Goal: Task Accomplishment & Management: Use online tool/utility

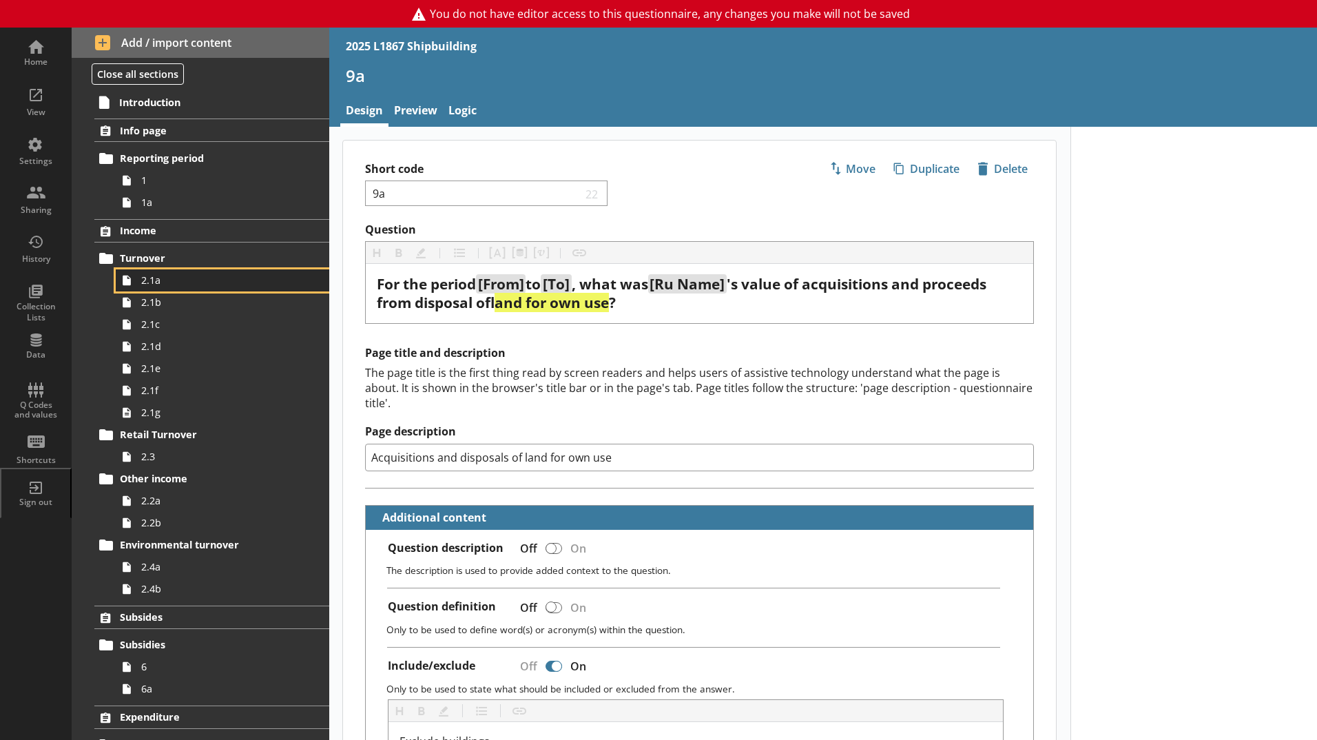
click at [187, 275] on span "2.1a" at bounding box center [217, 279] width 153 height 13
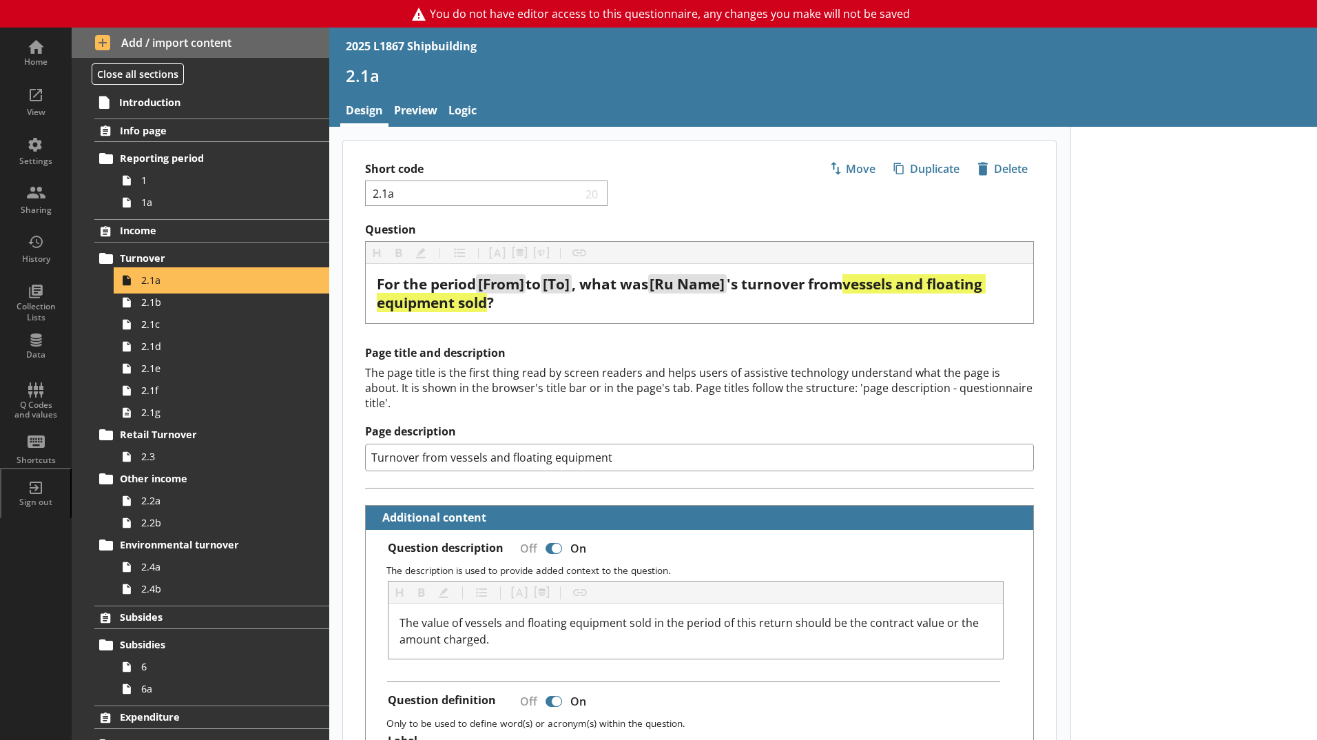
type textarea "x"
click at [45, 58] on div "Home" at bounding box center [36, 61] width 48 height 11
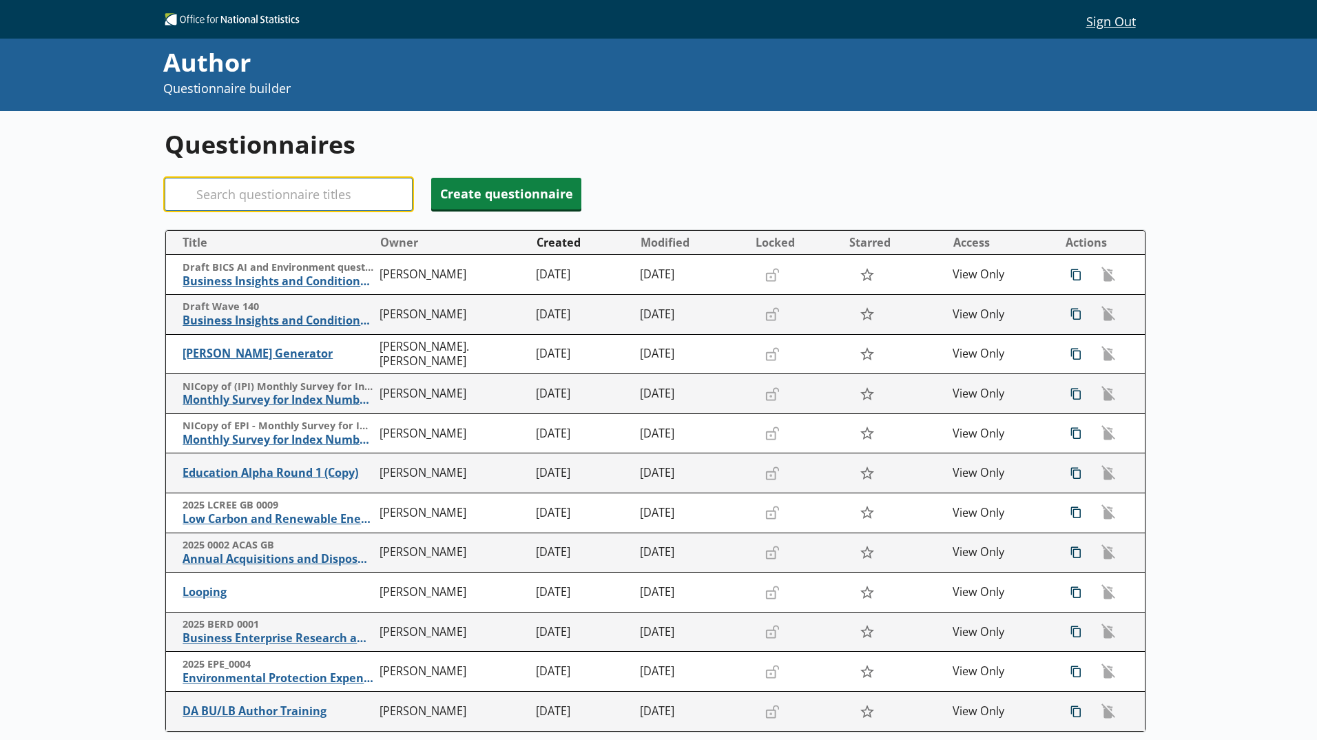
click at [315, 194] on input "Search" at bounding box center [289, 194] width 248 height 33
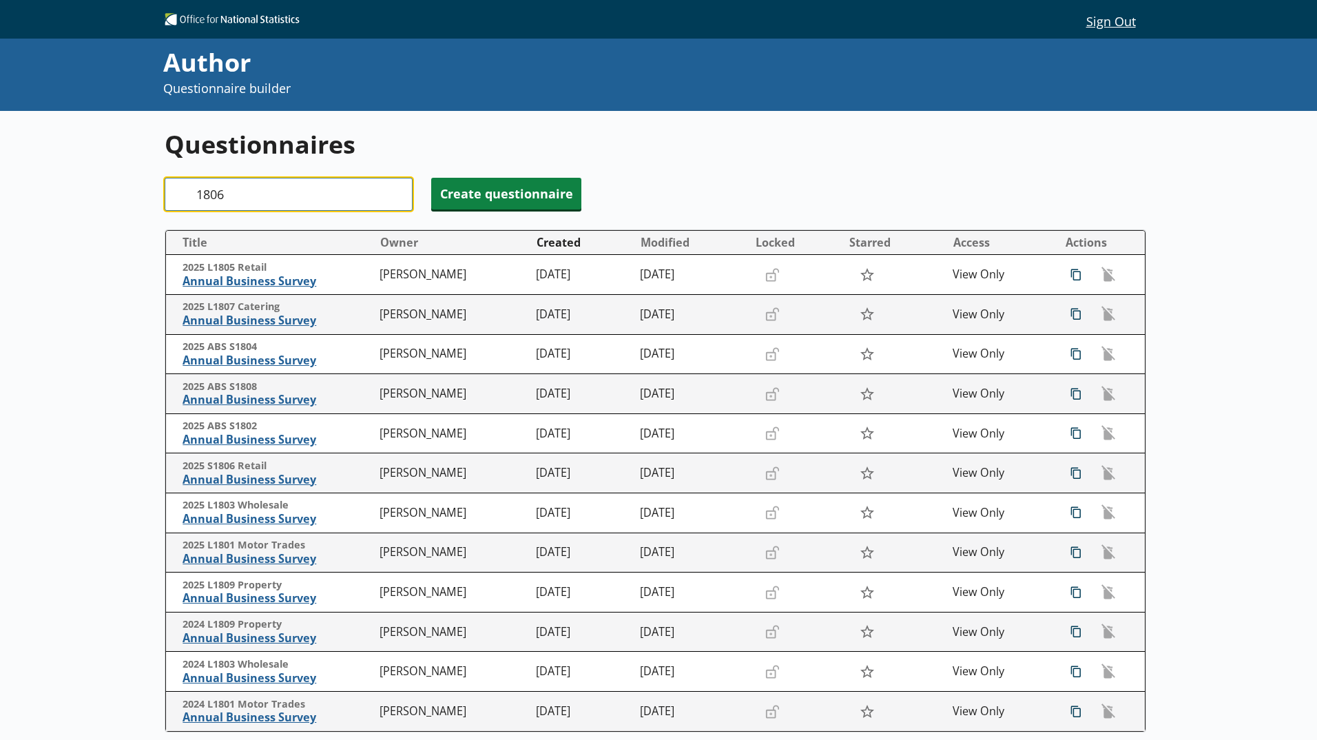
type input "1806"
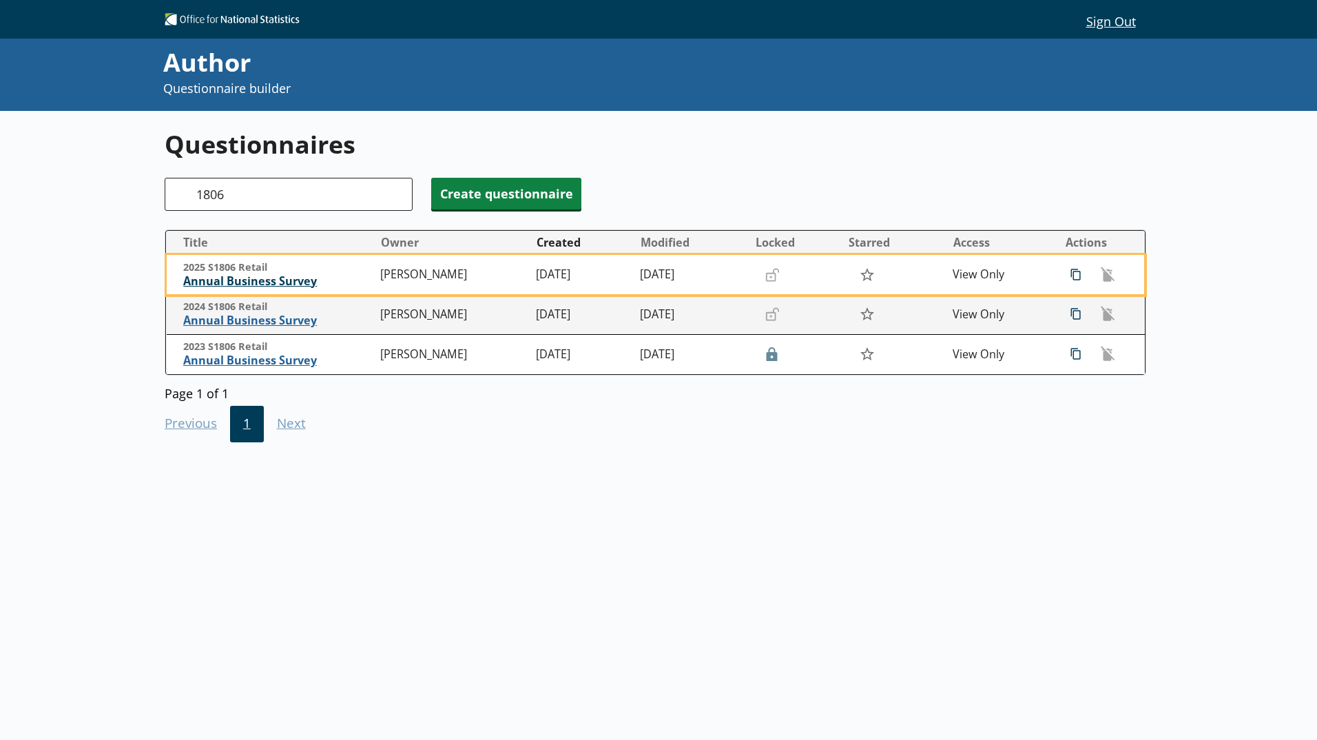
click at [266, 285] on span "Annual Business Survey" at bounding box center [278, 281] width 190 height 14
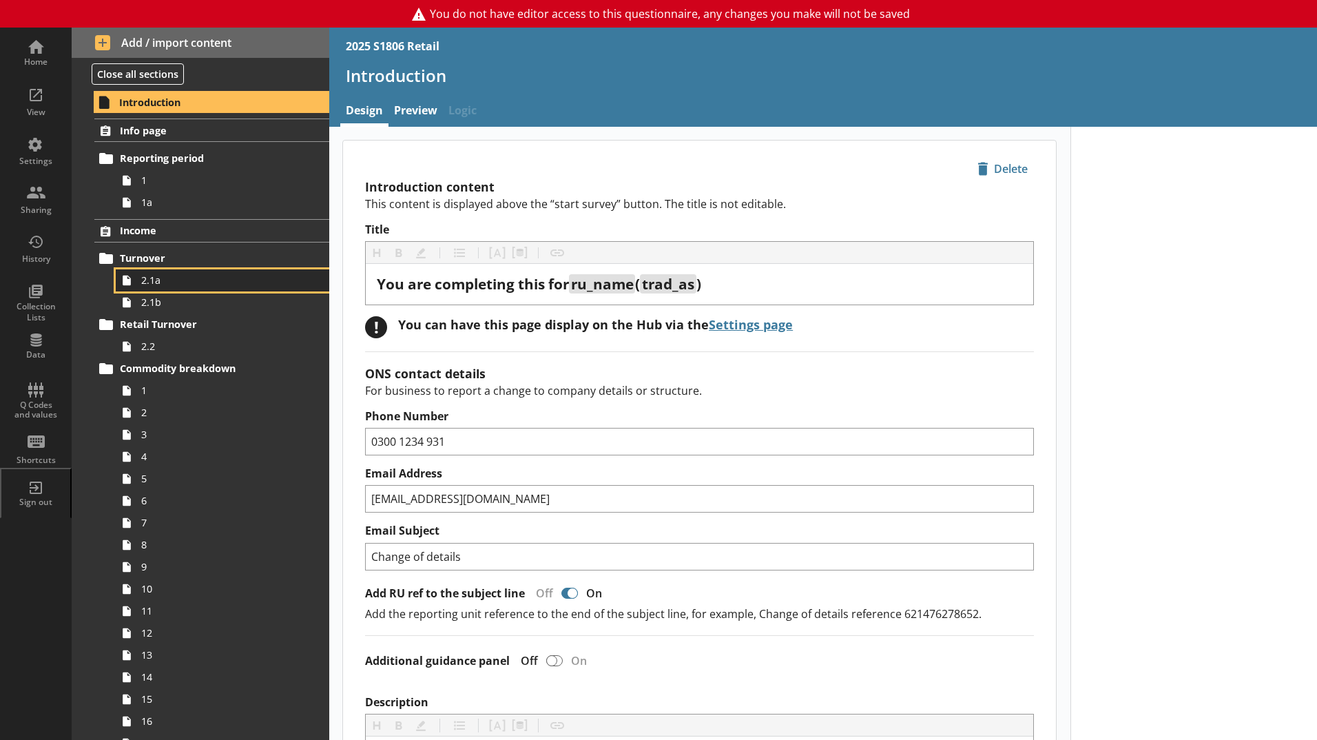
click at [149, 280] on span "2.1a" at bounding box center [217, 279] width 153 height 13
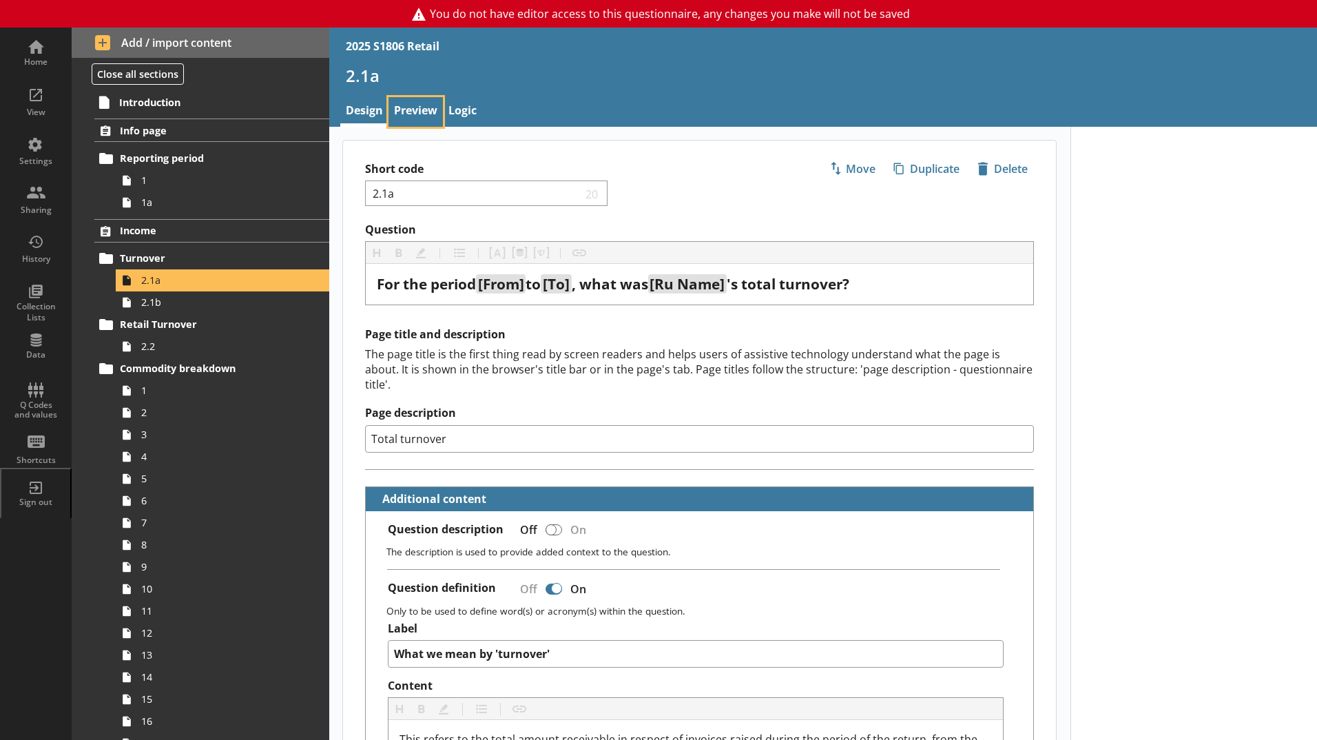
click at [408, 109] on link "Preview" at bounding box center [415, 112] width 54 height 30
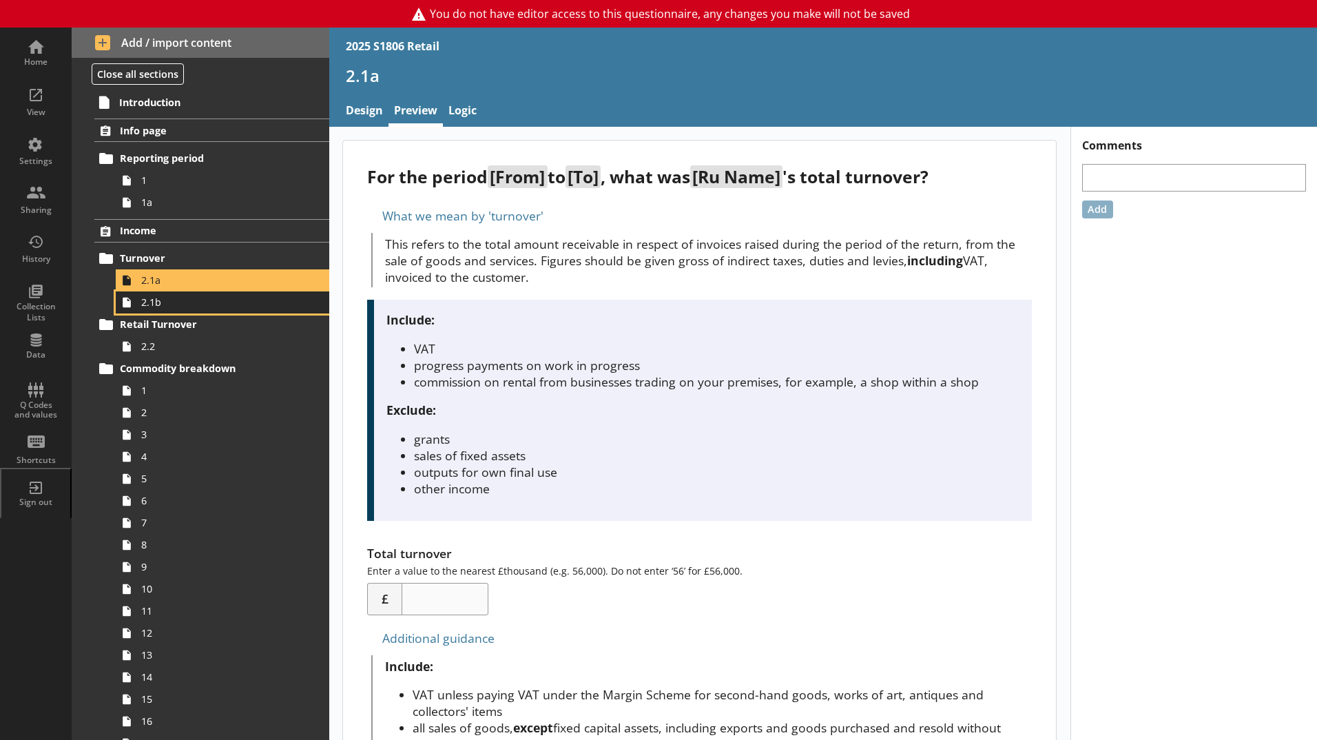
click at [196, 303] on span "2.1b" at bounding box center [217, 301] width 153 height 13
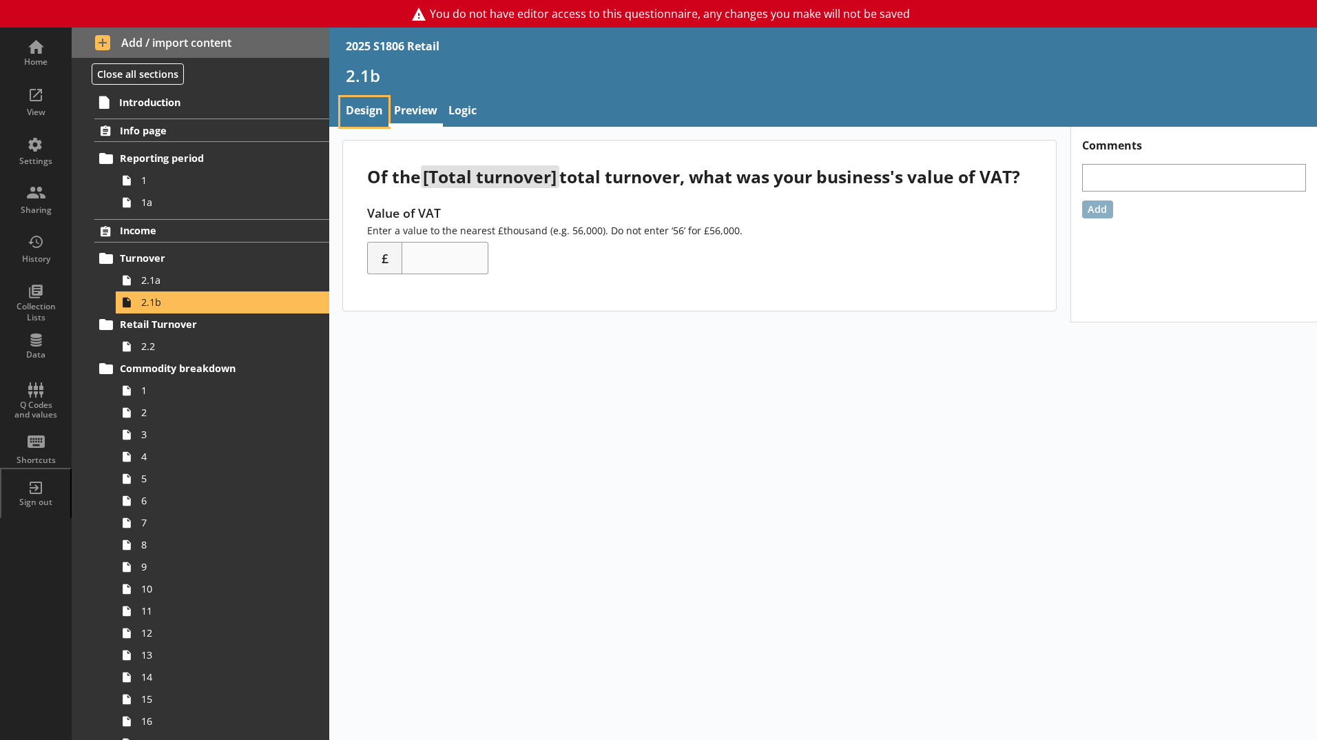
click at [379, 109] on link "Design" at bounding box center [364, 112] width 48 height 30
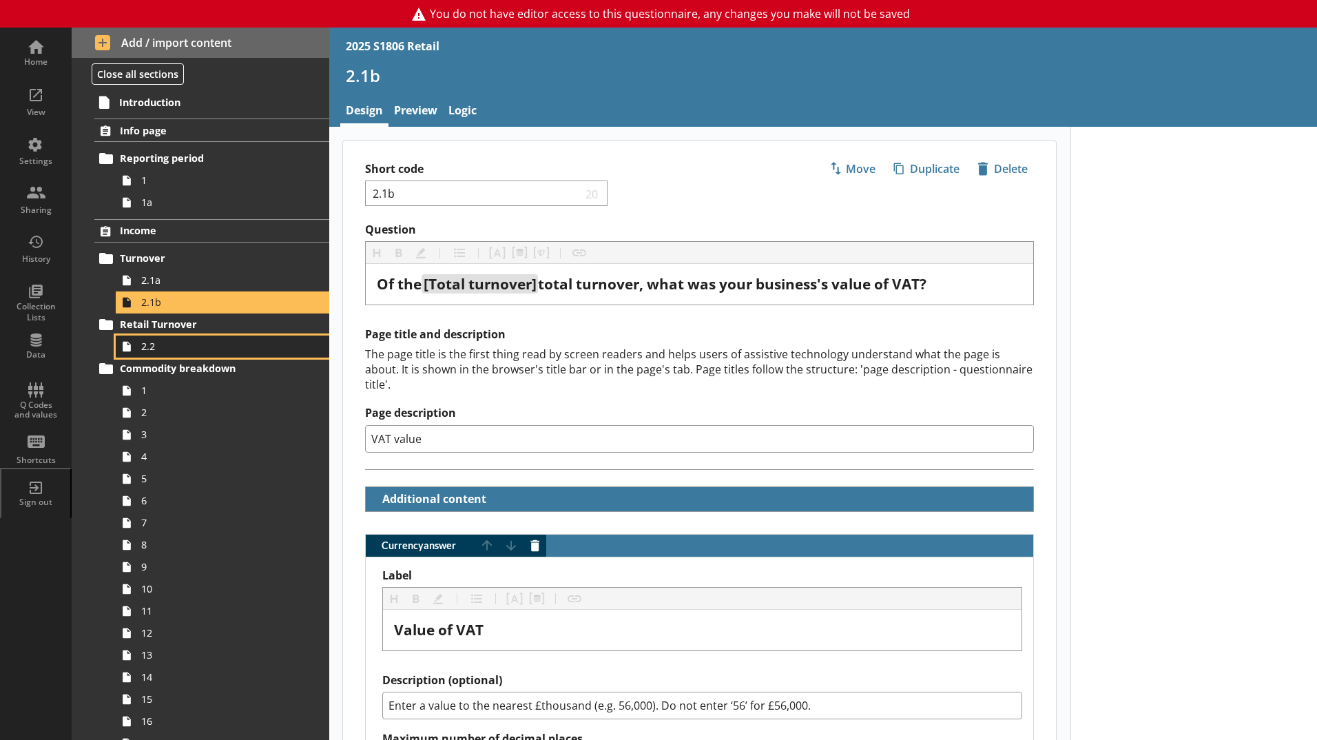
click at [162, 353] on span "2.2" at bounding box center [217, 345] width 153 height 13
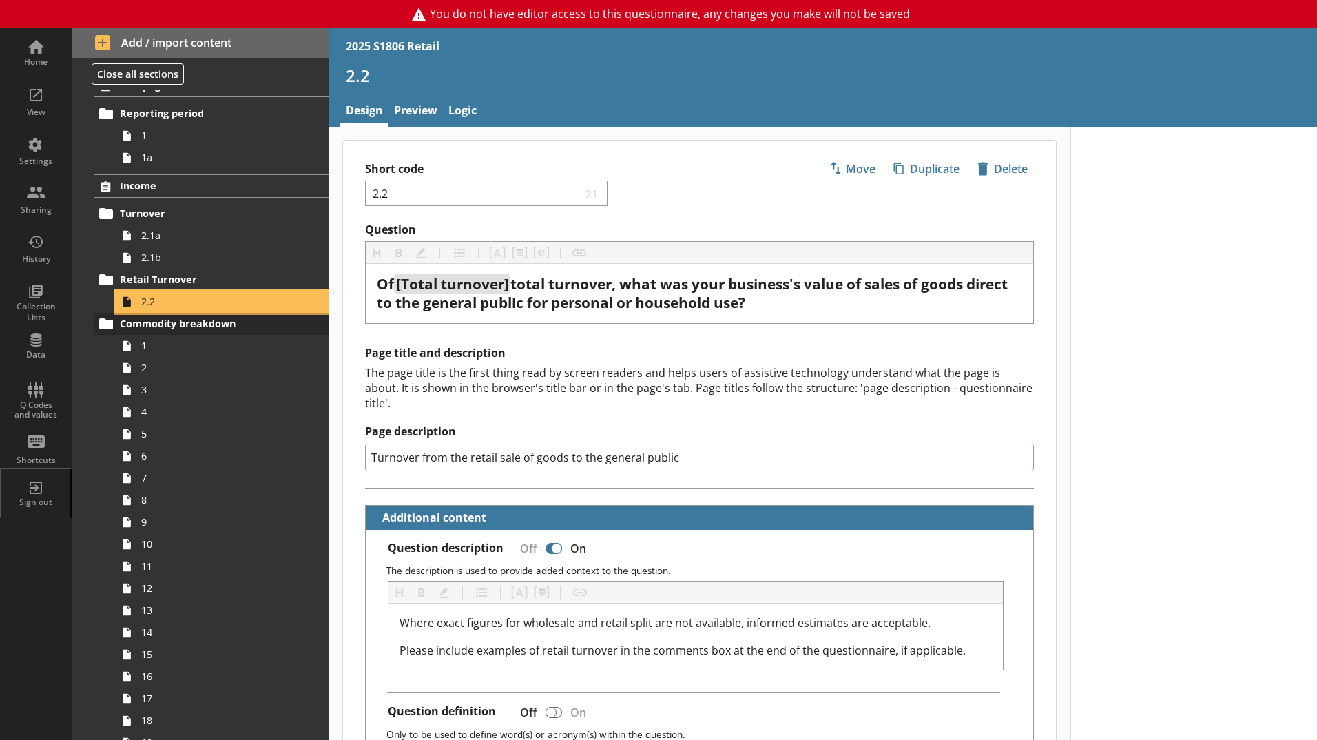
scroll to position [69, 0]
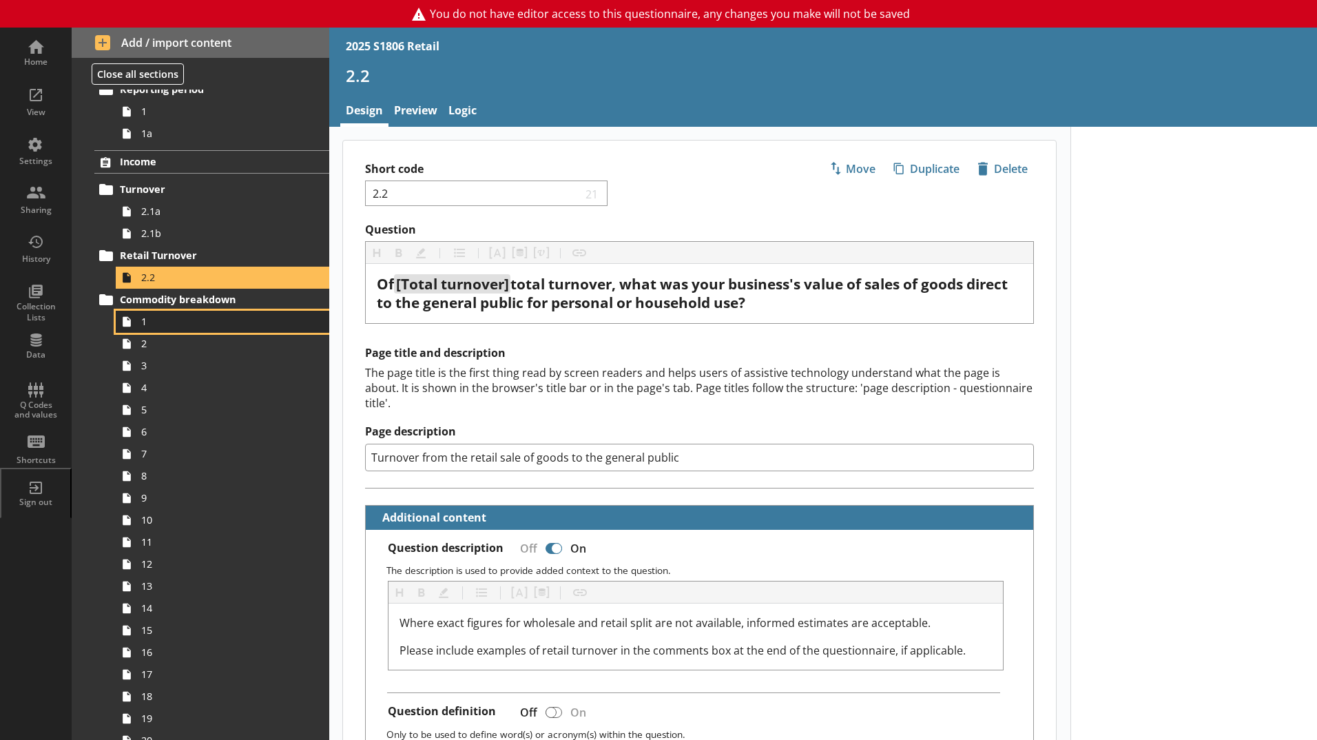
click at [159, 322] on span "1" at bounding box center [217, 321] width 153 height 13
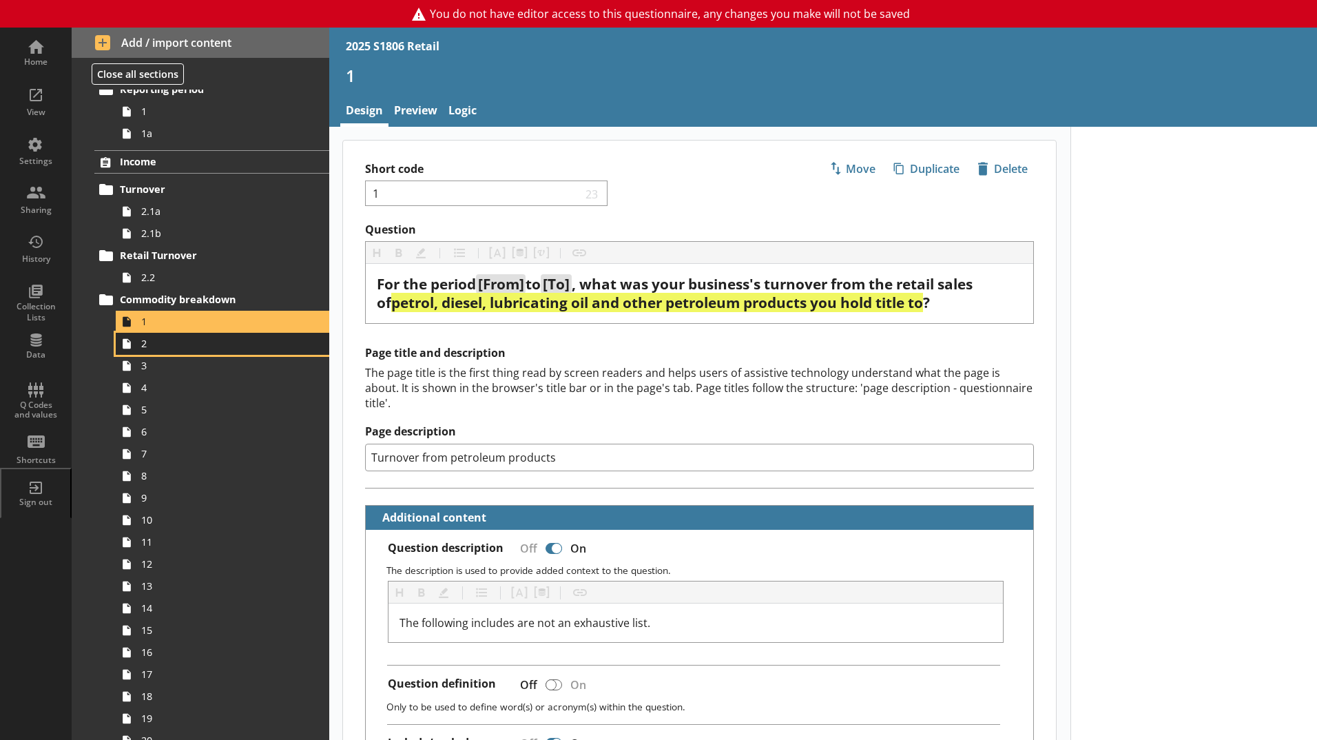
click at [171, 346] on span "2" at bounding box center [217, 343] width 153 height 13
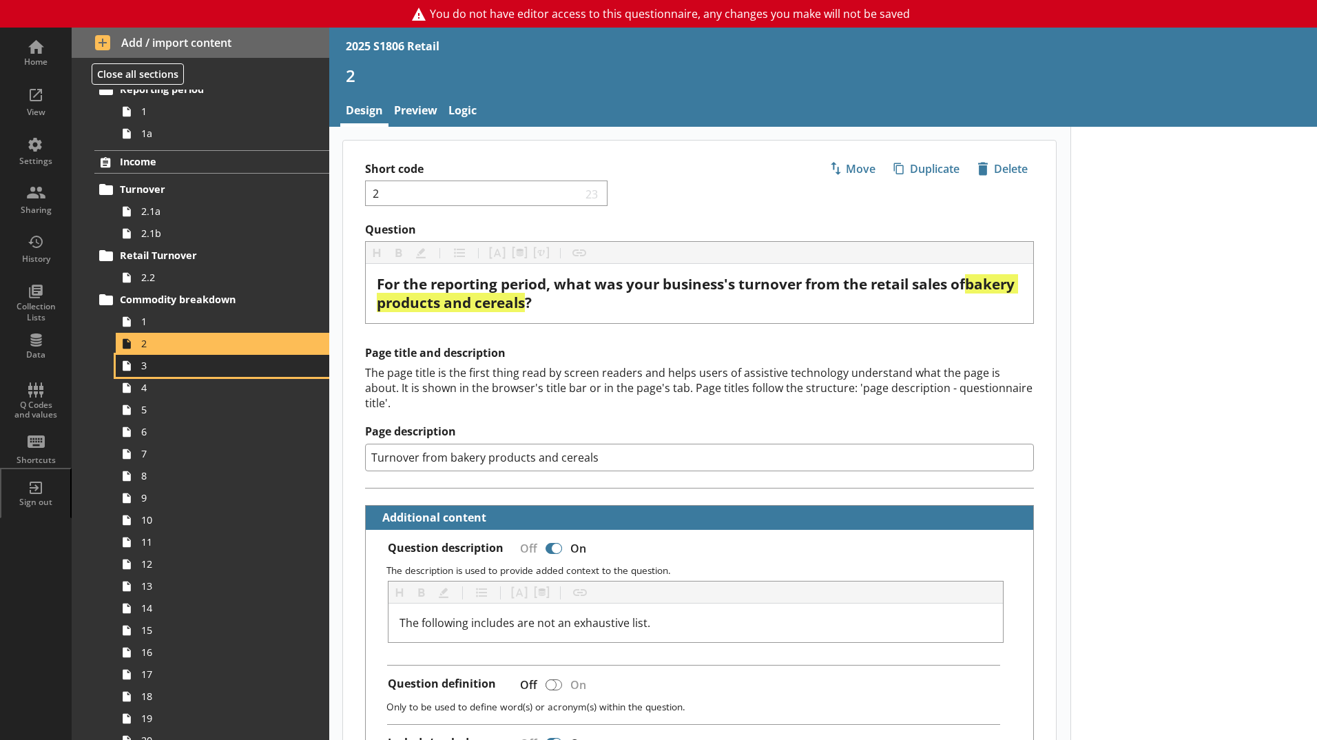
click at [174, 365] on span "3" at bounding box center [217, 365] width 153 height 13
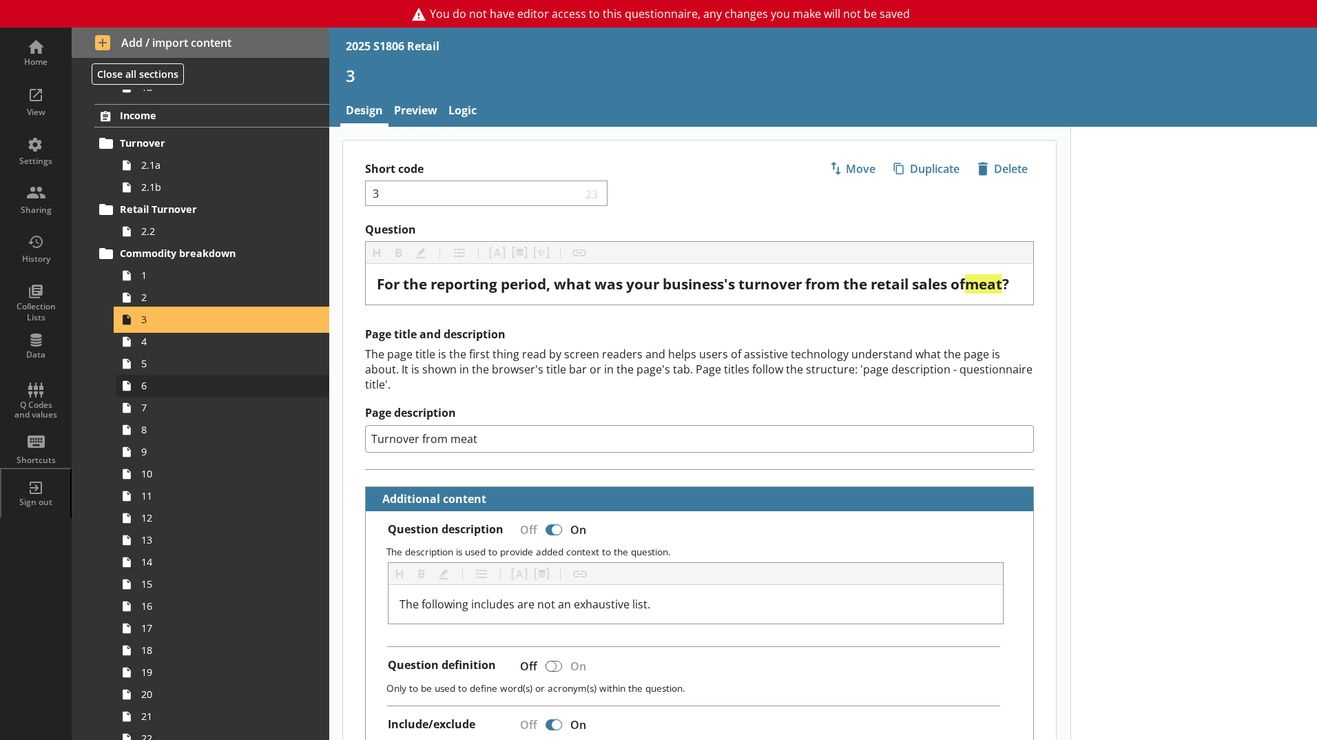
scroll to position [138, 0]
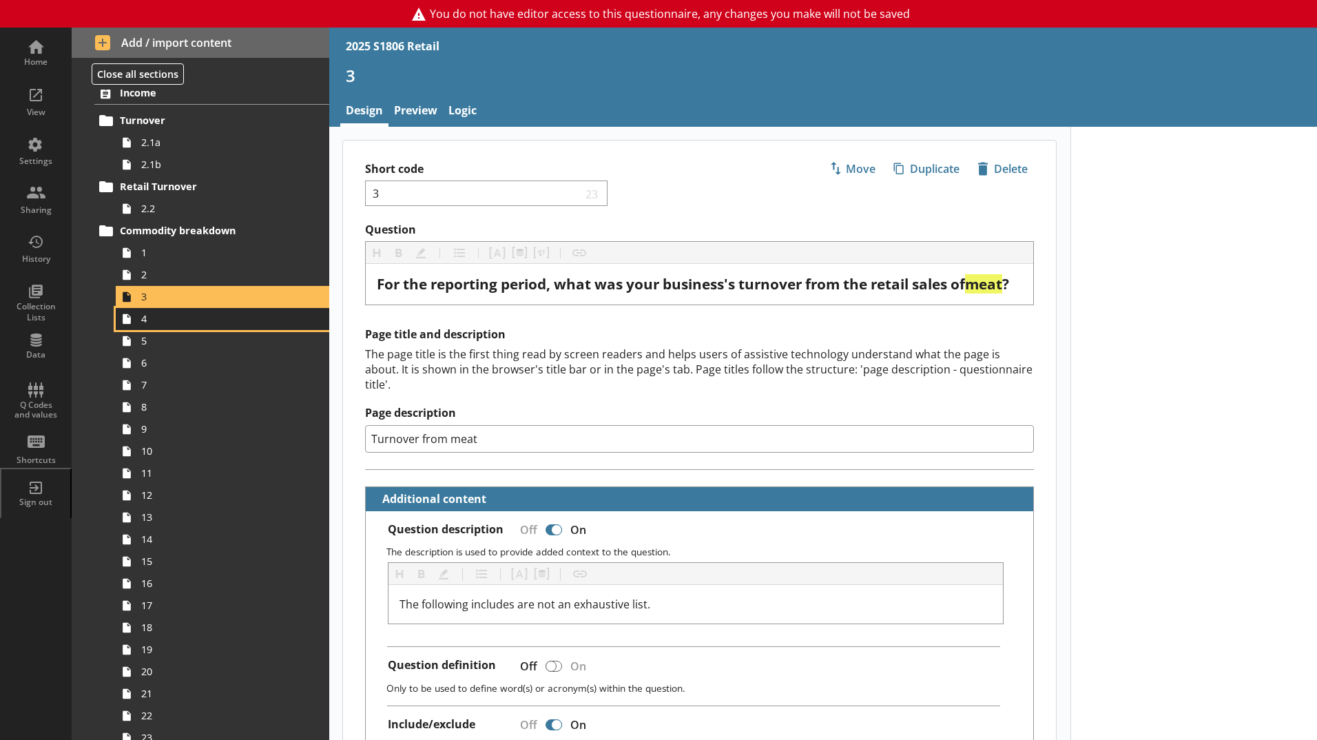
click at [180, 325] on span "4" at bounding box center [217, 318] width 153 height 13
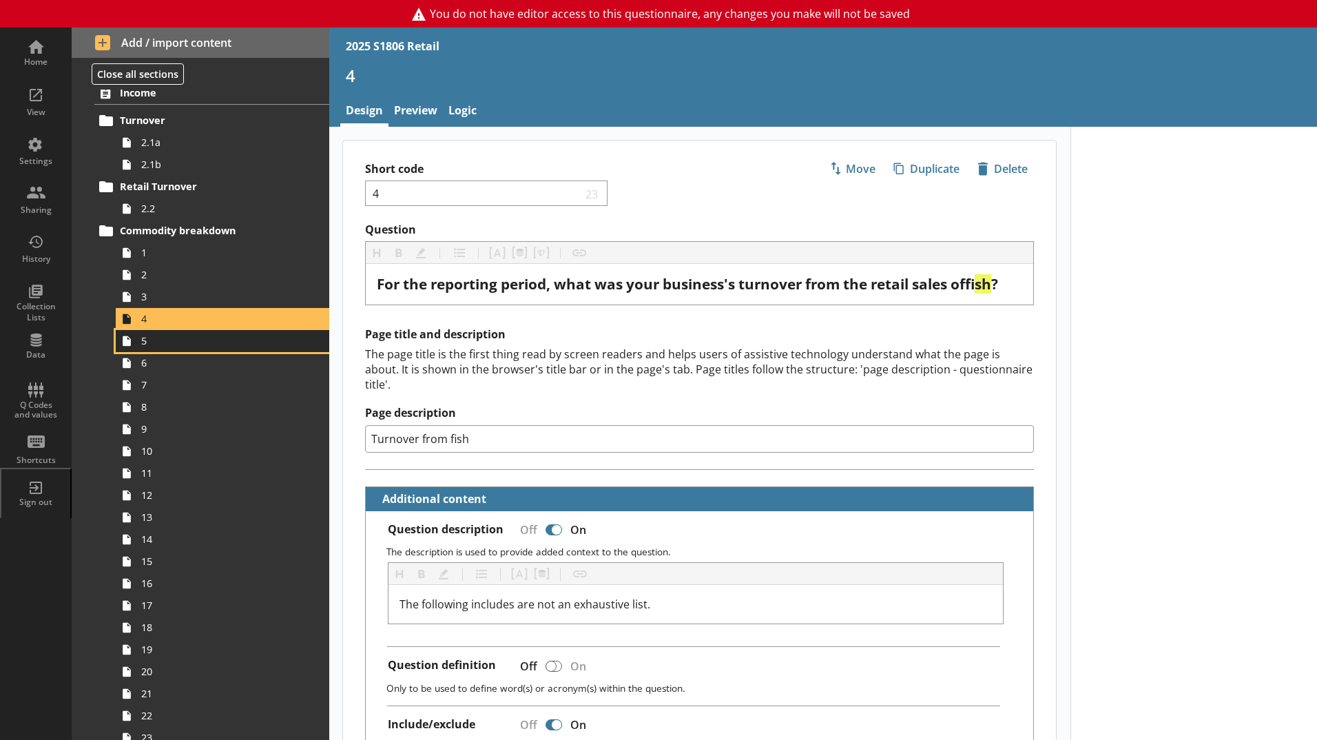
click at [187, 343] on span "5" at bounding box center [217, 340] width 153 height 13
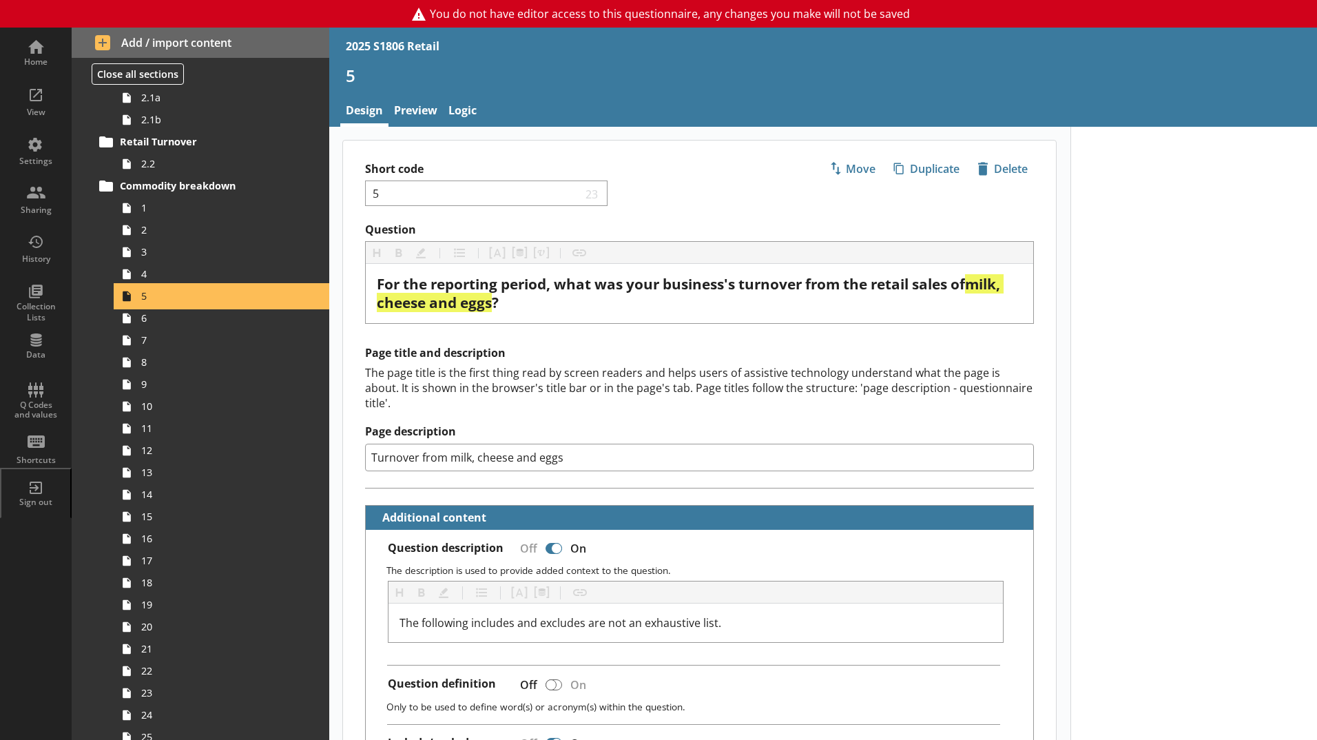
scroll to position [207, 0]
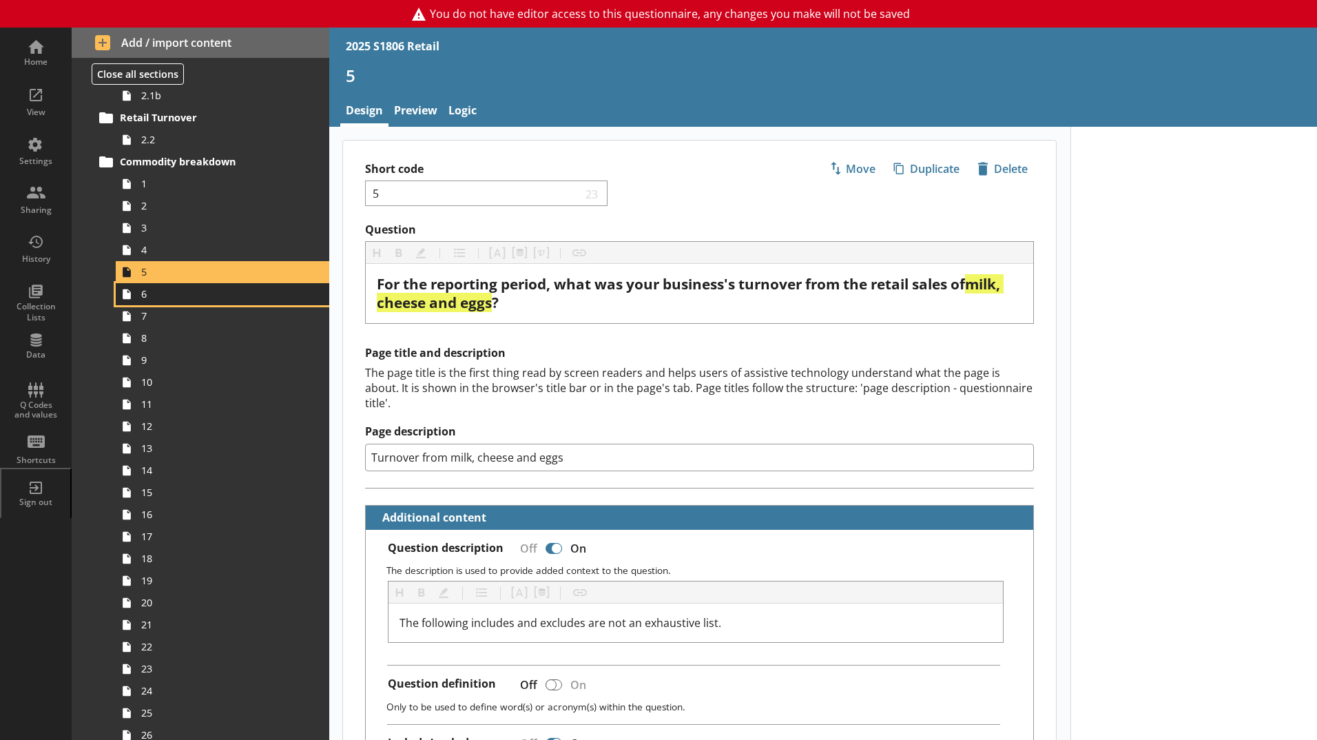
click at [168, 300] on span "6" at bounding box center [217, 293] width 153 height 13
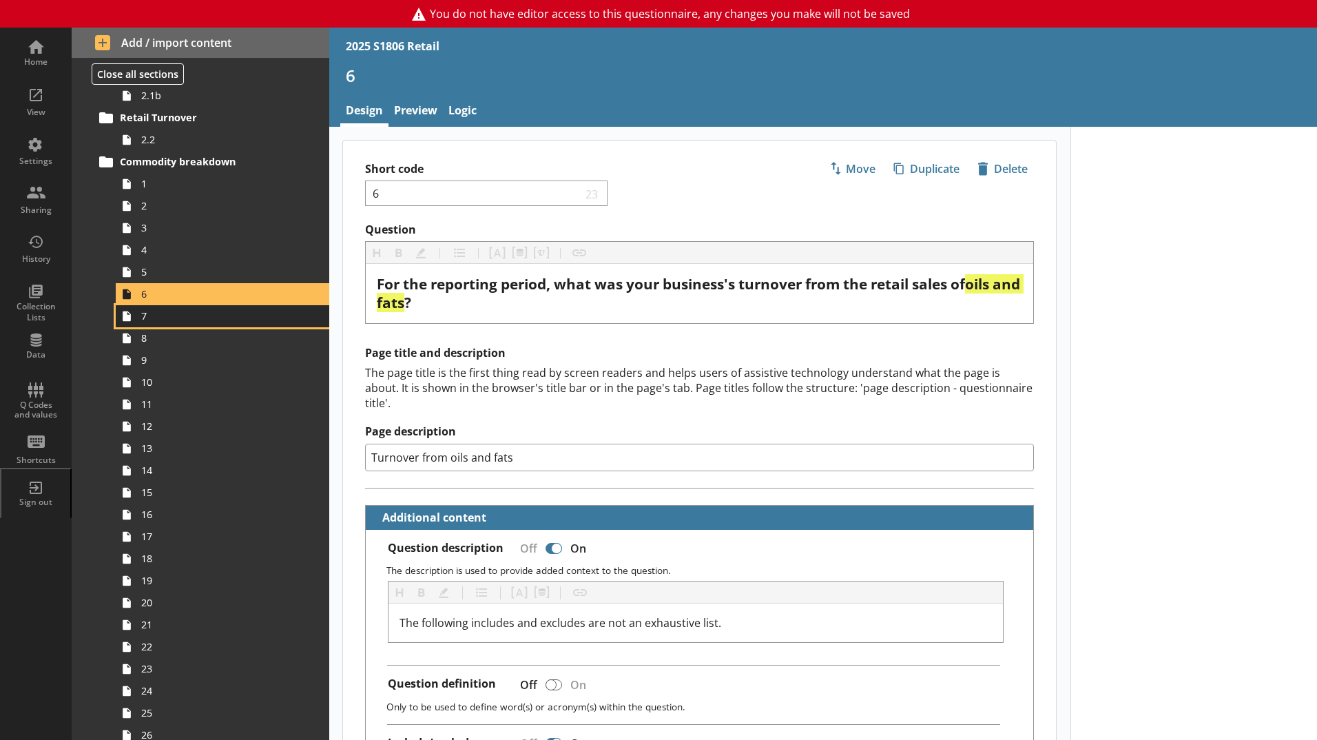
click at [174, 317] on span "7" at bounding box center [217, 315] width 153 height 13
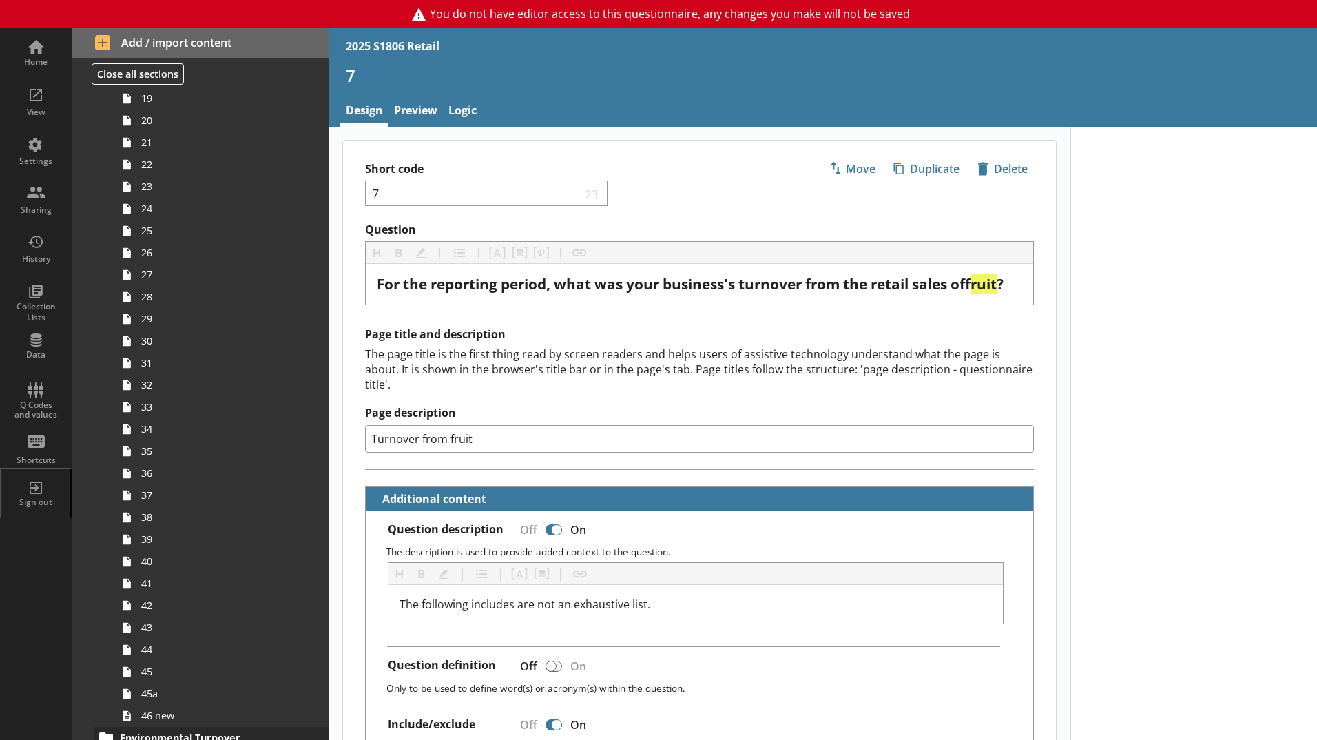
scroll to position [1102, 0]
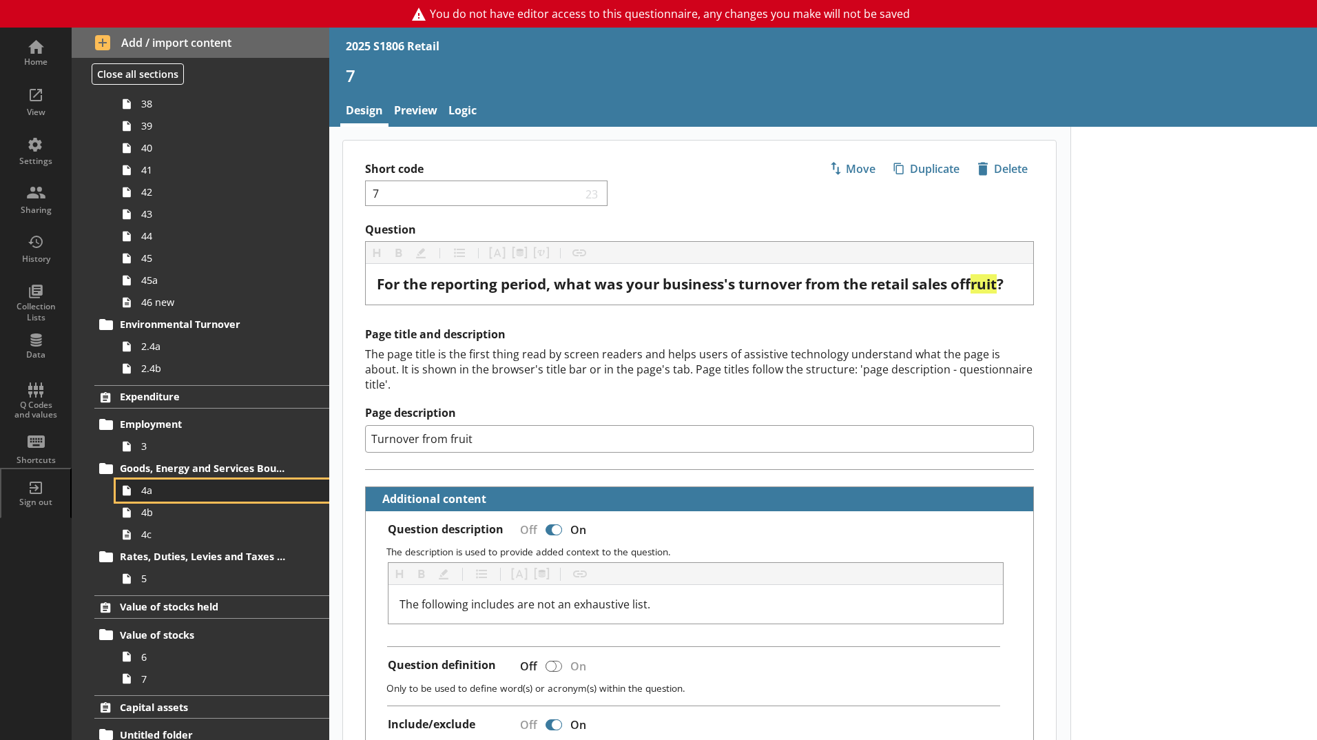
click at [185, 485] on span "4a" at bounding box center [217, 489] width 153 height 13
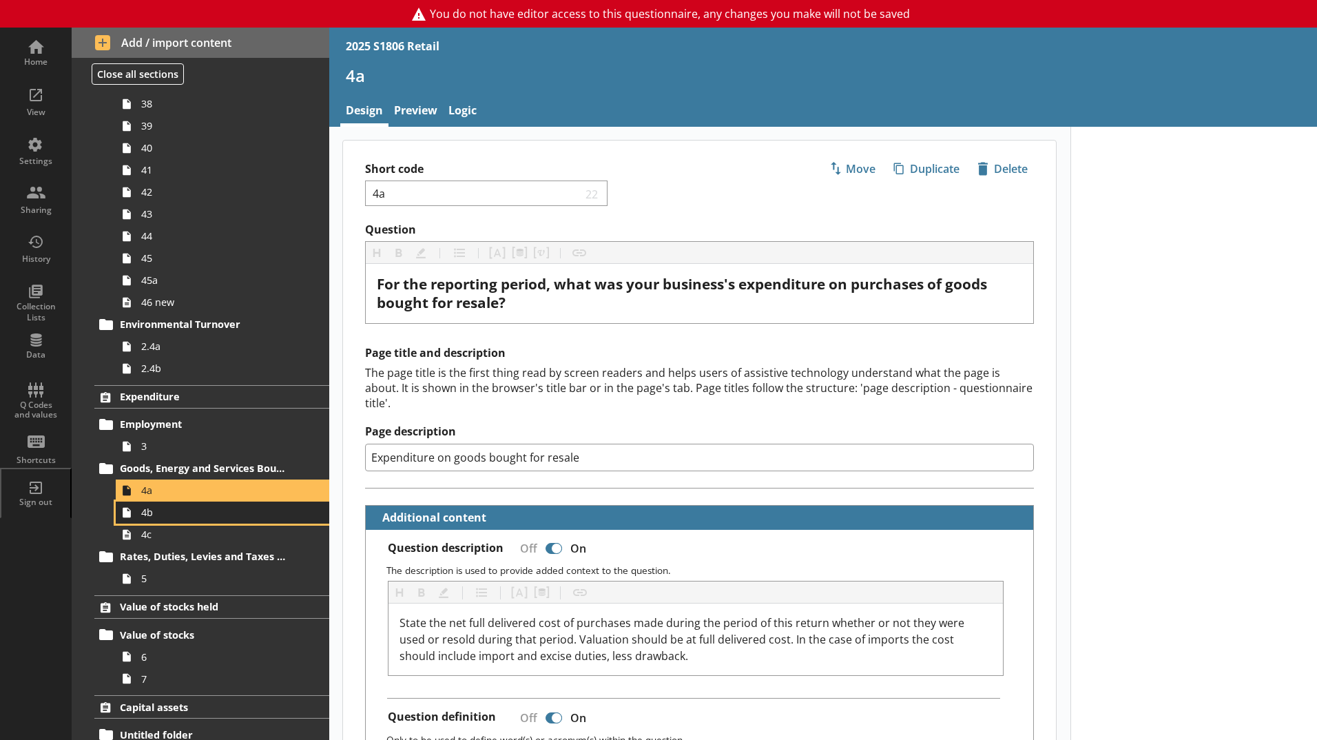
click at [191, 510] on span "4b" at bounding box center [217, 511] width 153 height 13
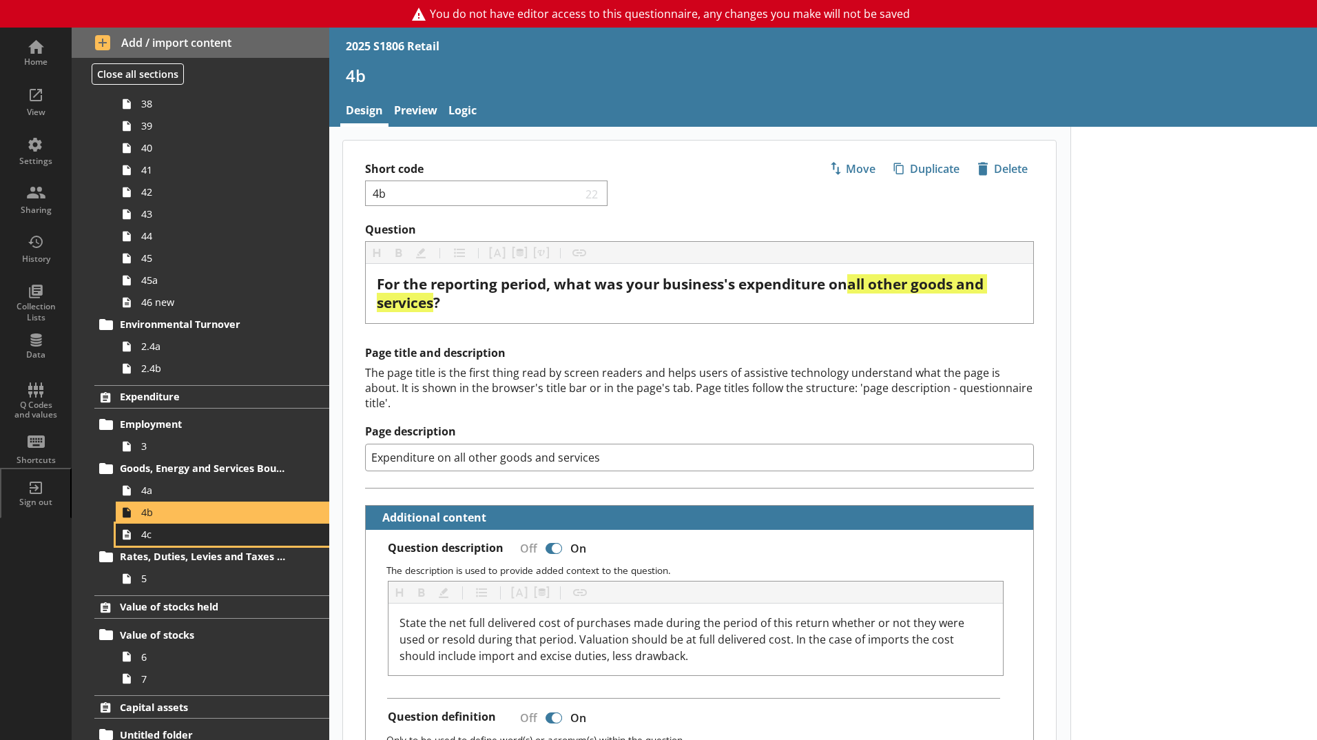
click at [197, 534] on span "4c" at bounding box center [217, 533] width 153 height 13
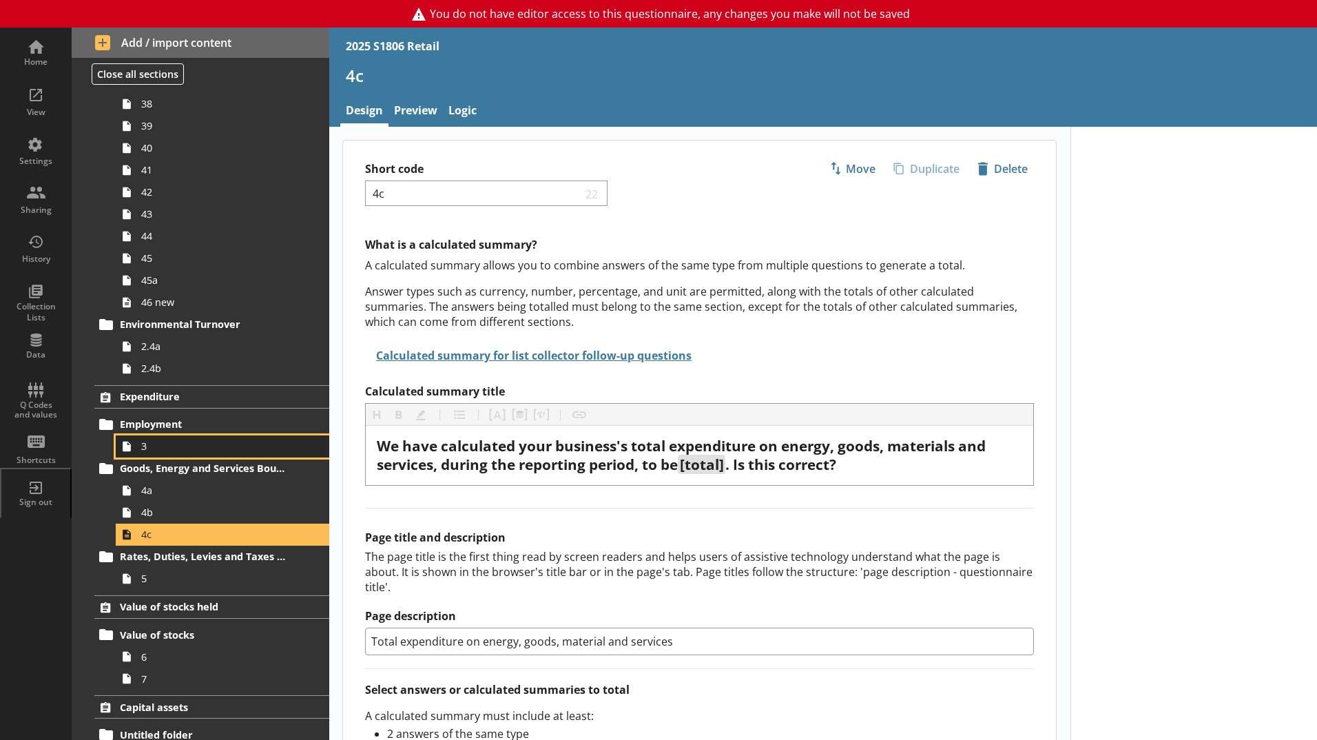
click at [171, 437] on link "3" at bounding box center [222, 446] width 213 height 22
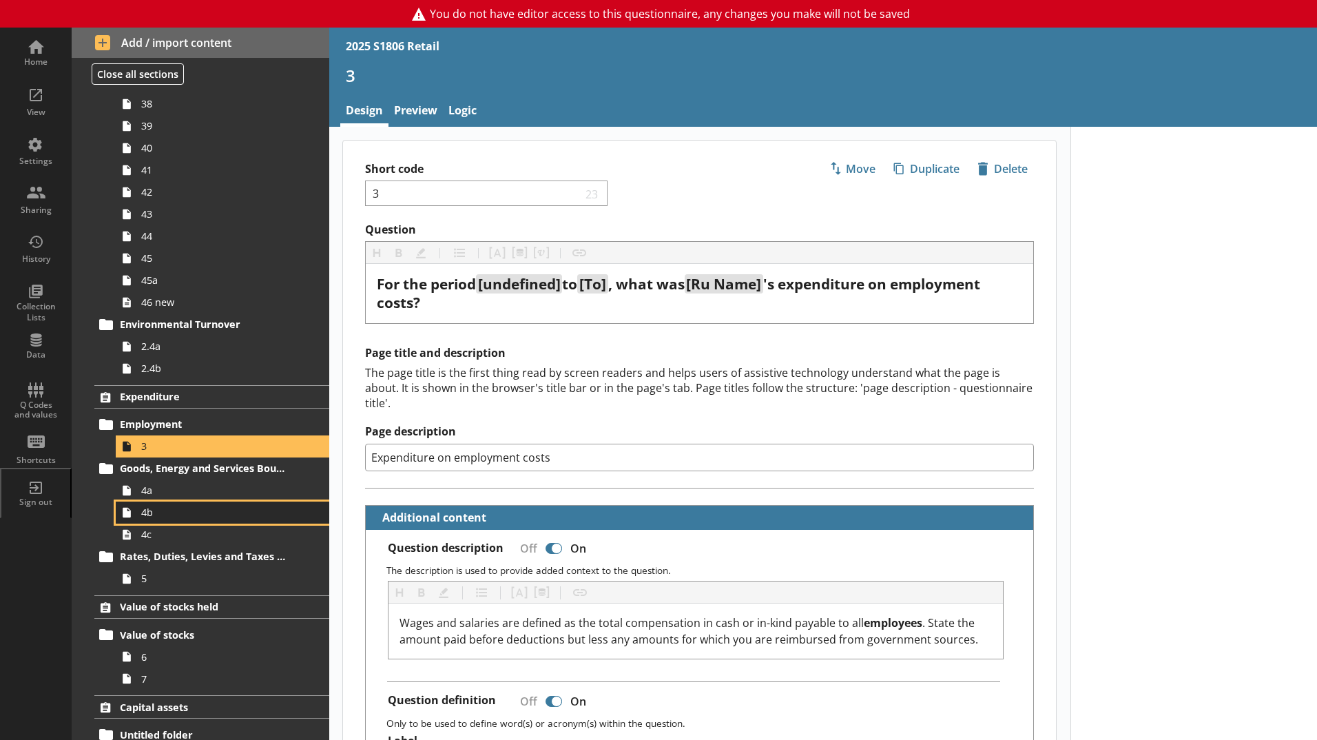
click at [182, 501] on link "4b" at bounding box center [222, 512] width 213 height 22
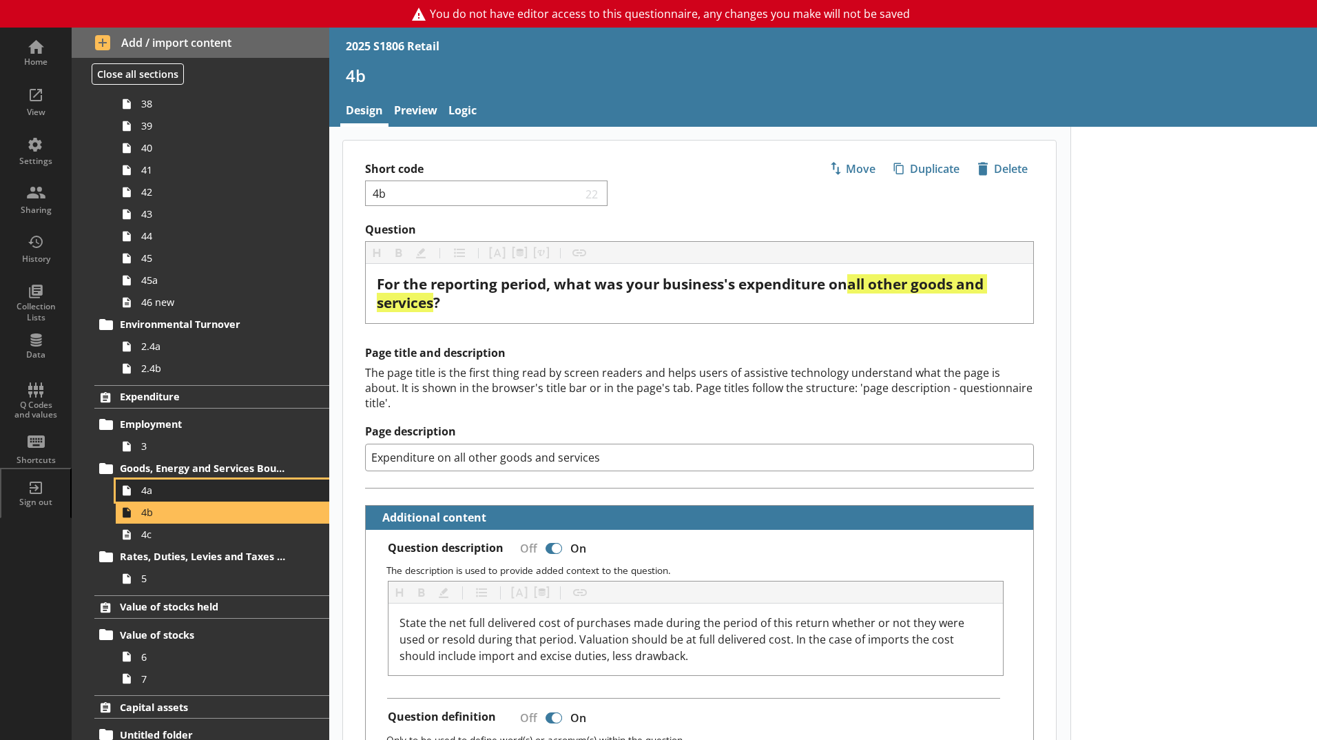
click at [182, 485] on span "4a" at bounding box center [217, 489] width 153 height 13
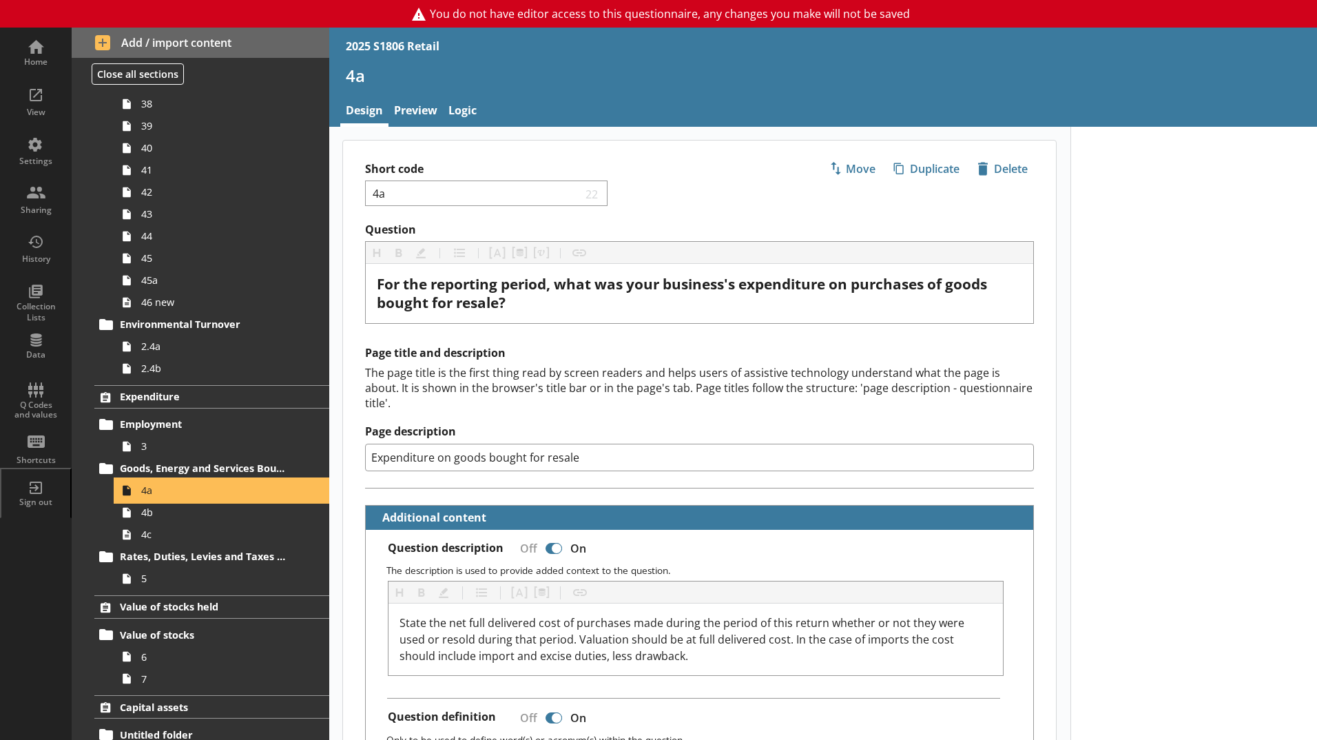
type textarea "x"
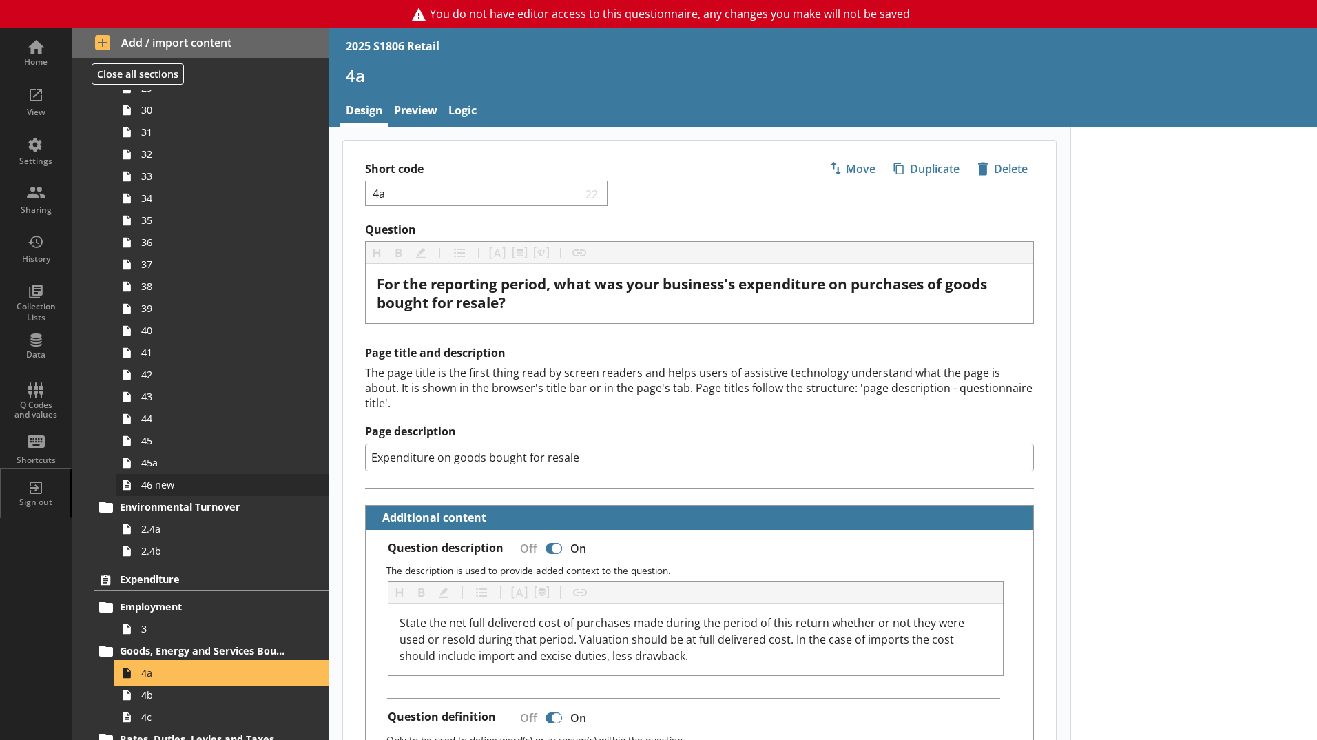
scroll to position [895, 0]
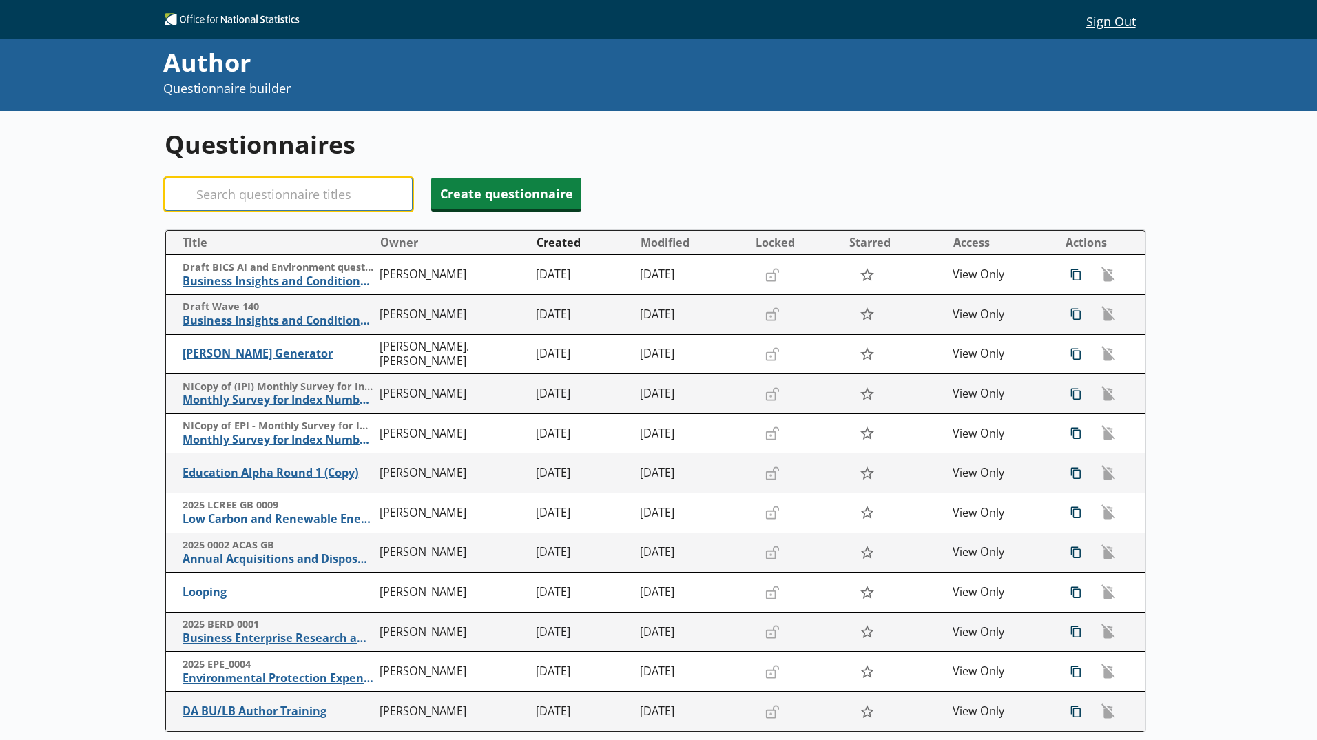
click at [358, 194] on input "Search" at bounding box center [289, 194] width 248 height 33
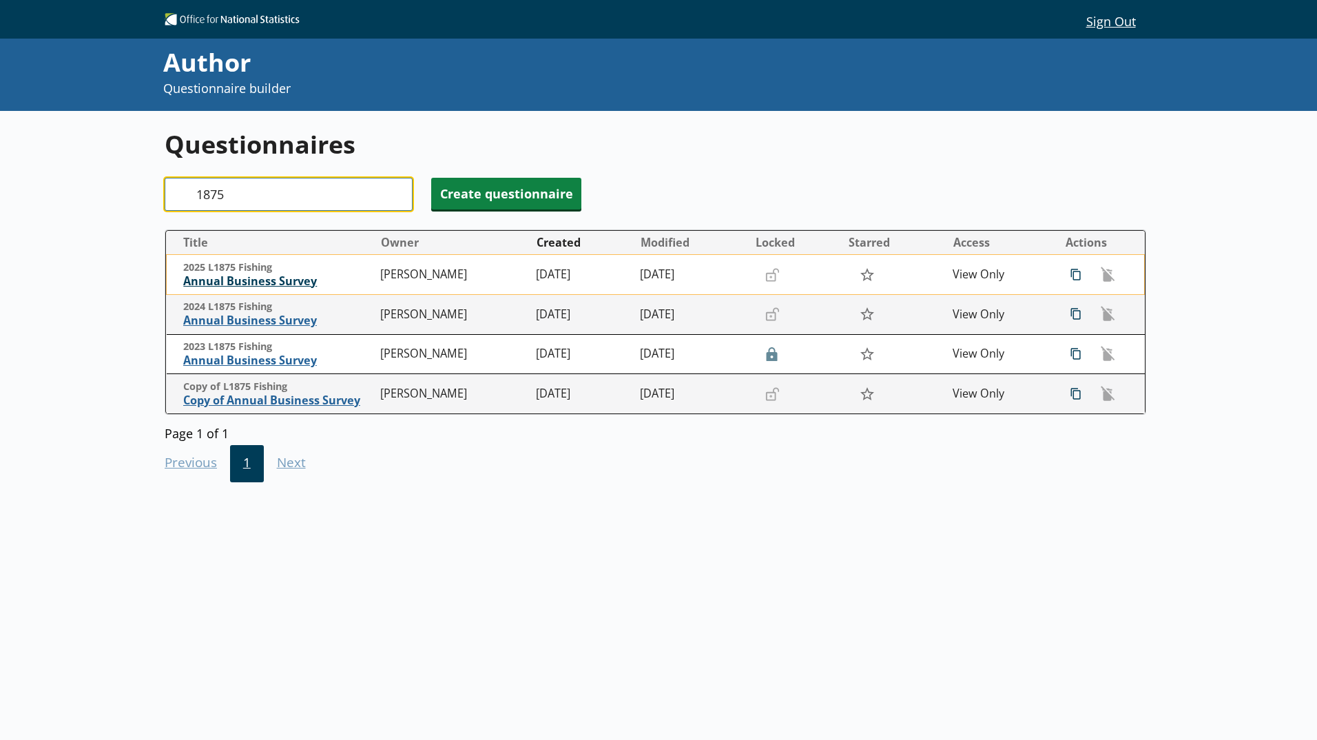
type input "1875"
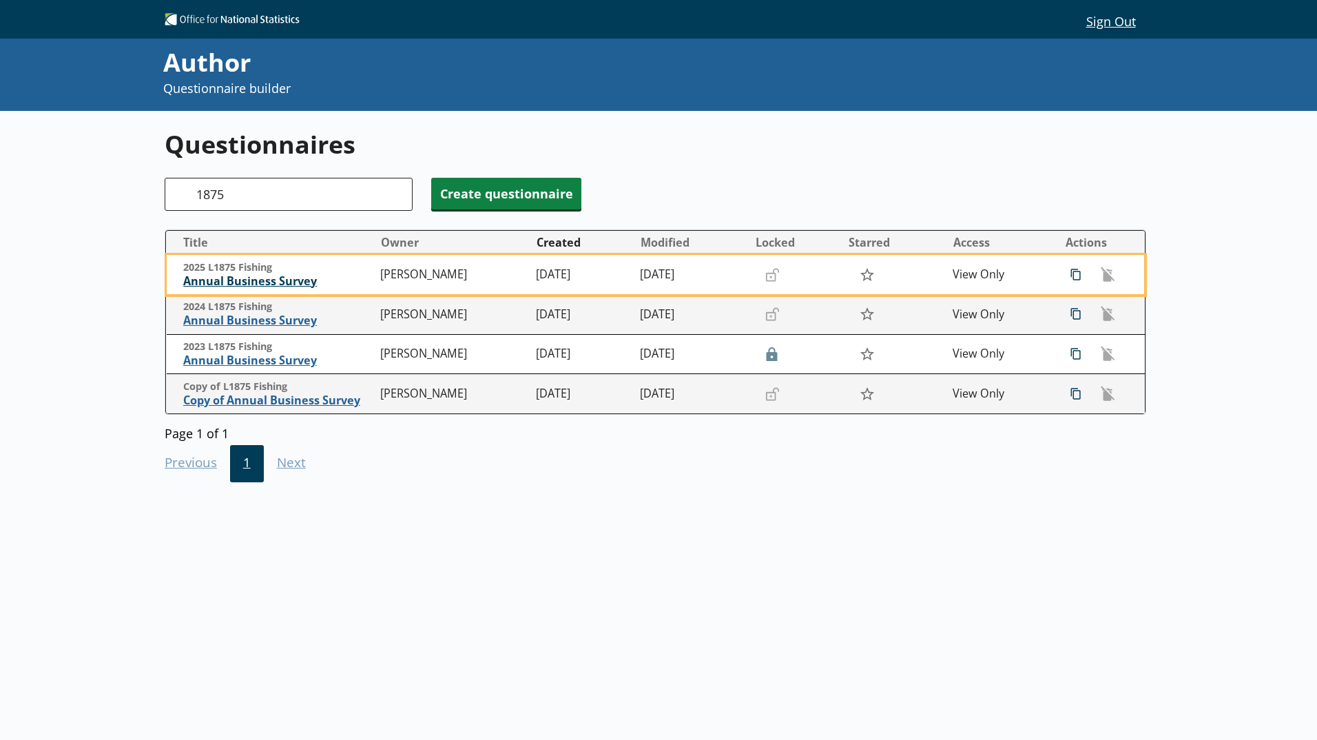
click at [252, 287] on span "Annual Business Survey" at bounding box center [278, 281] width 190 height 14
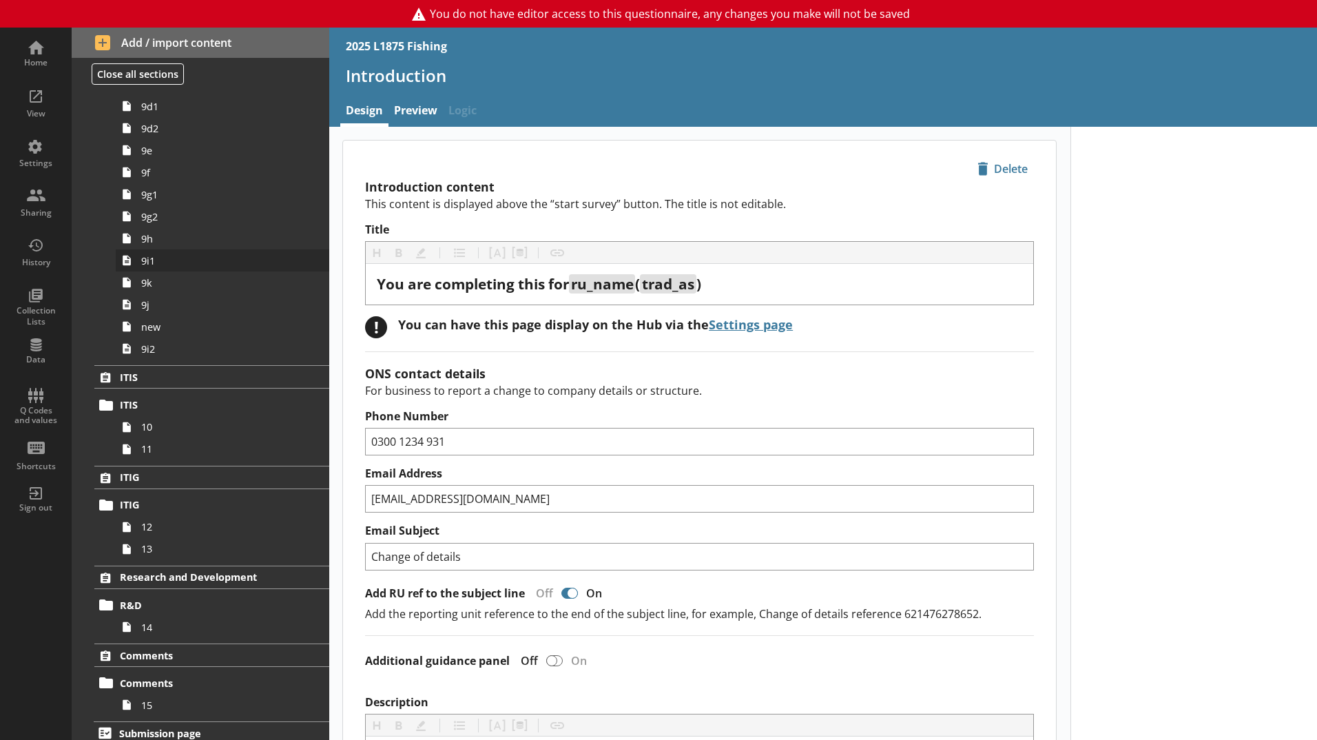
scroll to position [1686, 0]
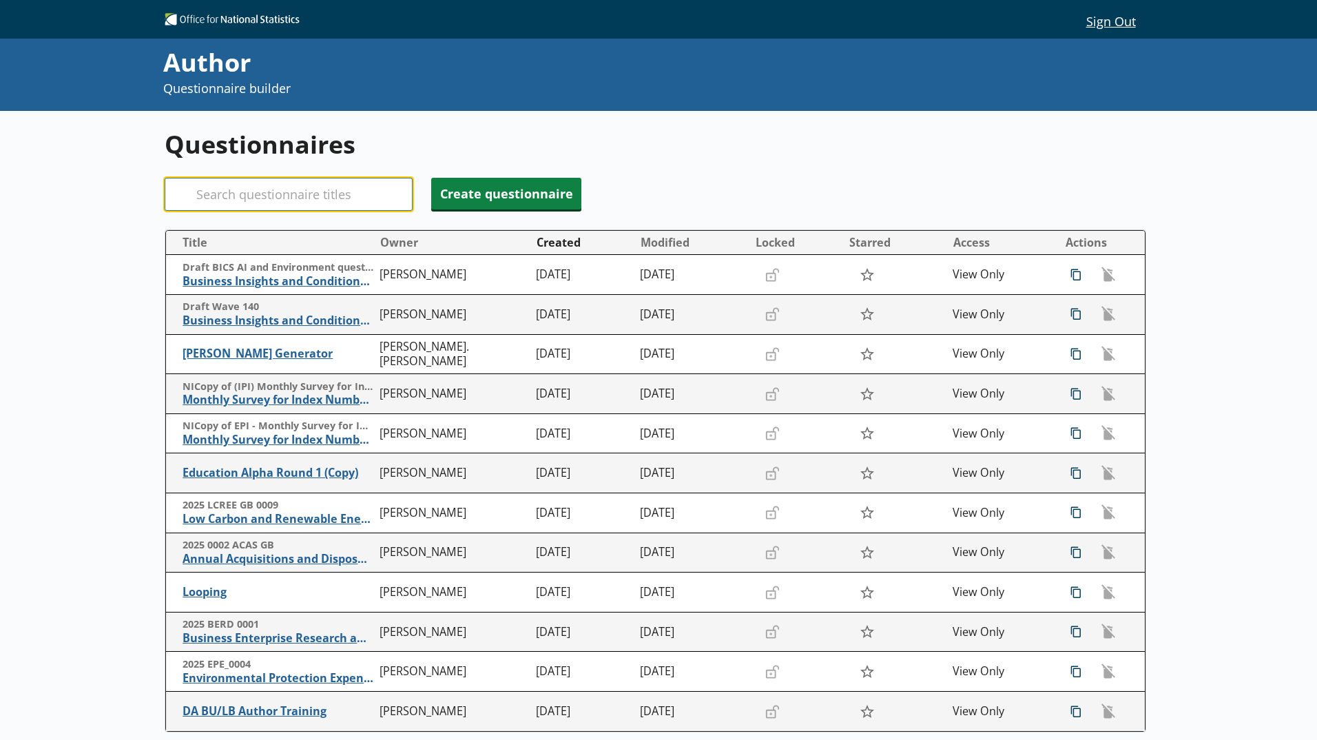
click at [242, 208] on input "Search" at bounding box center [289, 194] width 248 height 33
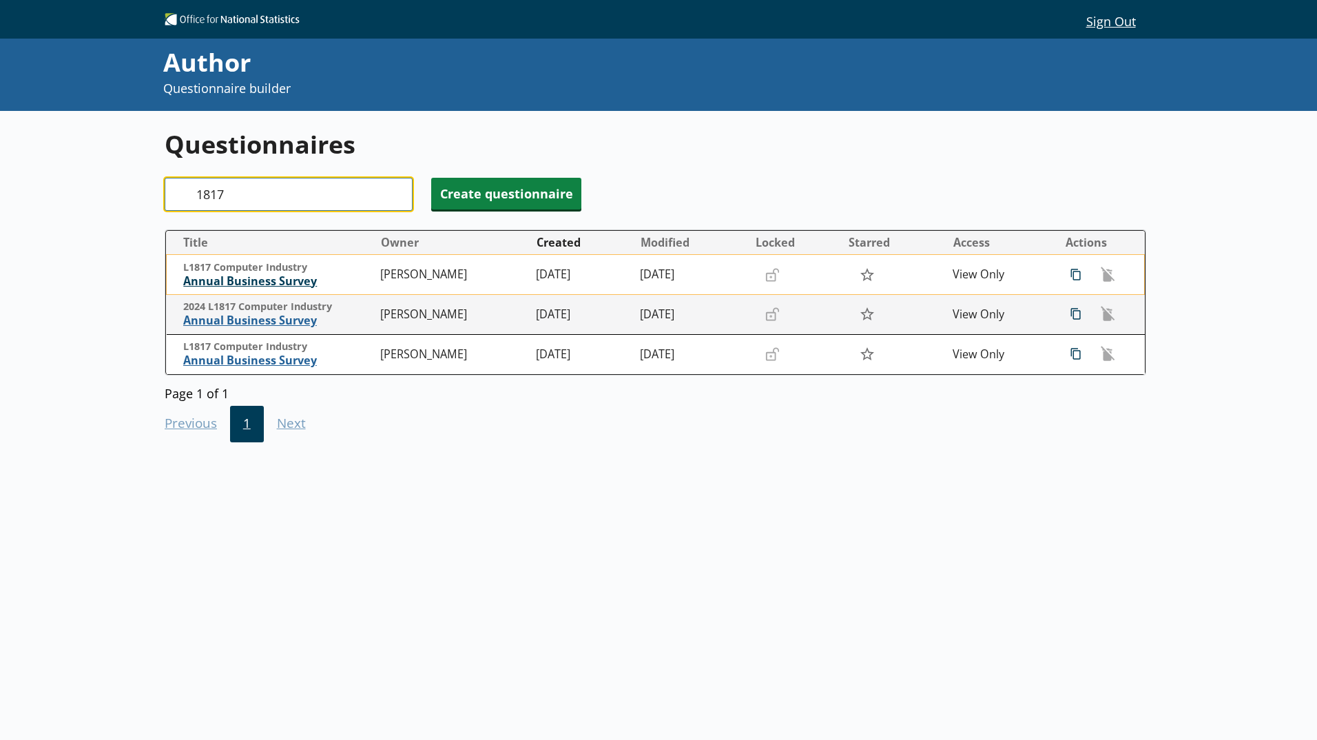
type input "1817"
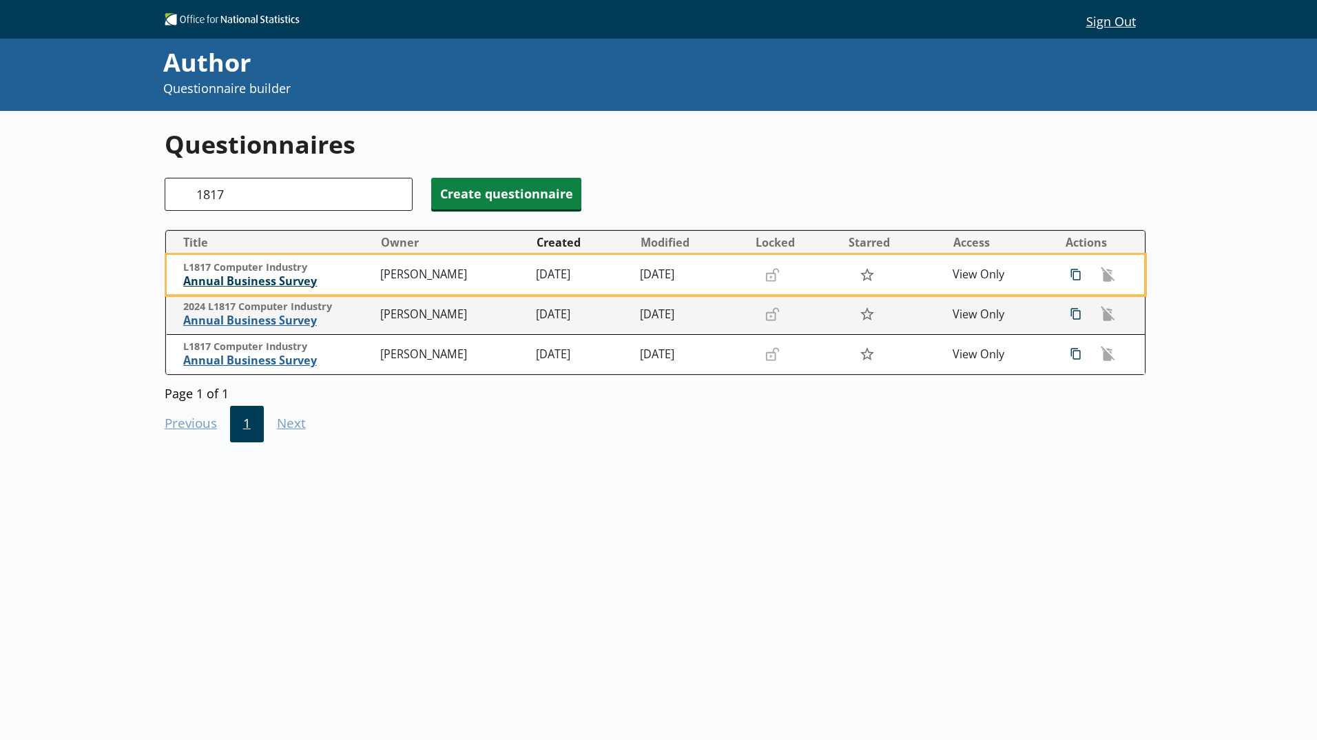
click at [270, 283] on span "Annual Business Survey" at bounding box center [278, 281] width 190 height 14
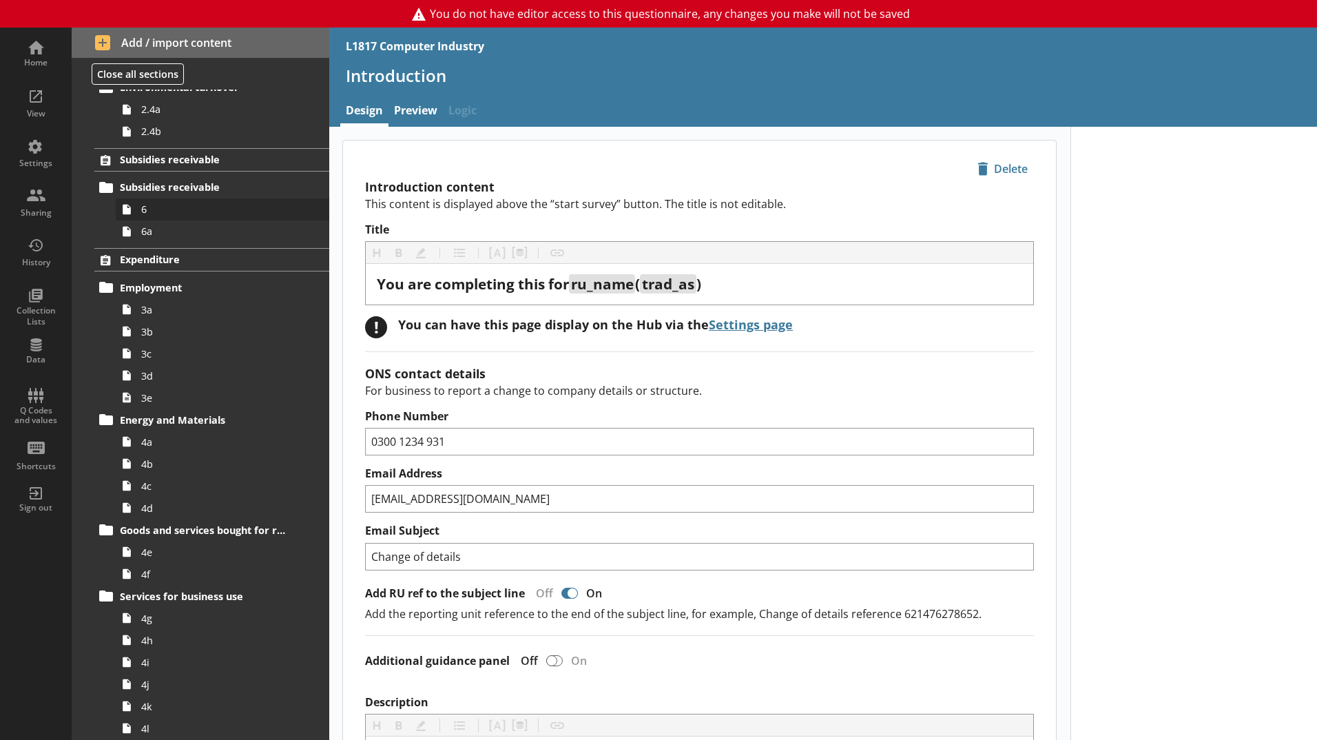
scroll to position [413, 0]
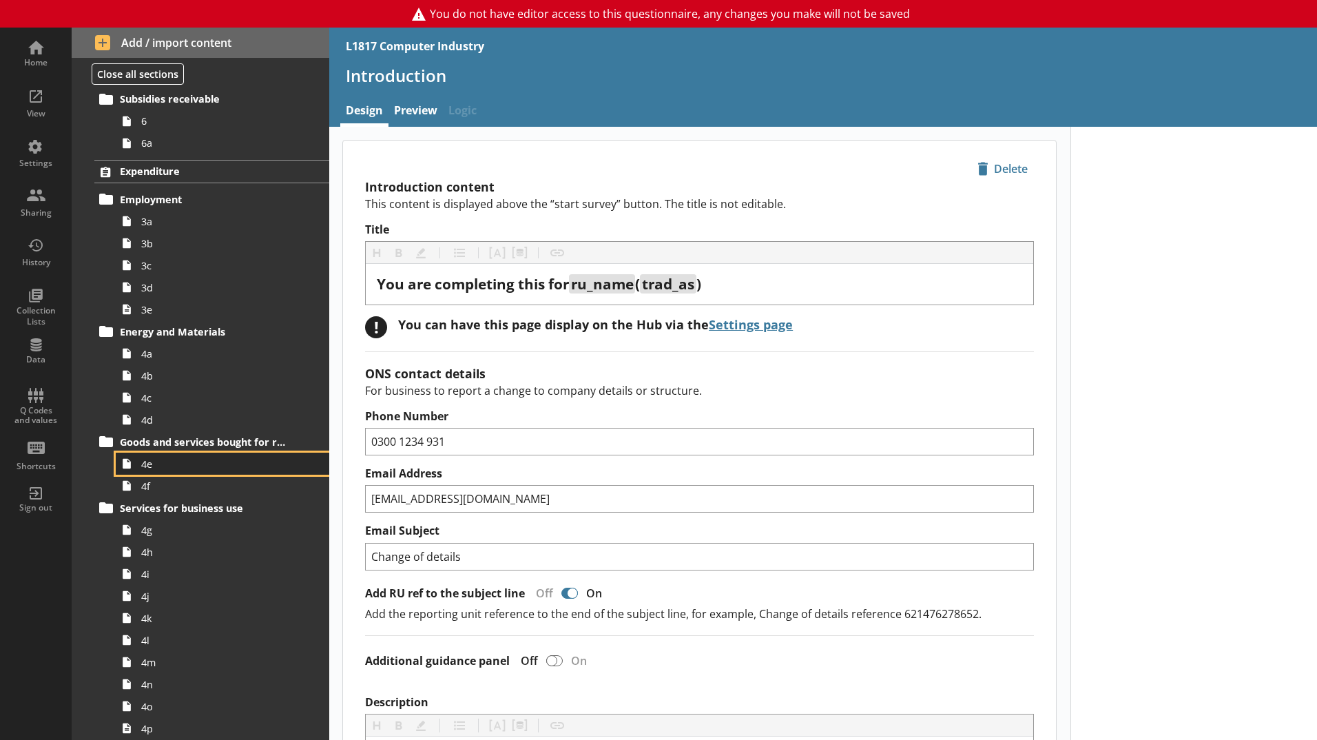
click at [212, 455] on link "4e" at bounding box center [222, 463] width 213 height 22
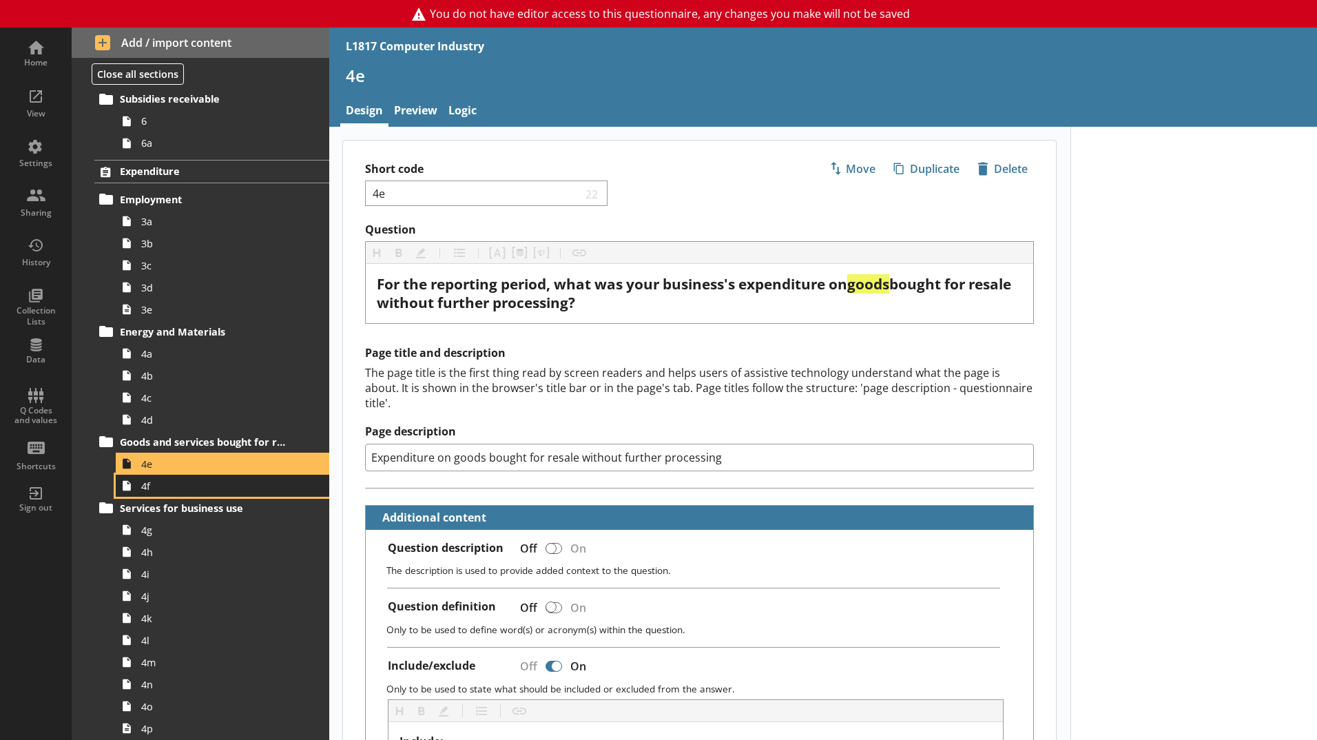
click at [201, 492] on span "4f" at bounding box center [217, 485] width 153 height 13
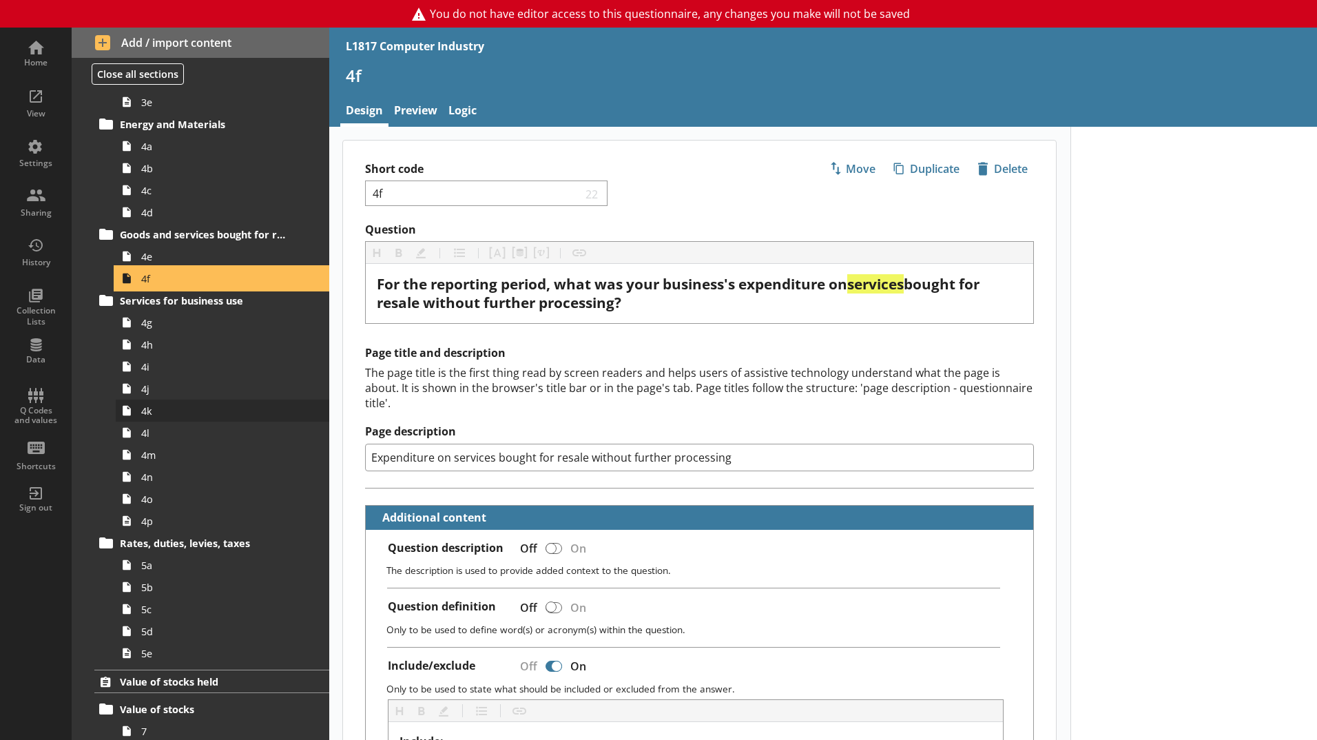
scroll to position [620, 0]
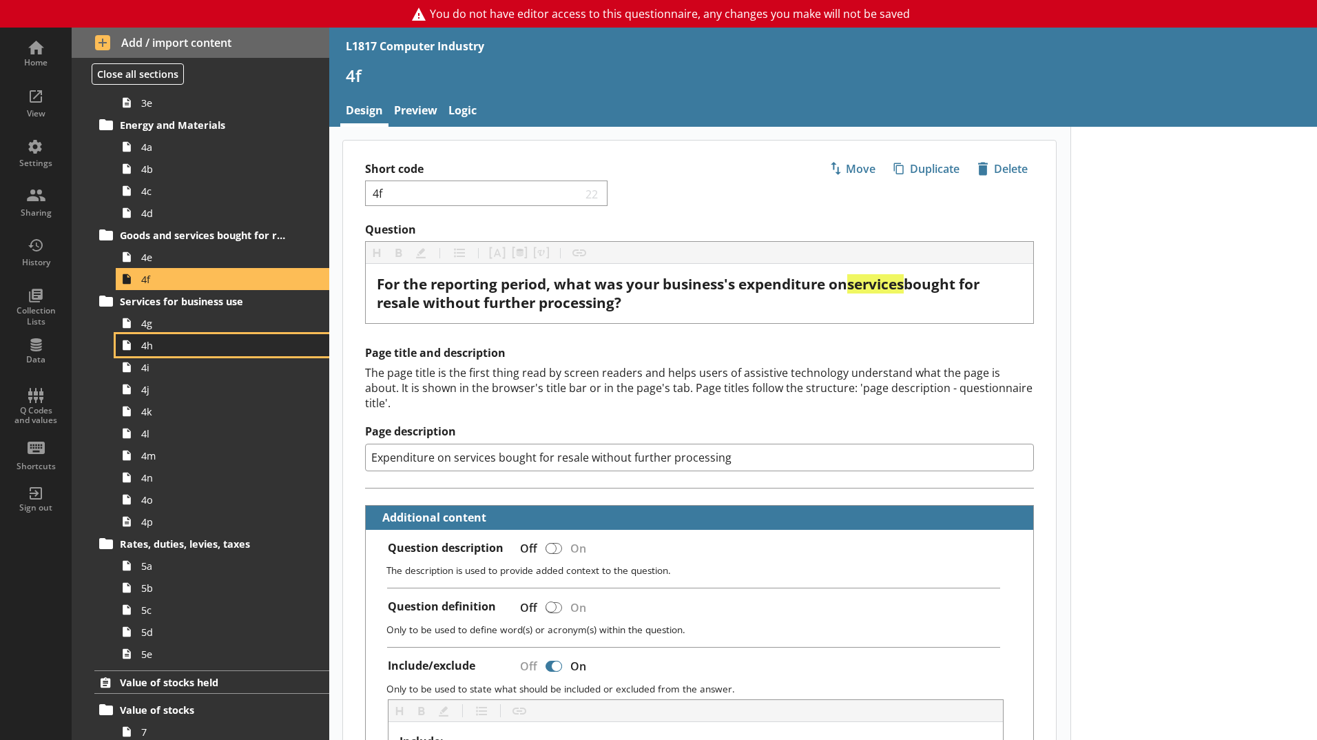
click at [171, 335] on link "4h" at bounding box center [222, 345] width 213 height 22
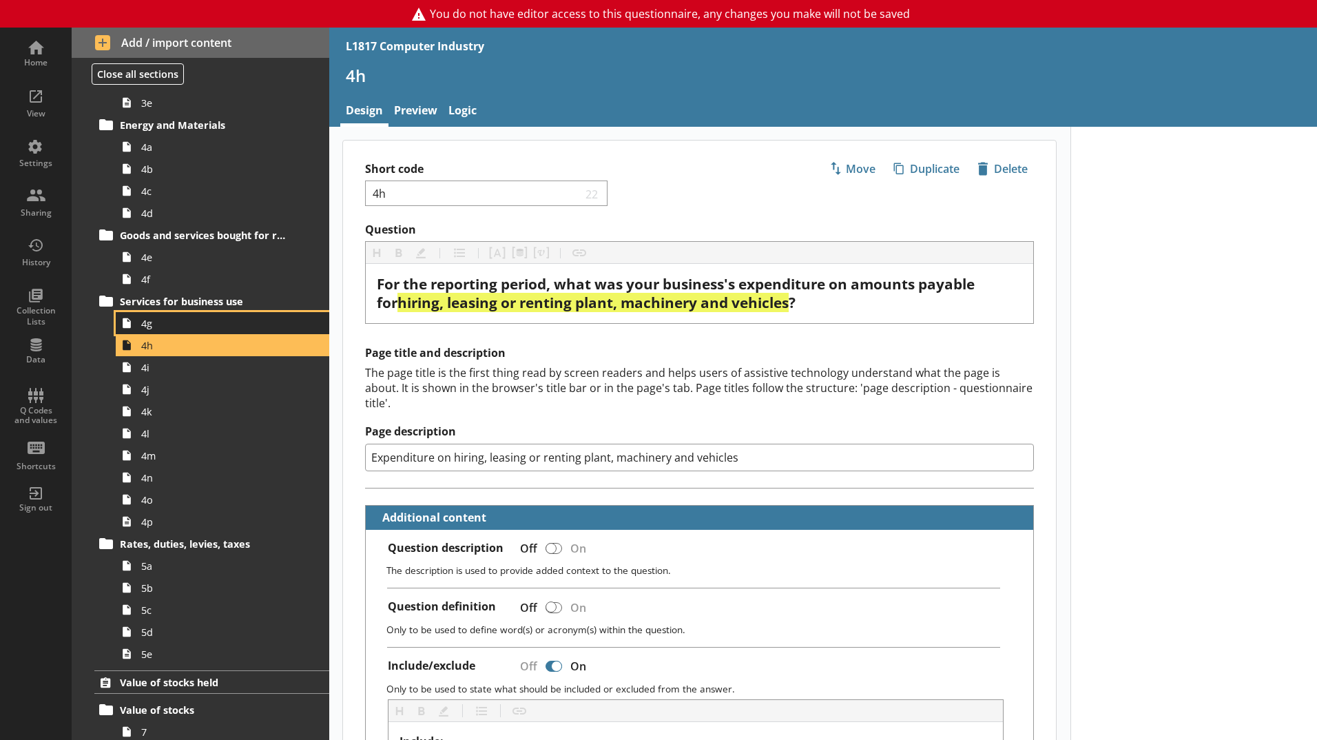
click at [170, 324] on span "4g" at bounding box center [217, 323] width 153 height 13
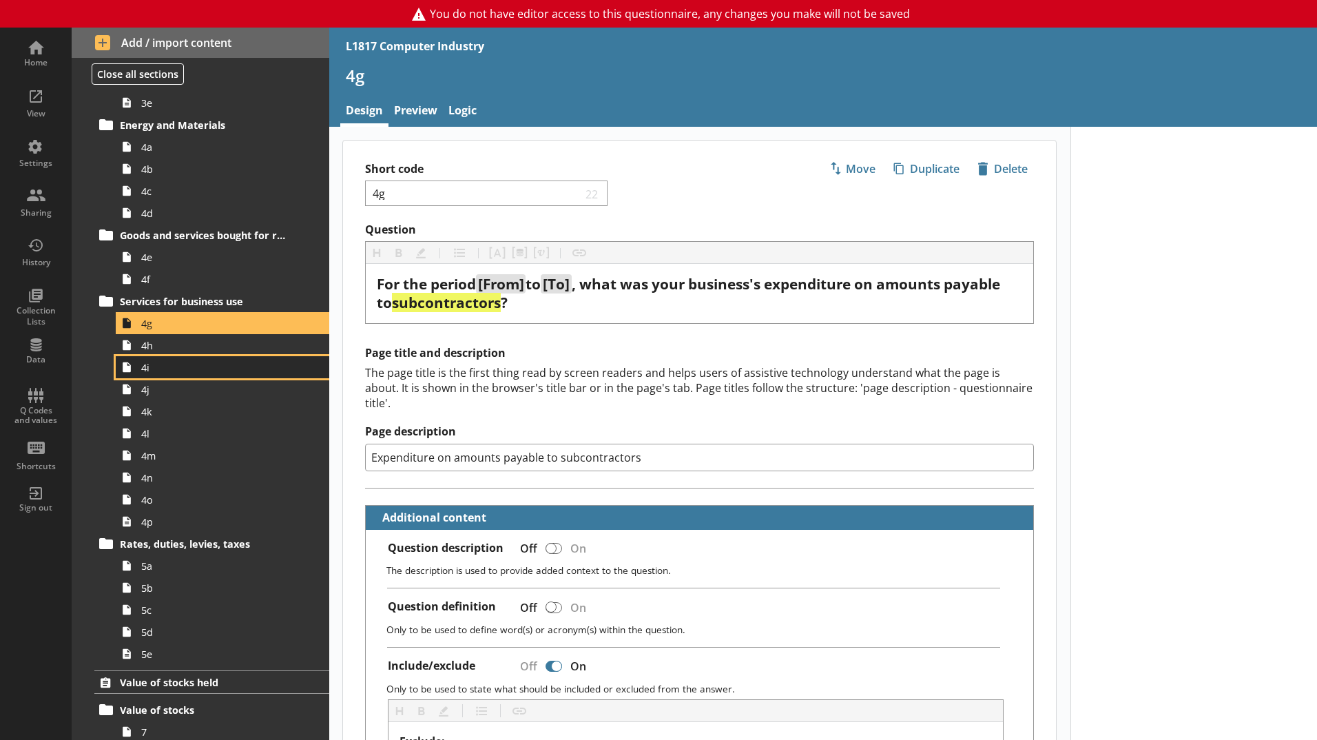
click at [178, 357] on link "4i" at bounding box center [222, 367] width 213 height 22
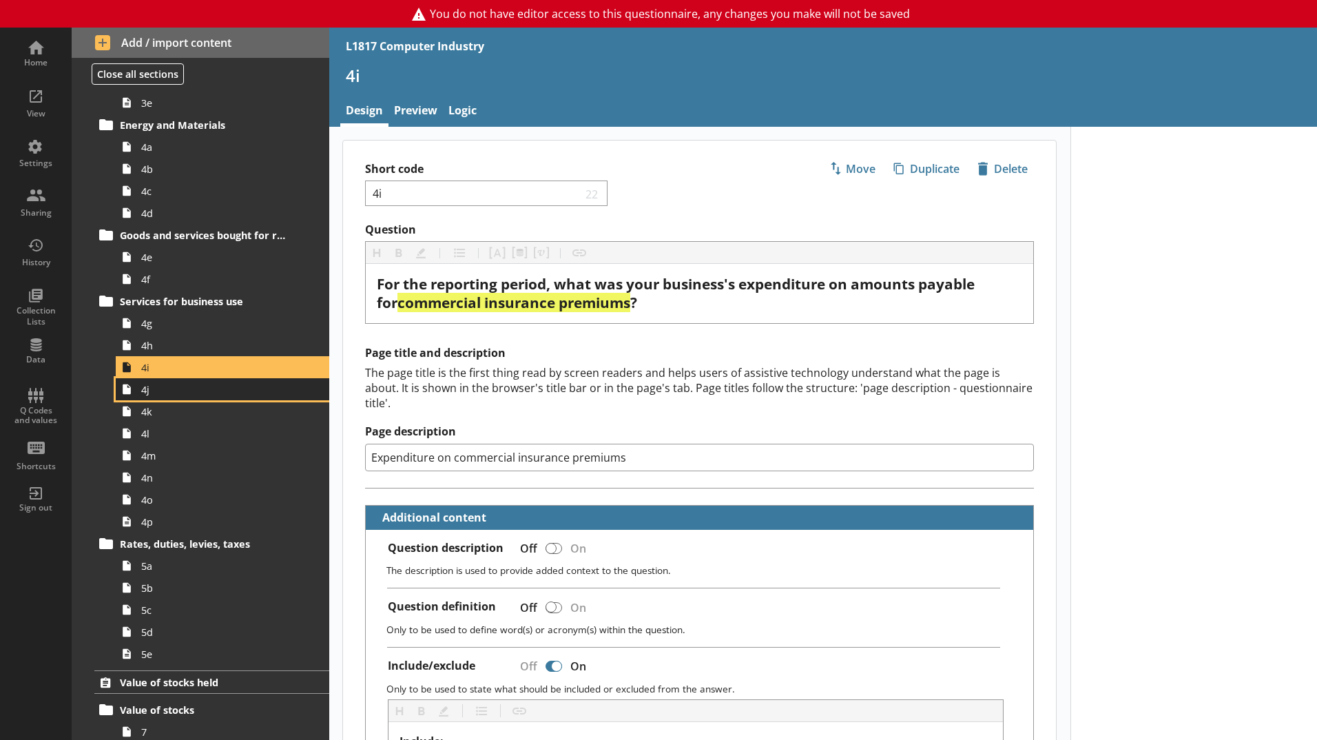
click at [177, 381] on link "4j" at bounding box center [222, 389] width 213 height 22
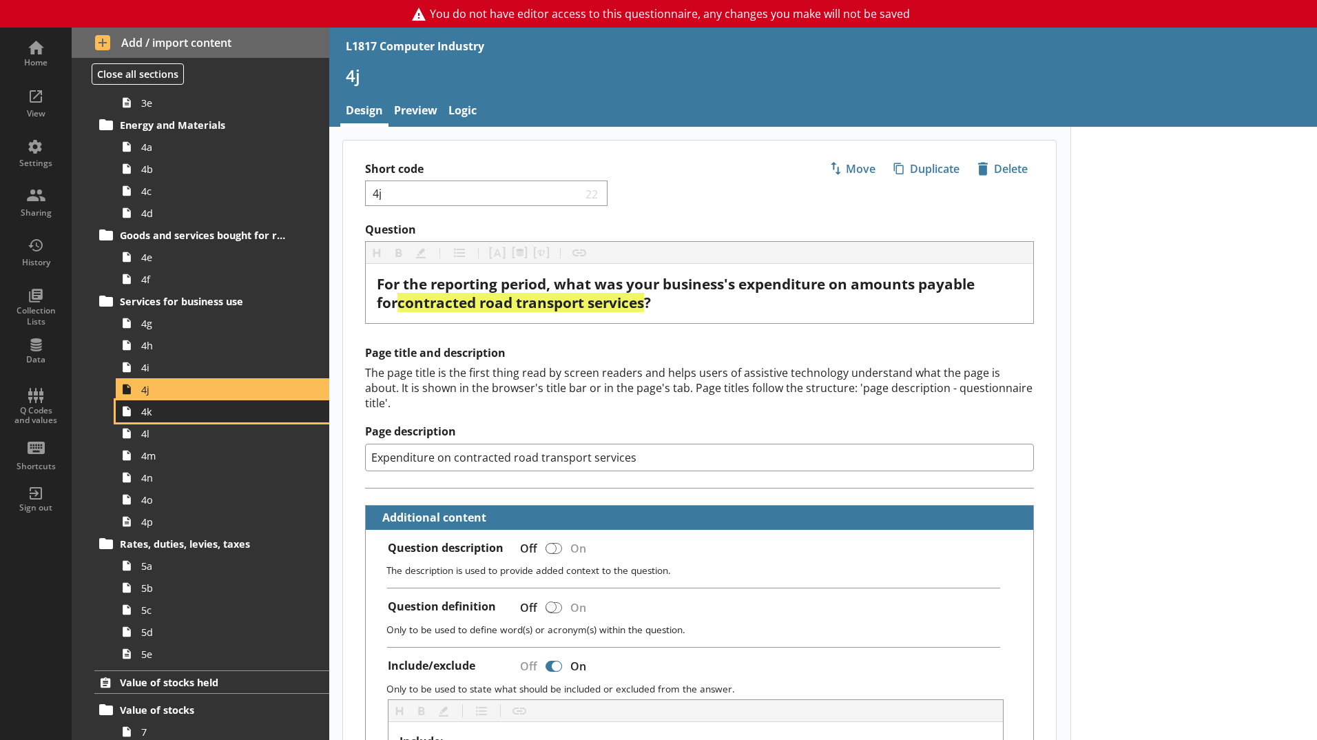
click at [189, 405] on span "4k" at bounding box center [217, 411] width 153 height 13
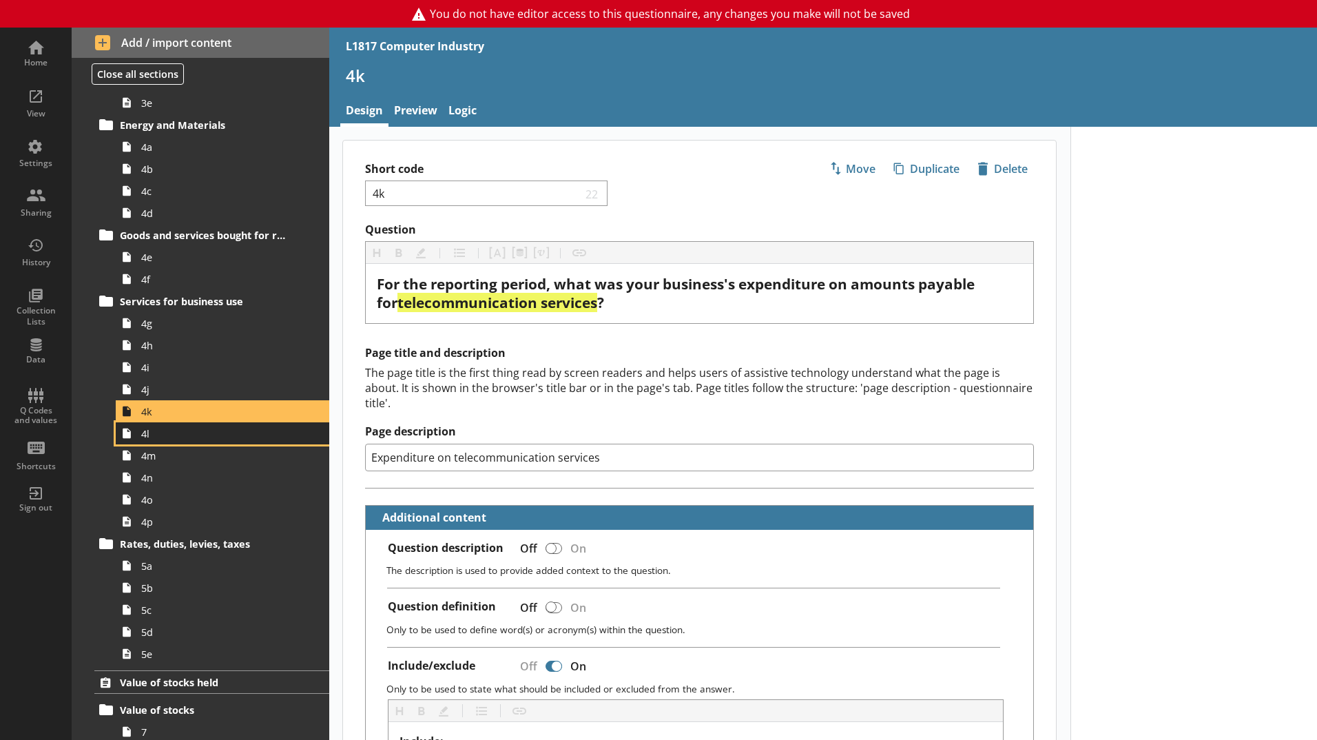
click at [198, 443] on link "4l" at bounding box center [222, 433] width 213 height 22
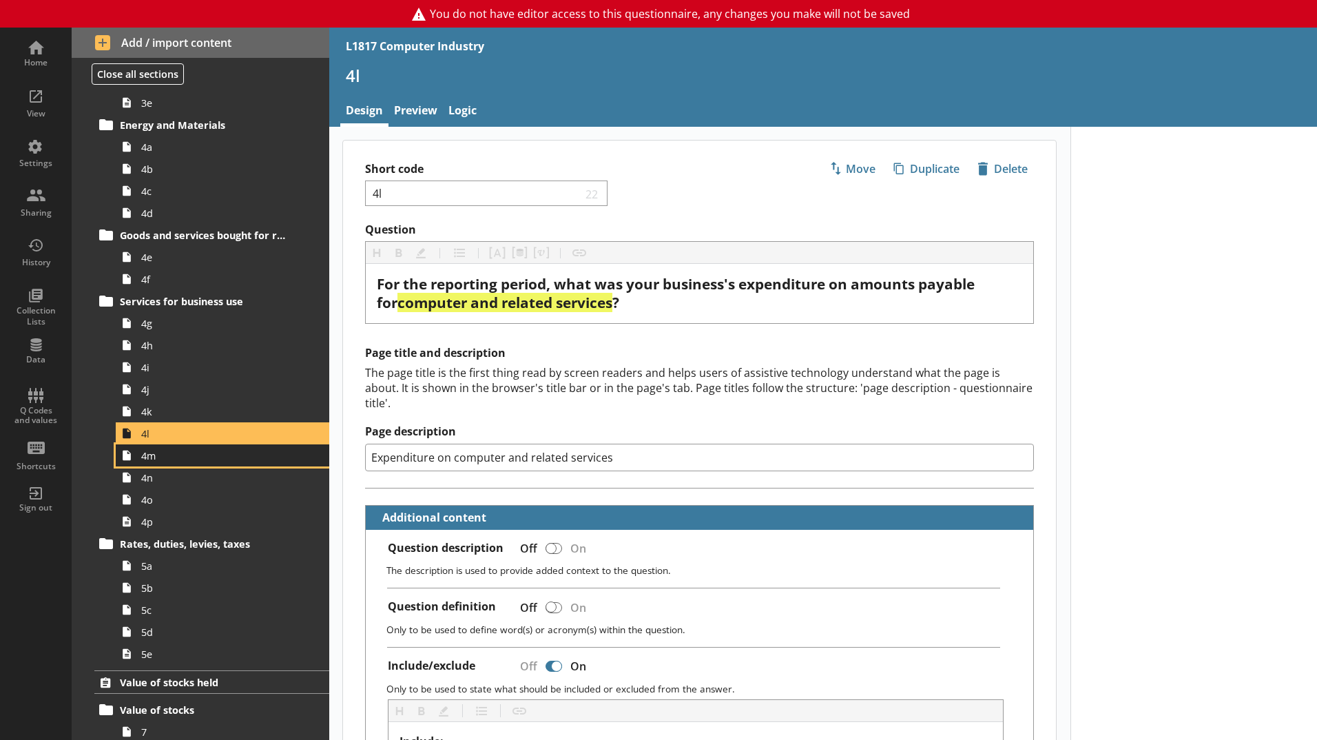
click at [202, 455] on span "4m" at bounding box center [217, 455] width 153 height 13
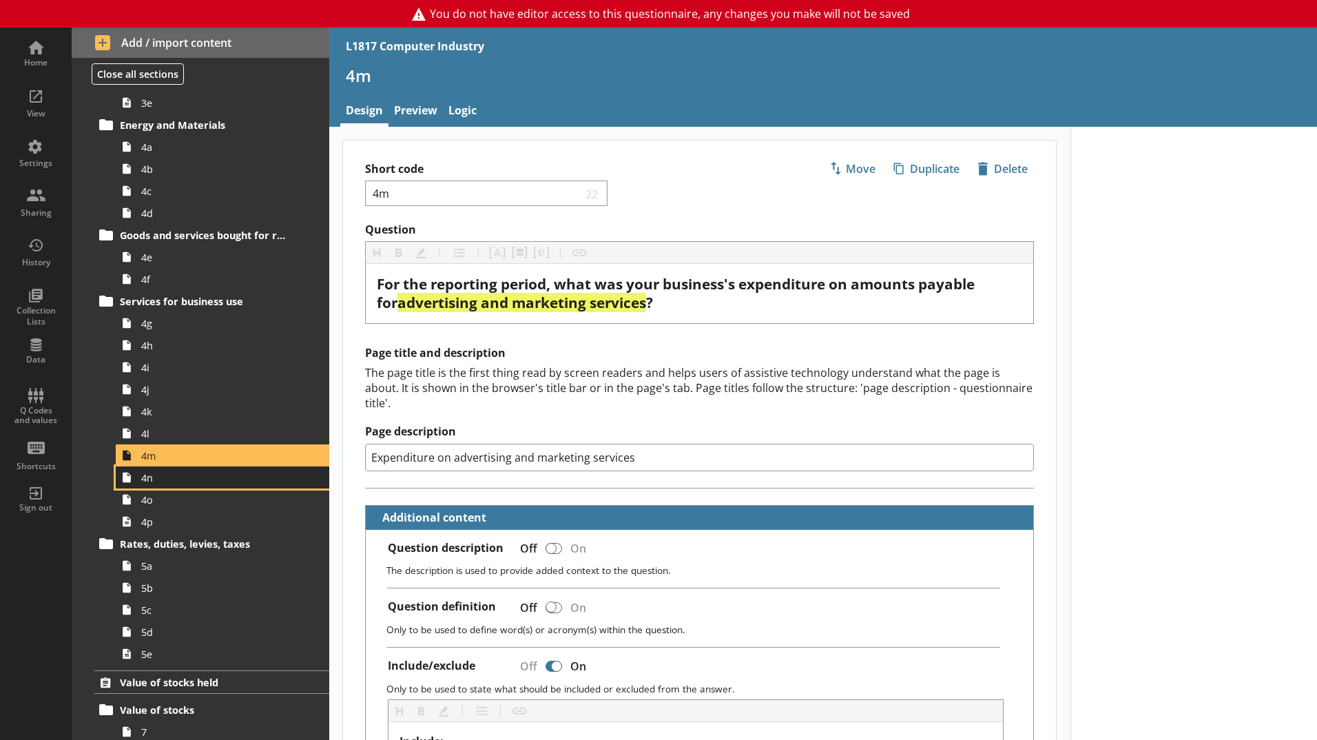
click at [206, 472] on span "4n" at bounding box center [217, 477] width 153 height 13
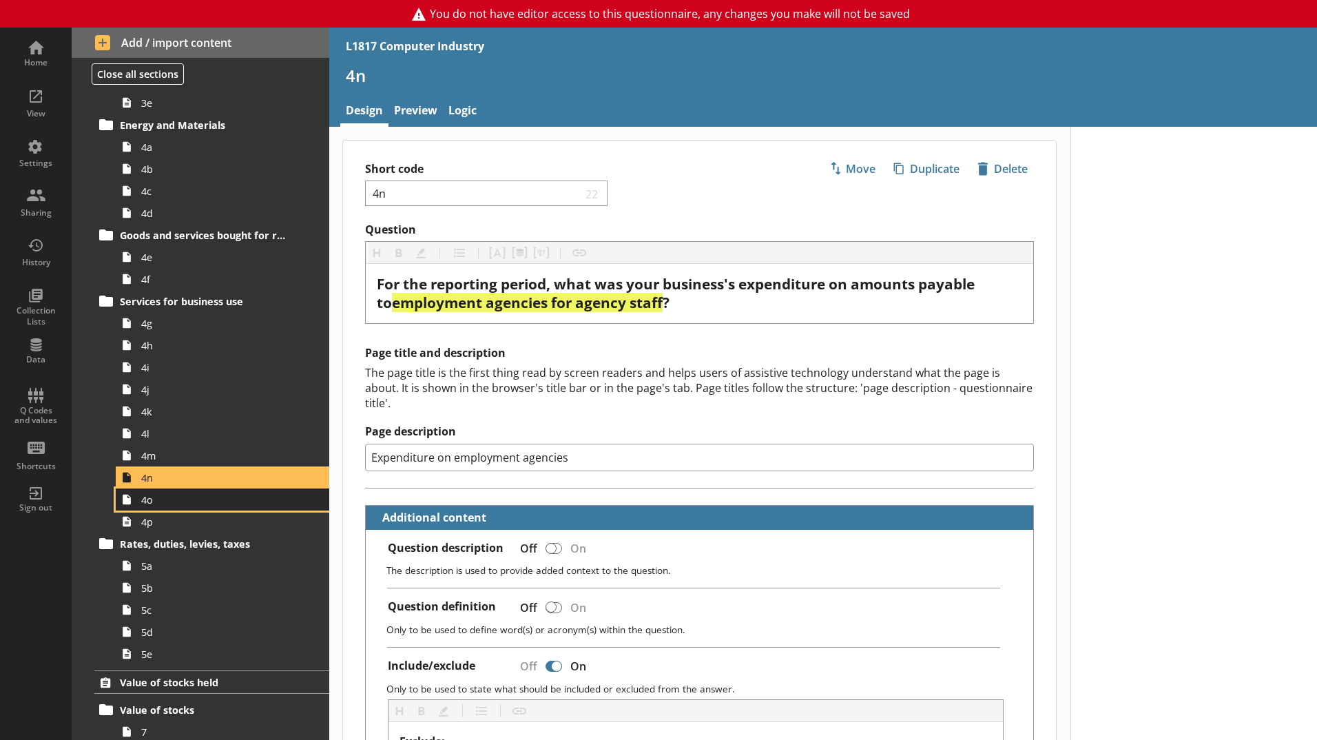
click at [211, 493] on span "4o" at bounding box center [217, 499] width 153 height 13
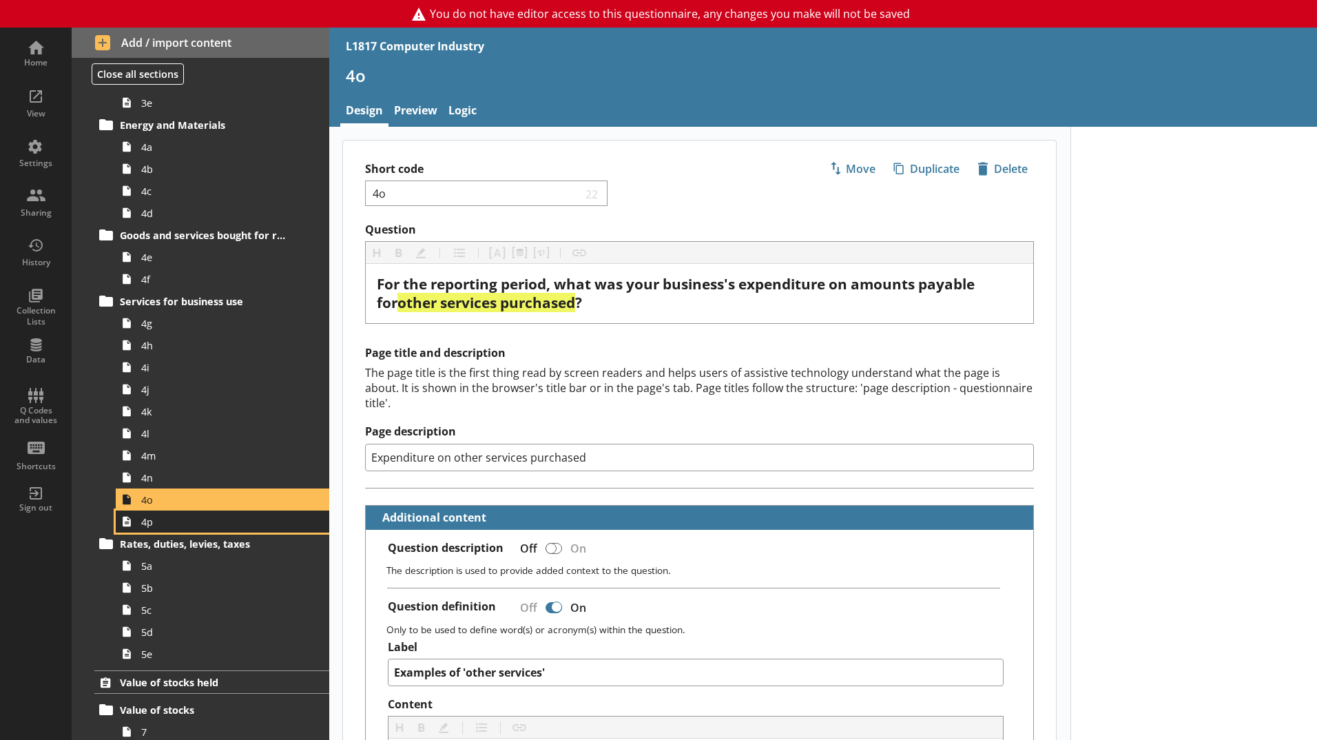
click at [215, 520] on span "4p" at bounding box center [217, 521] width 153 height 13
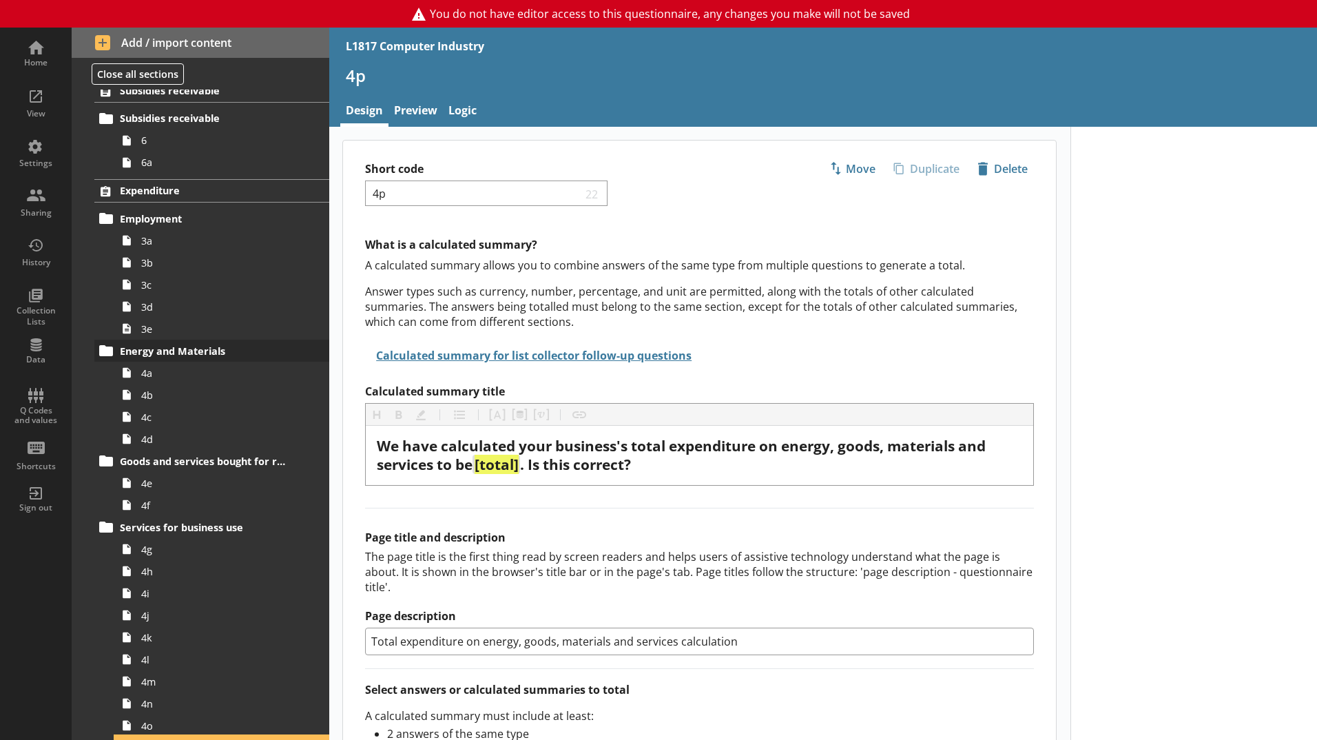
scroll to position [344, 0]
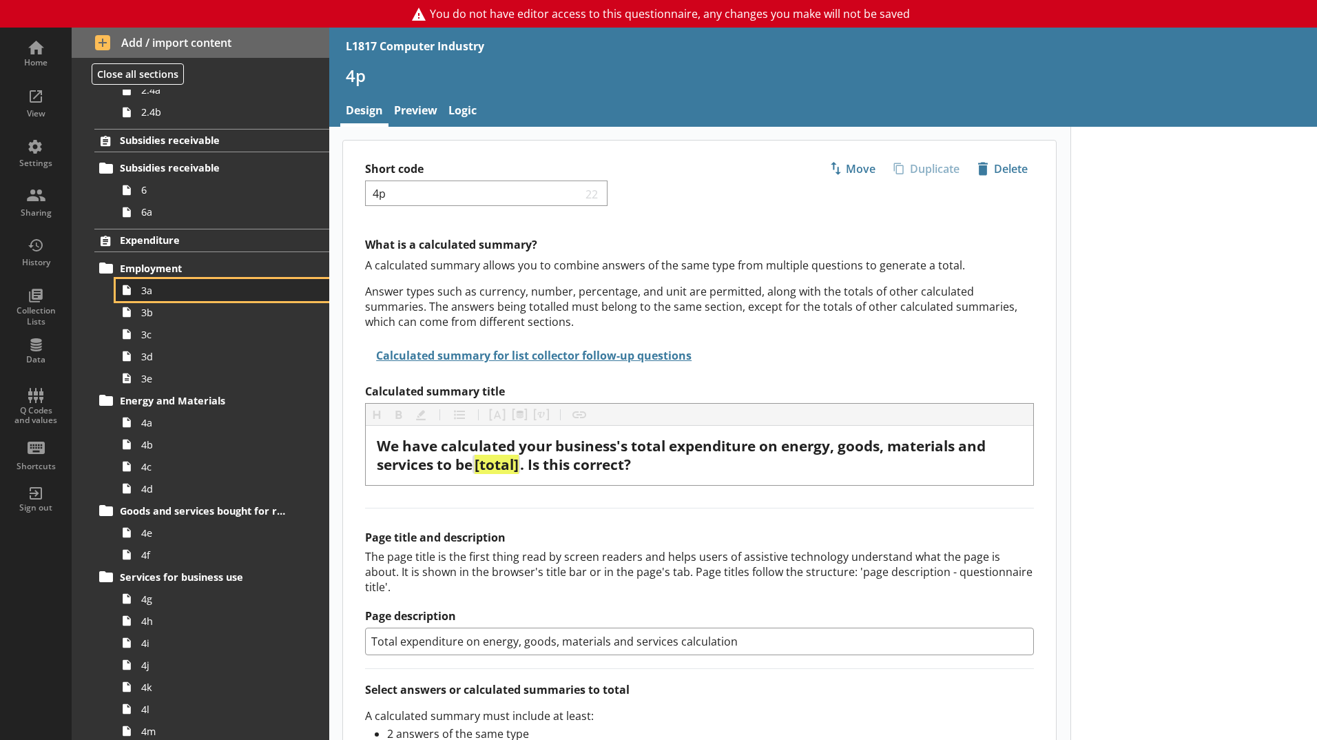
click at [190, 295] on span "3a" at bounding box center [217, 290] width 153 height 13
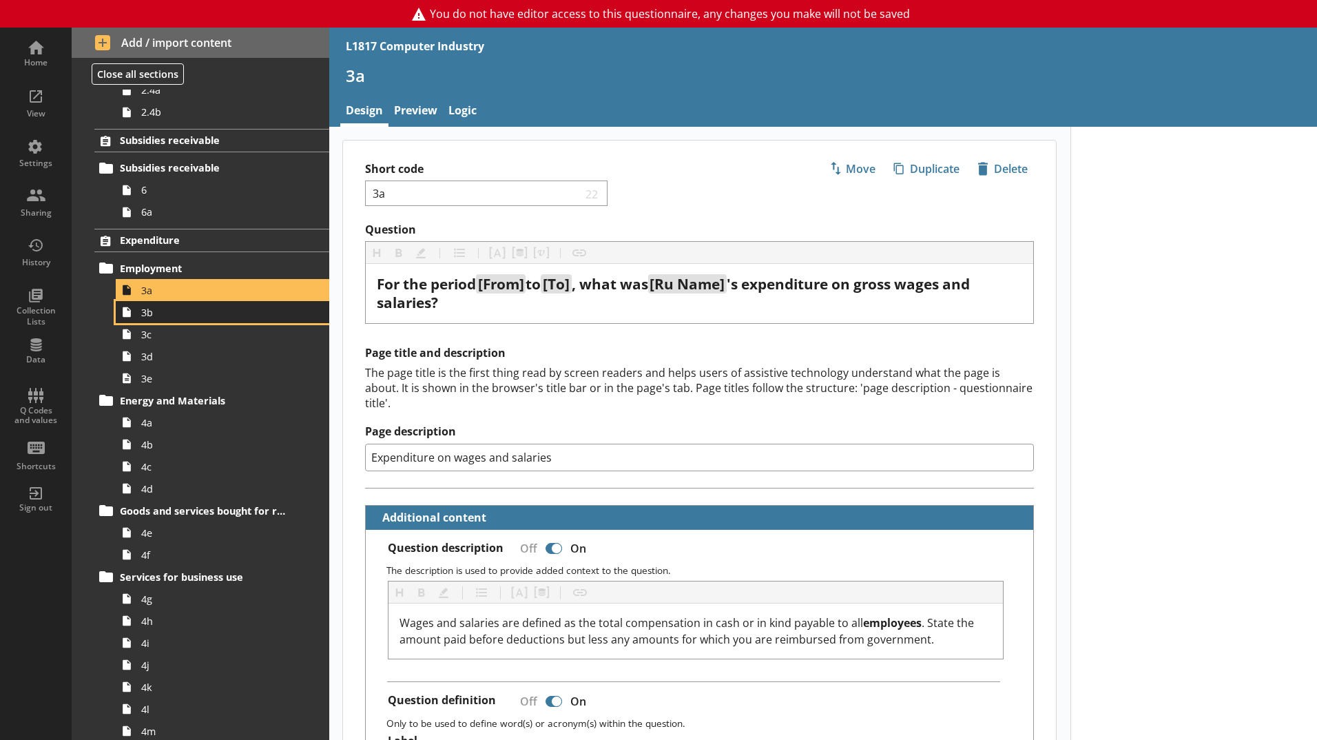
click at [195, 312] on span "3b" at bounding box center [217, 312] width 153 height 13
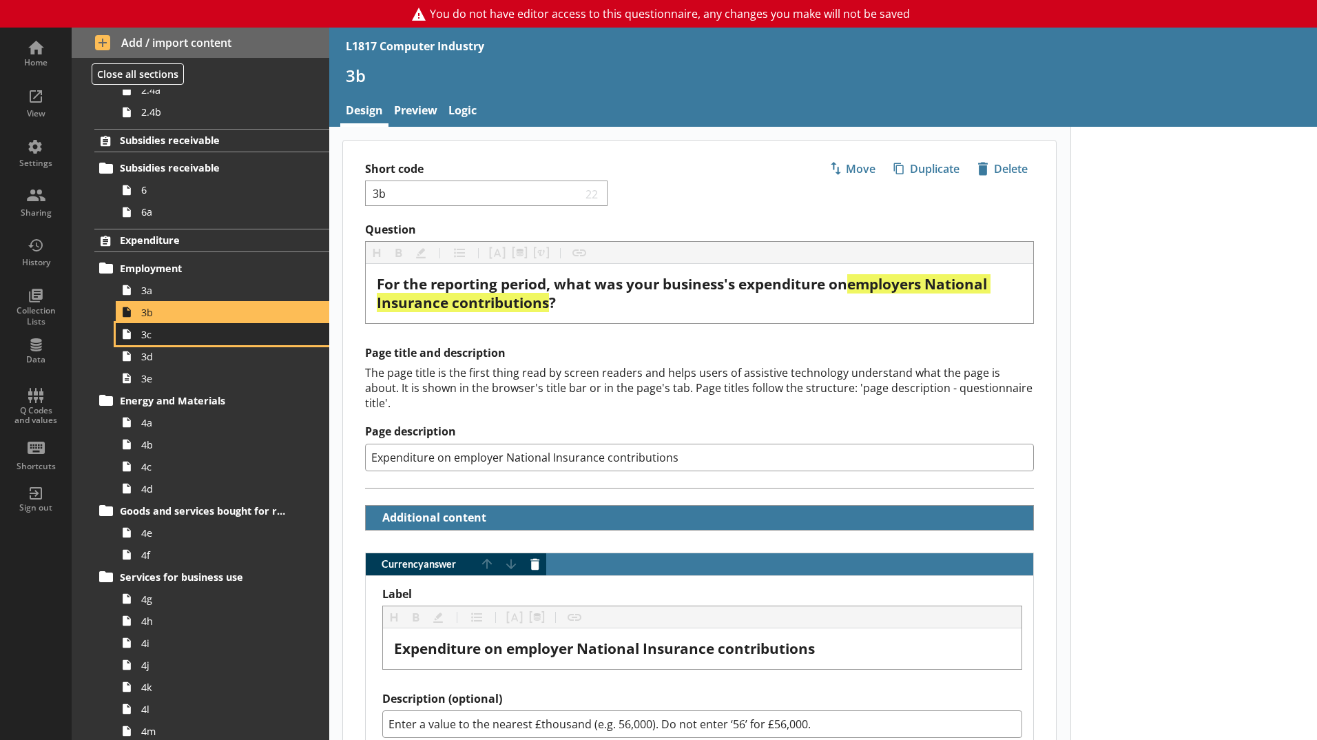
click at [196, 337] on span "3c" at bounding box center [217, 334] width 153 height 13
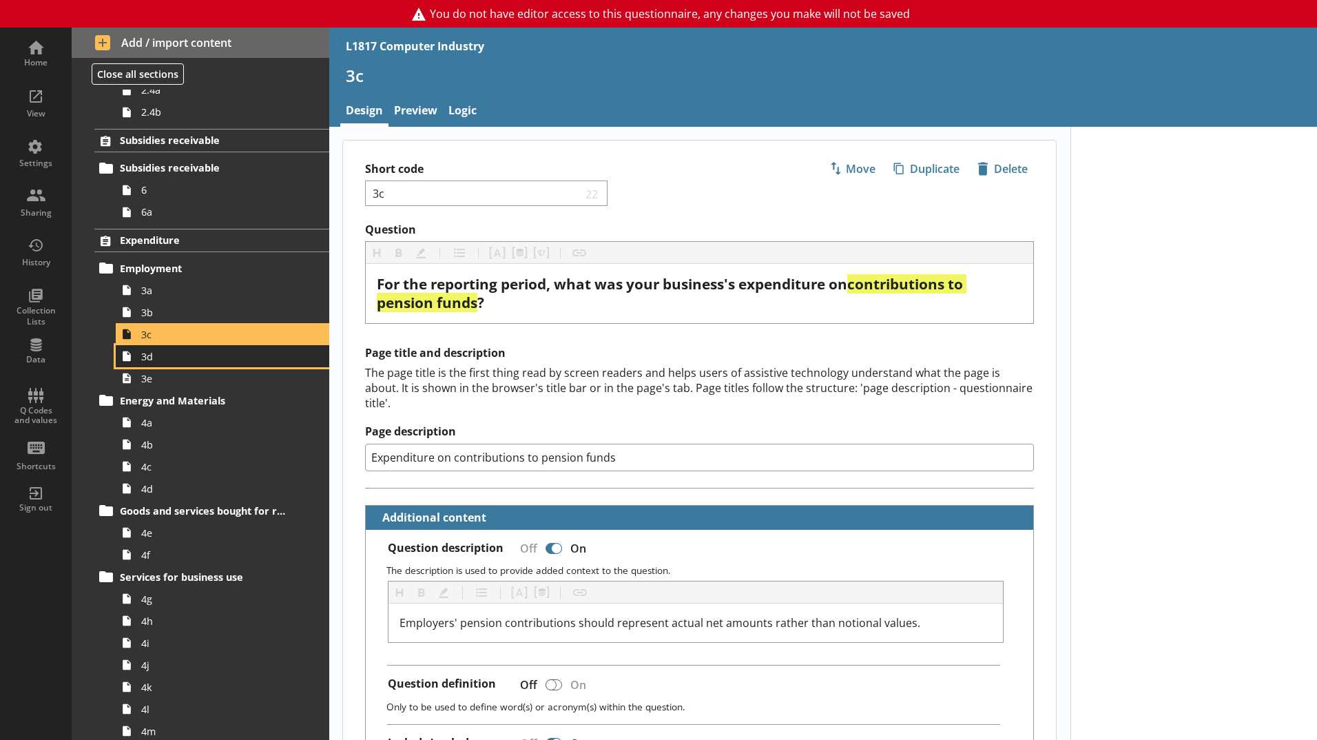
click at [198, 356] on span "3d" at bounding box center [217, 356] width 153 height 13
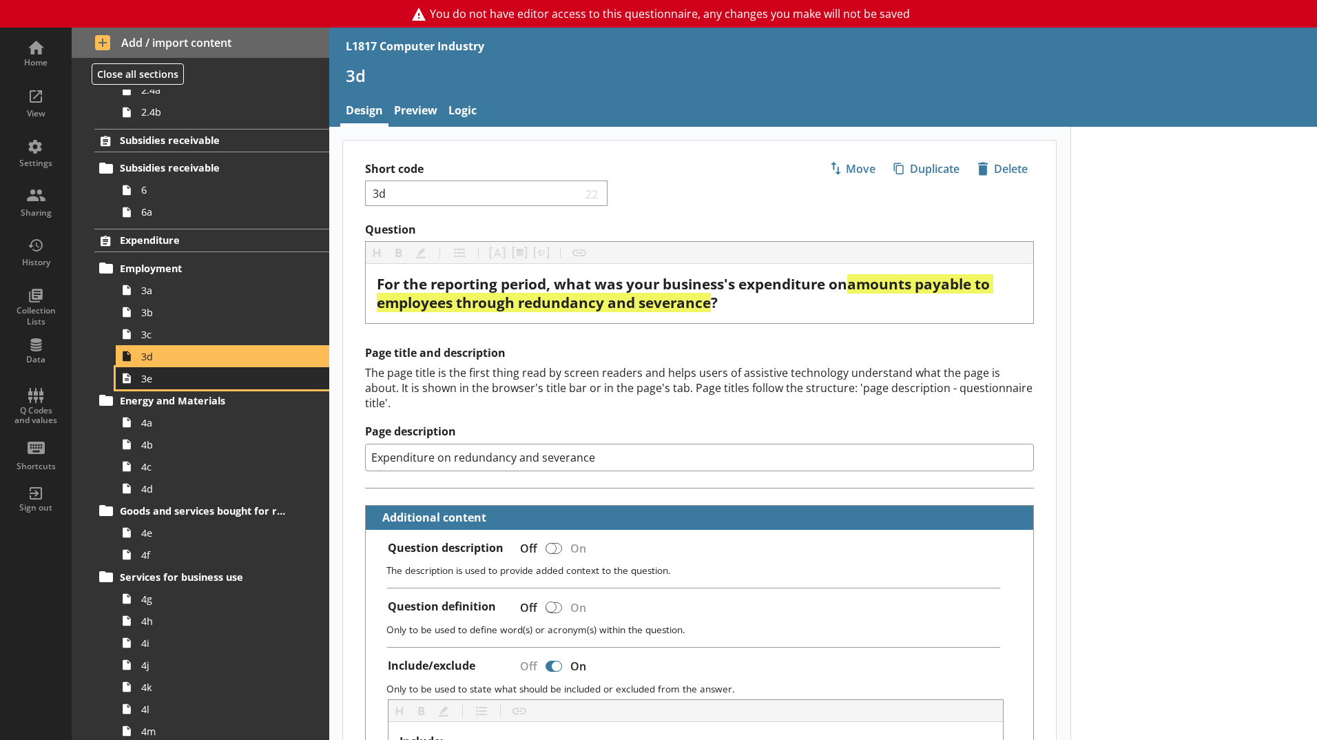
click at [198, 377] on span "3e" at bounding box center [217, 378] width 153 height 13
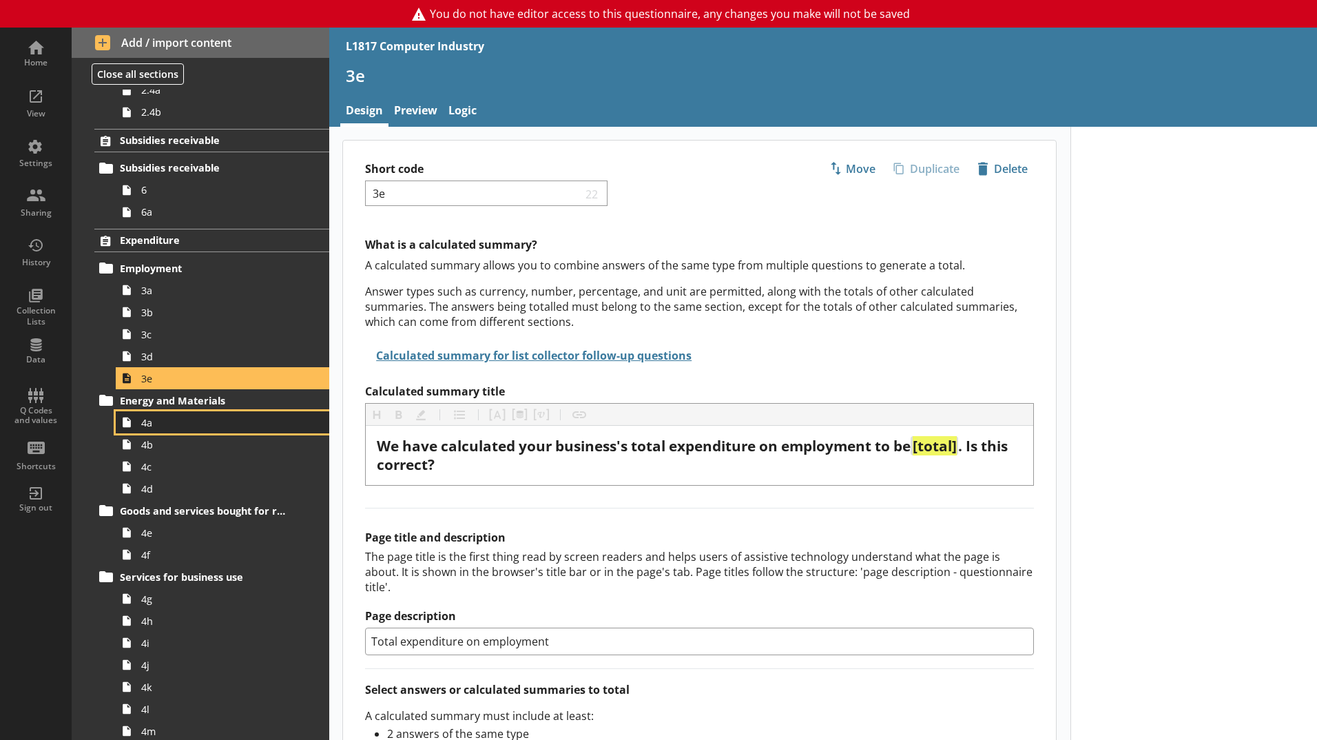
click at [176, 429] on link "4a" at bounding box center [222, 422] width 213 height 22
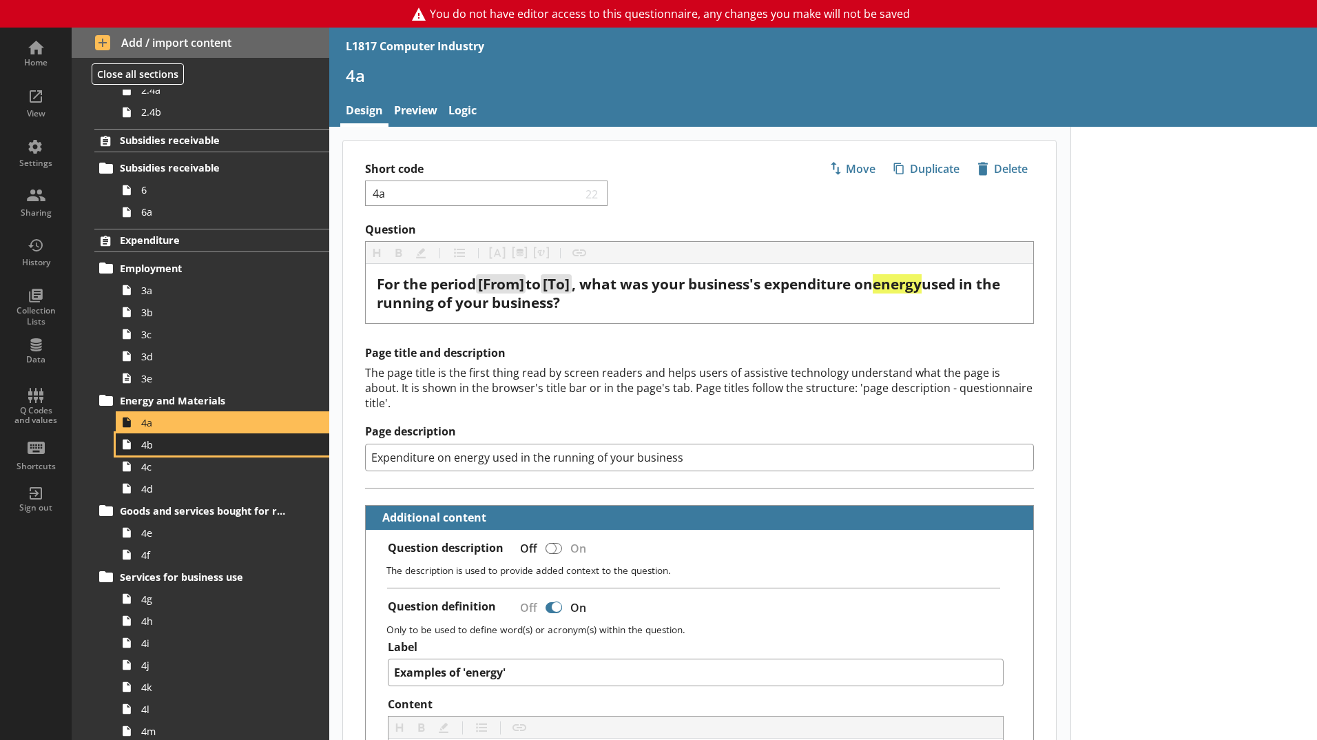
click at [185, 446] on span "4b" at bounding box center [217, 444] width 153 height 13
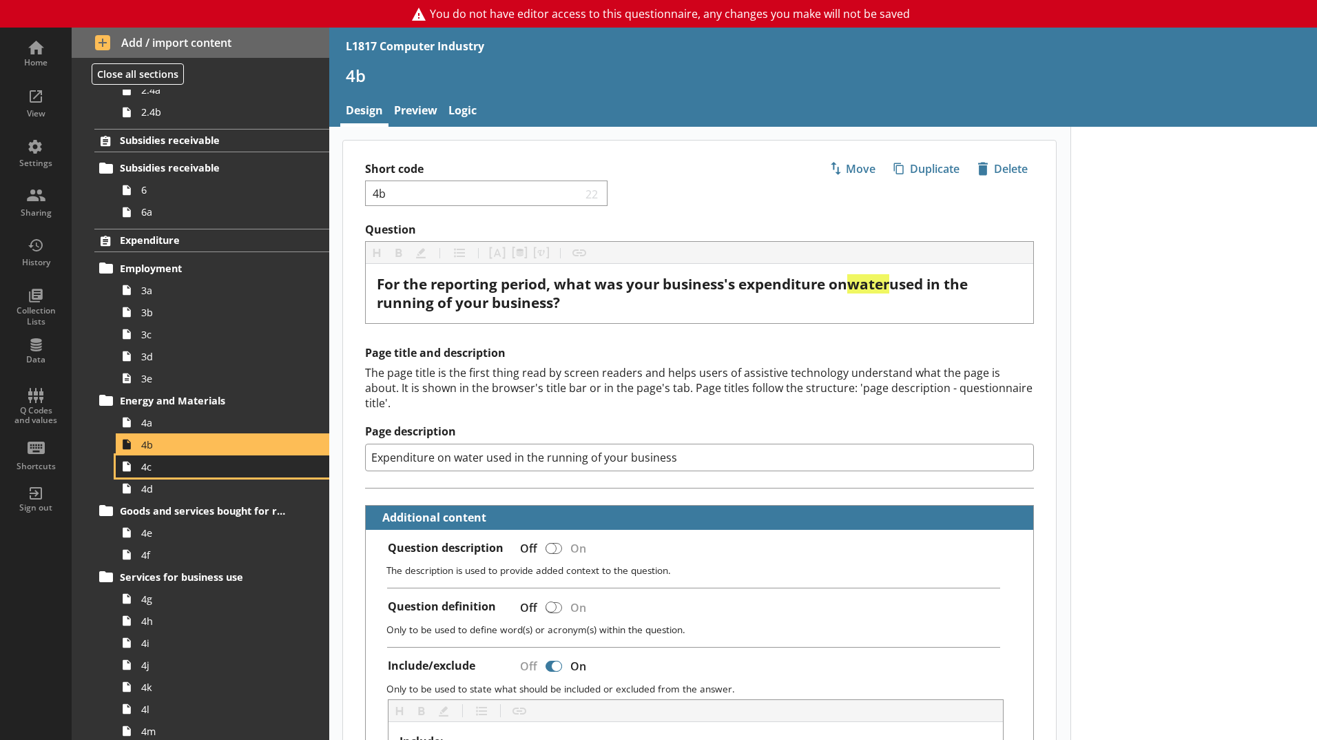
click at [190, 462] on span "4c" at bounding box center [217, 466] width 153 height 13
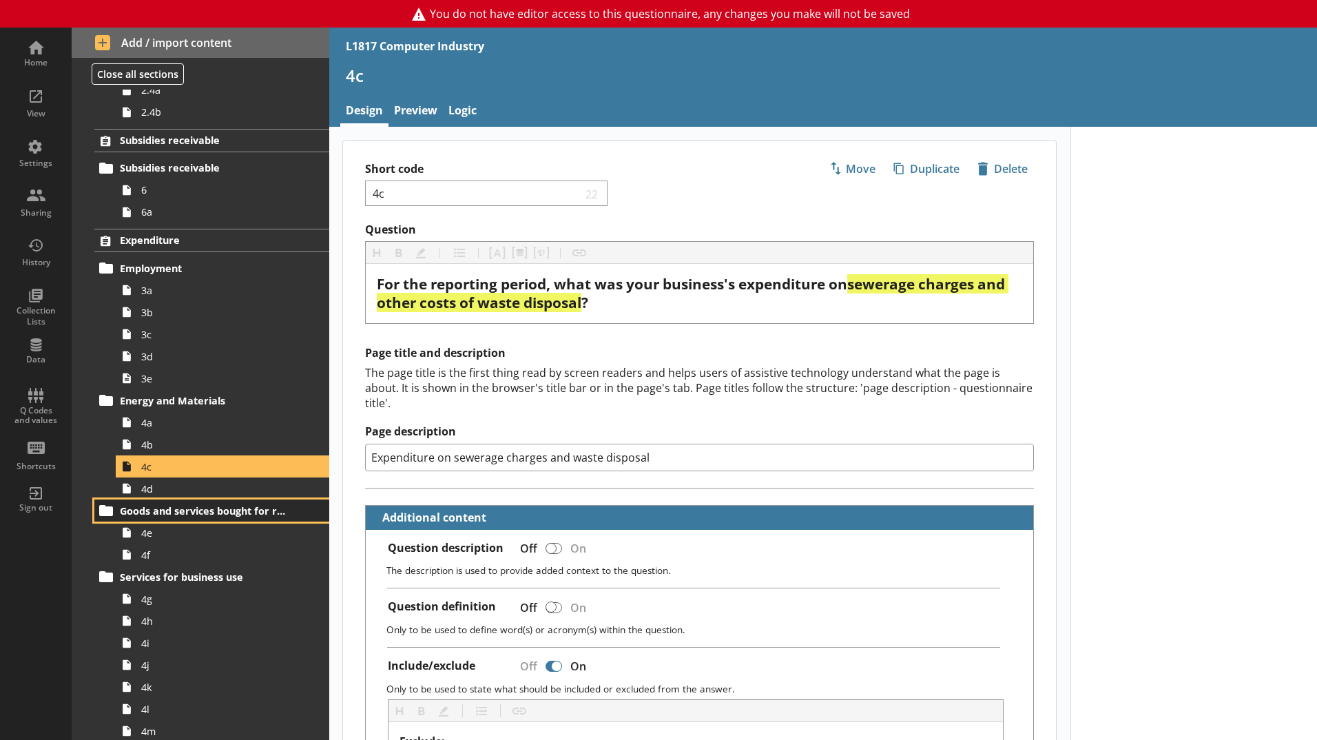
click at [200, 499] on link "Goods and services bought for resale" at bounding box center [211, 510] width 235 height 22
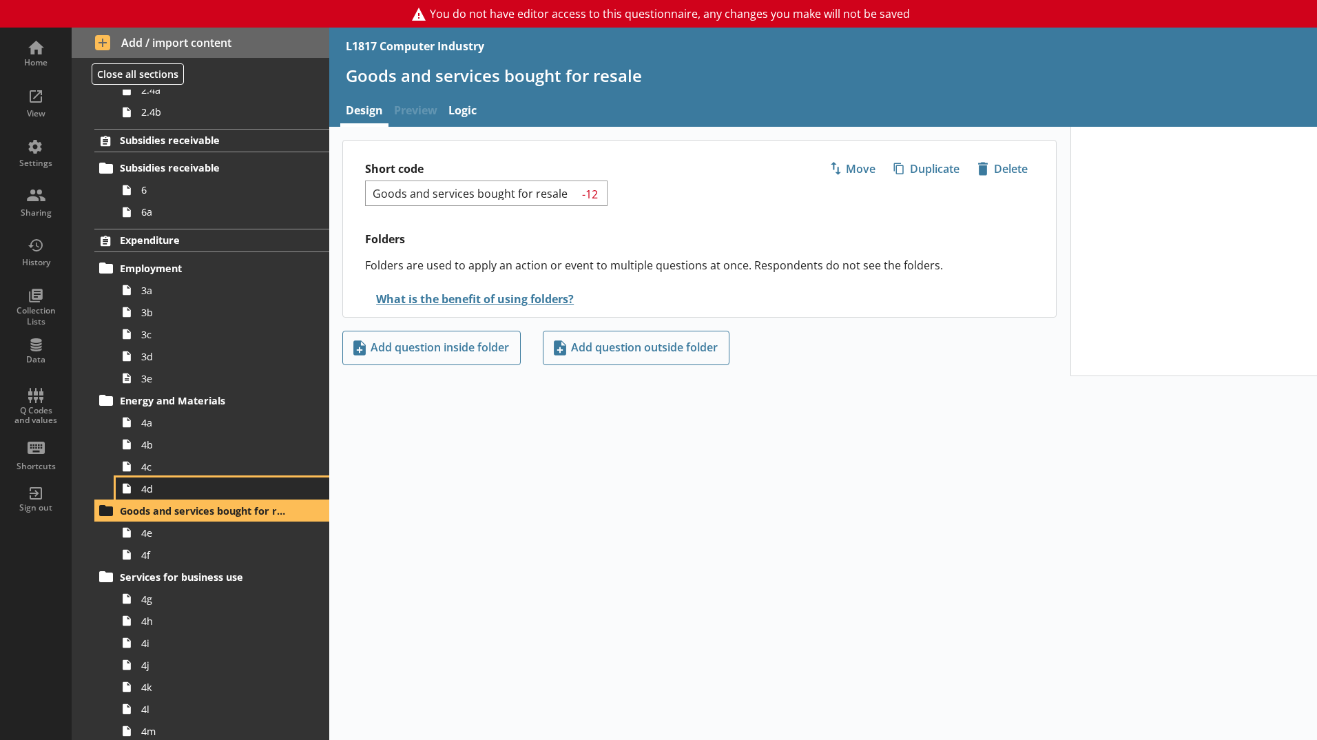
click at [199, 492] on span "4d" at bounding box center [217, 488] width 153 height 13
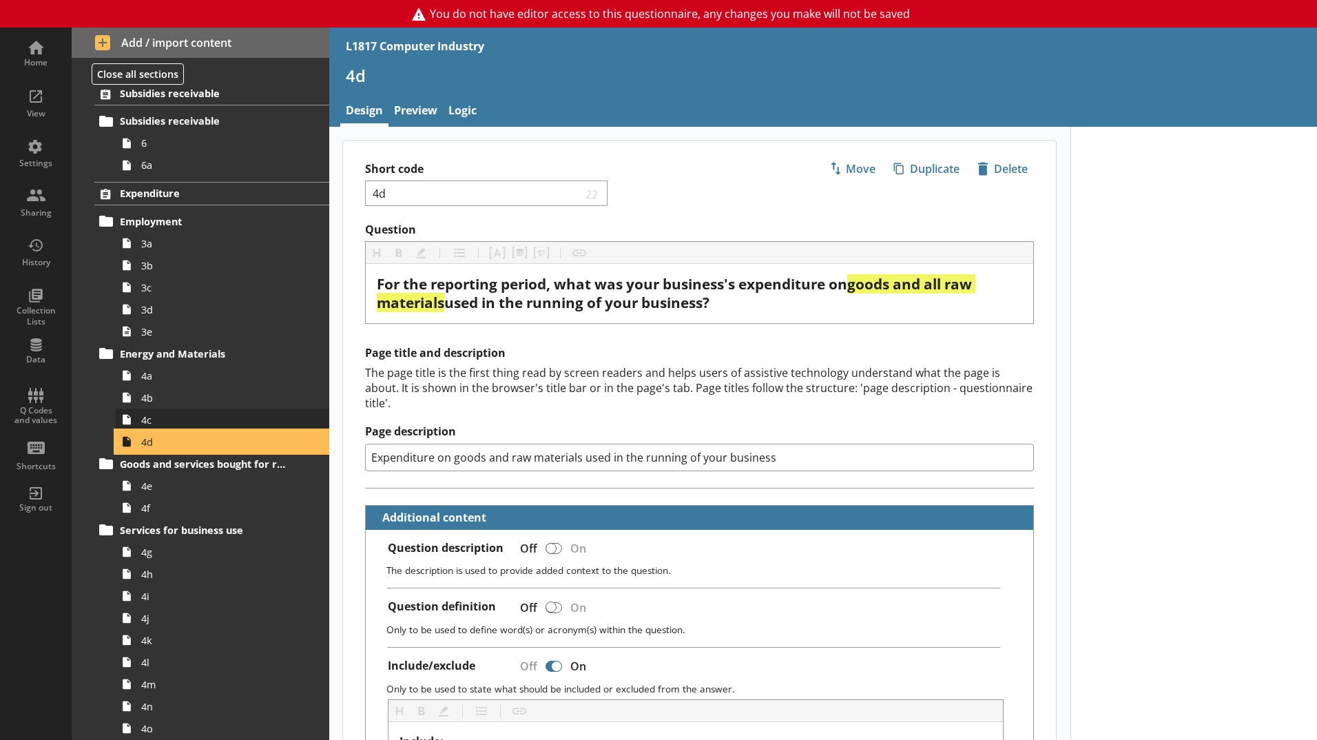
scroll to position [482, 0]
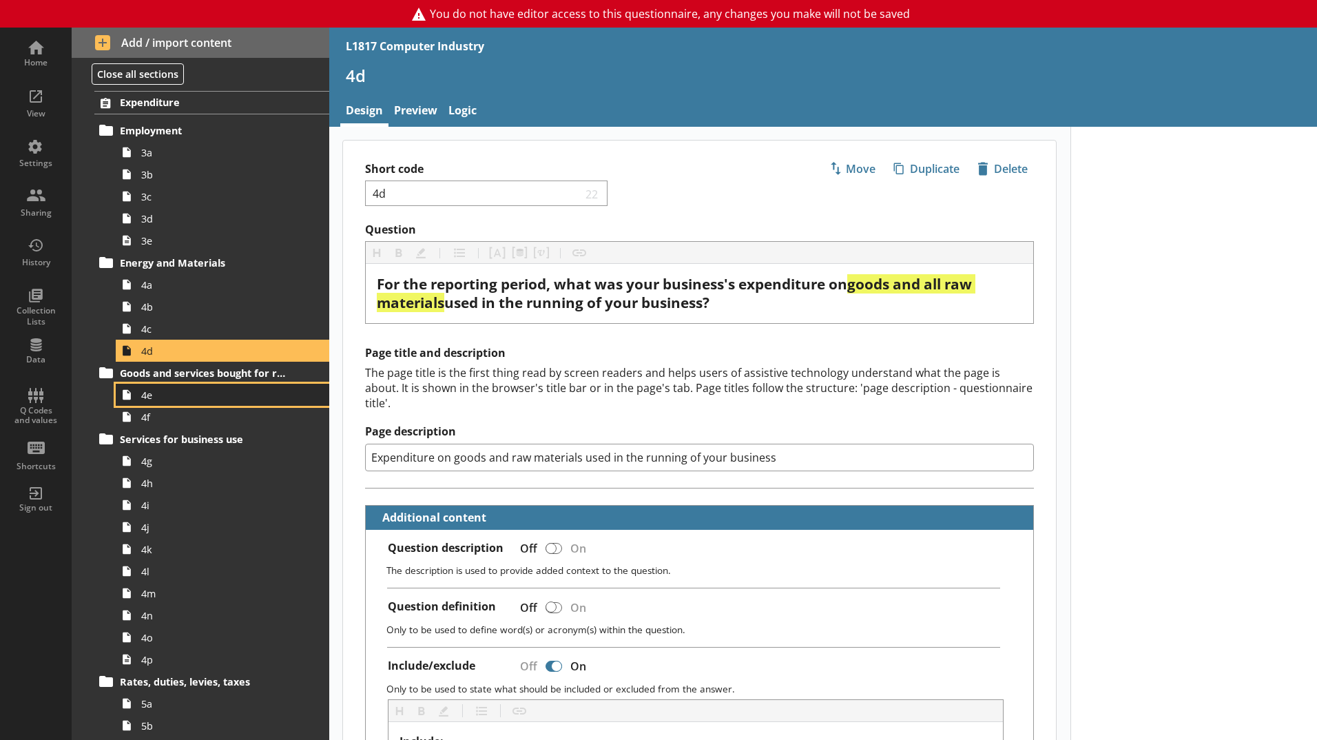
click at [176, 399] on span "4e" at bounding box center [217, 394] width 153 height 13
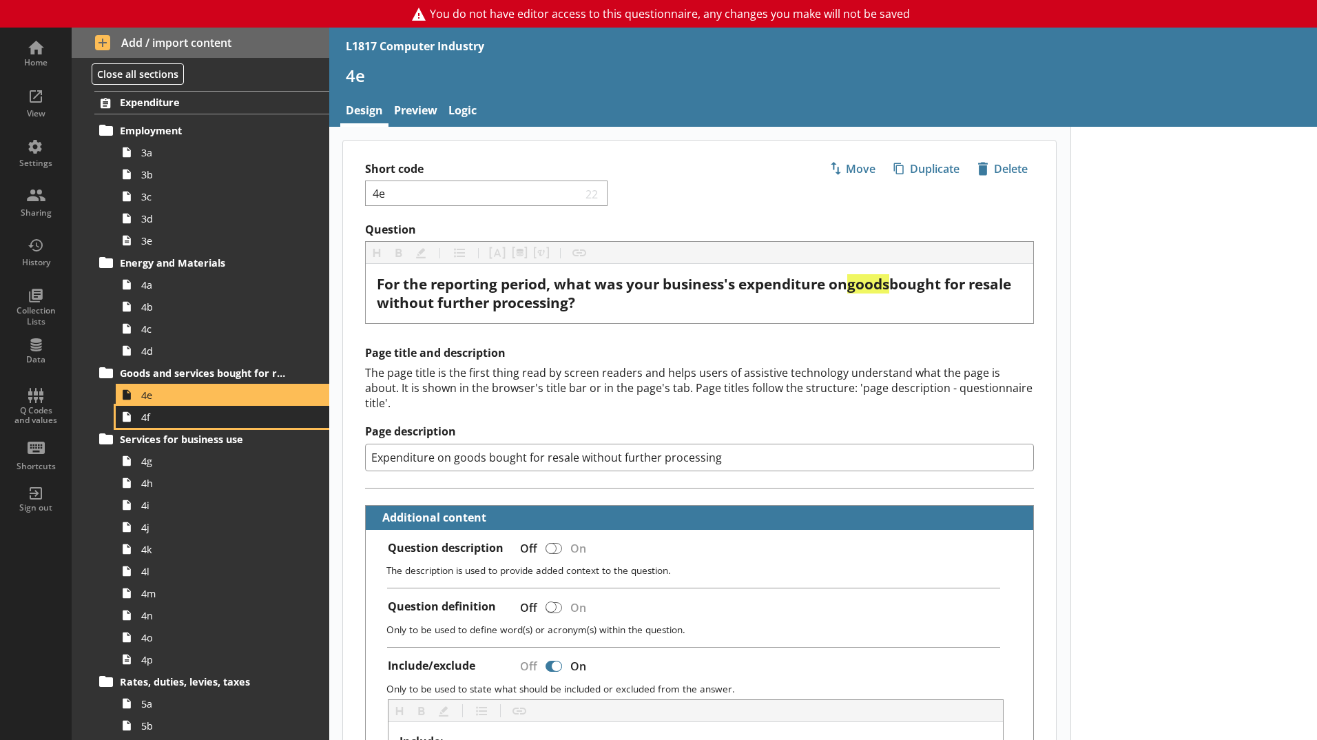
click at [187, 424] on link "4f" at bounding box center [222, 417] width 213 height 22
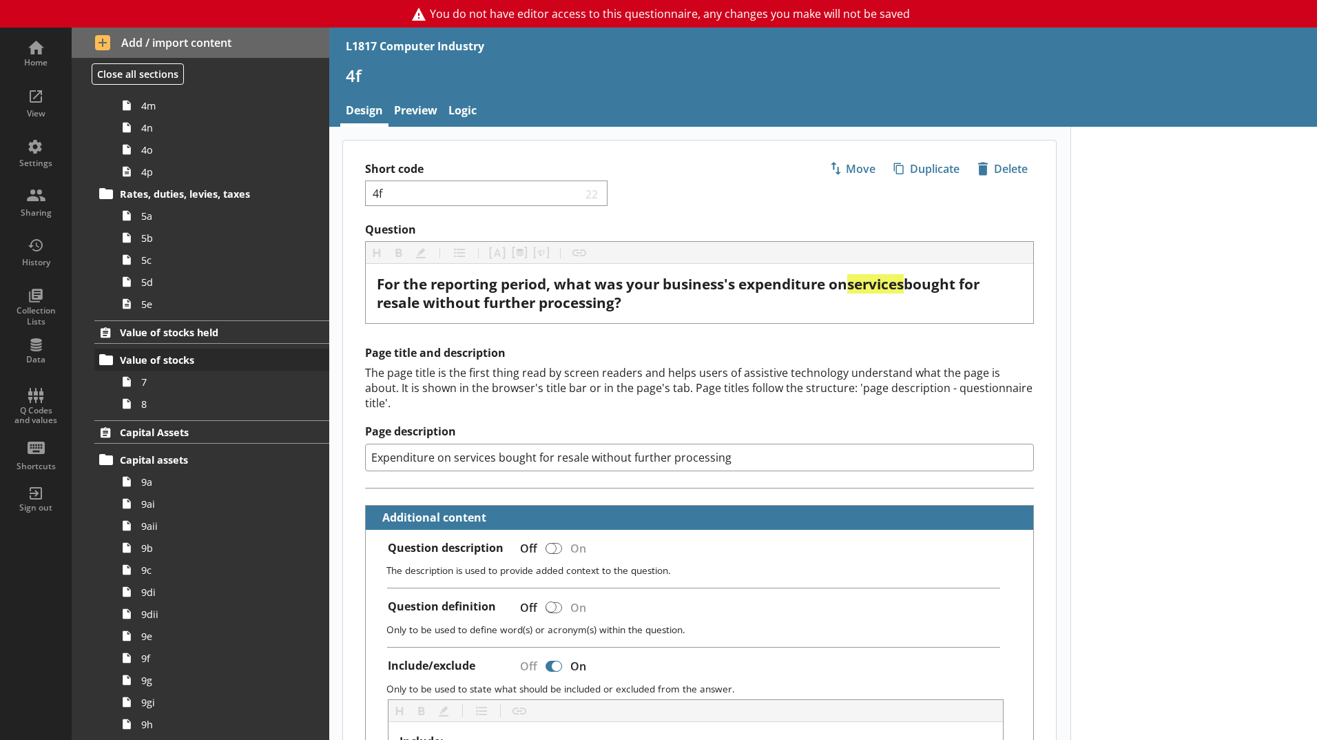
scroll to position [964, 0]
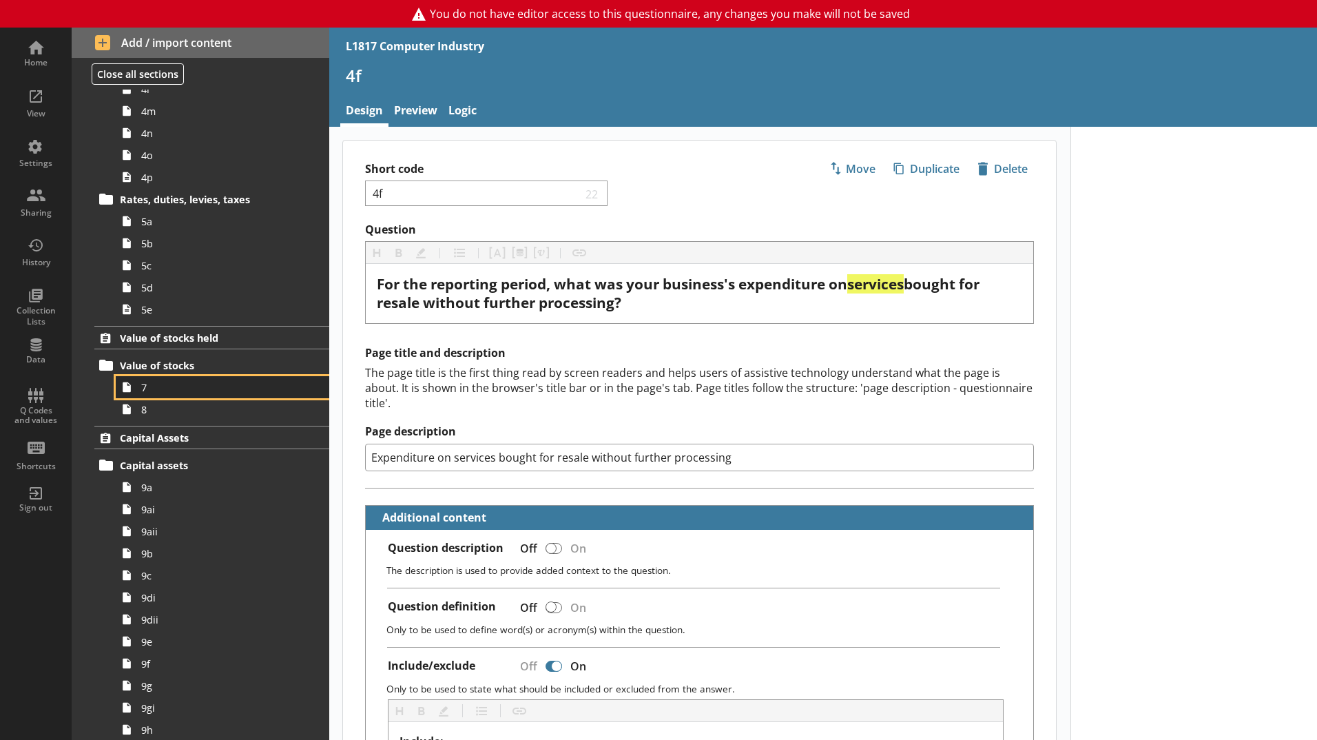
click at [181, 379] on link "7" at bounding box center [222, 387] width 213 height 22
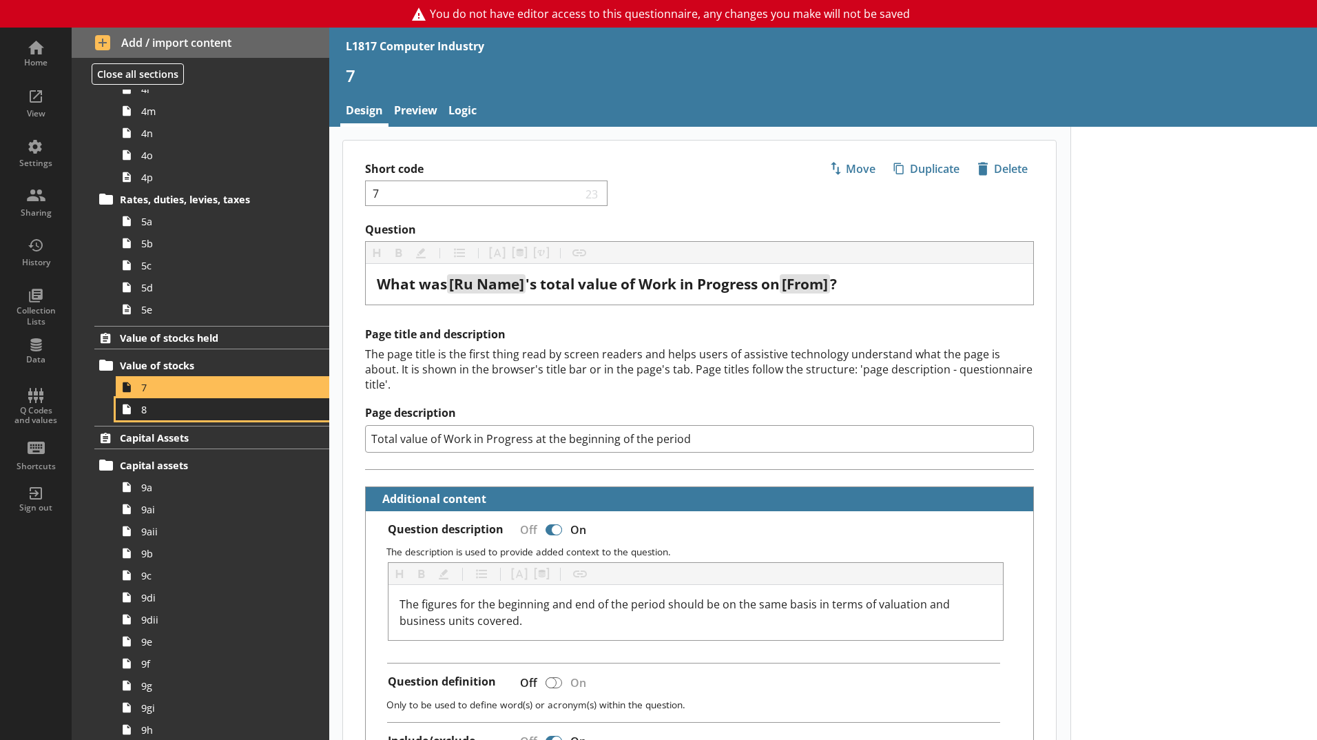
click at [189, 399] on link "8" at bounding box center [222, 409] width 213 height 22
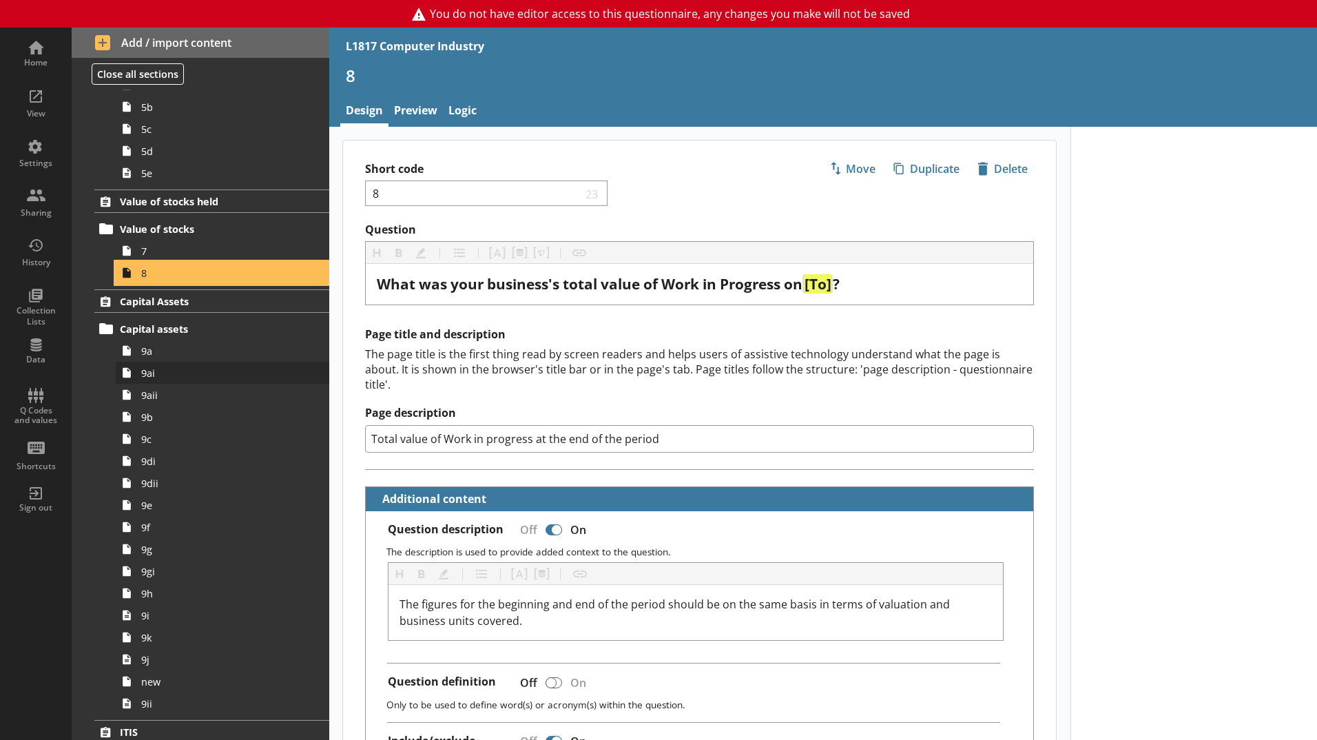
scroll to position [1102, 0]
click at [176, 353] on span "9a" at bounding box center [217, 349] width 153 height 13
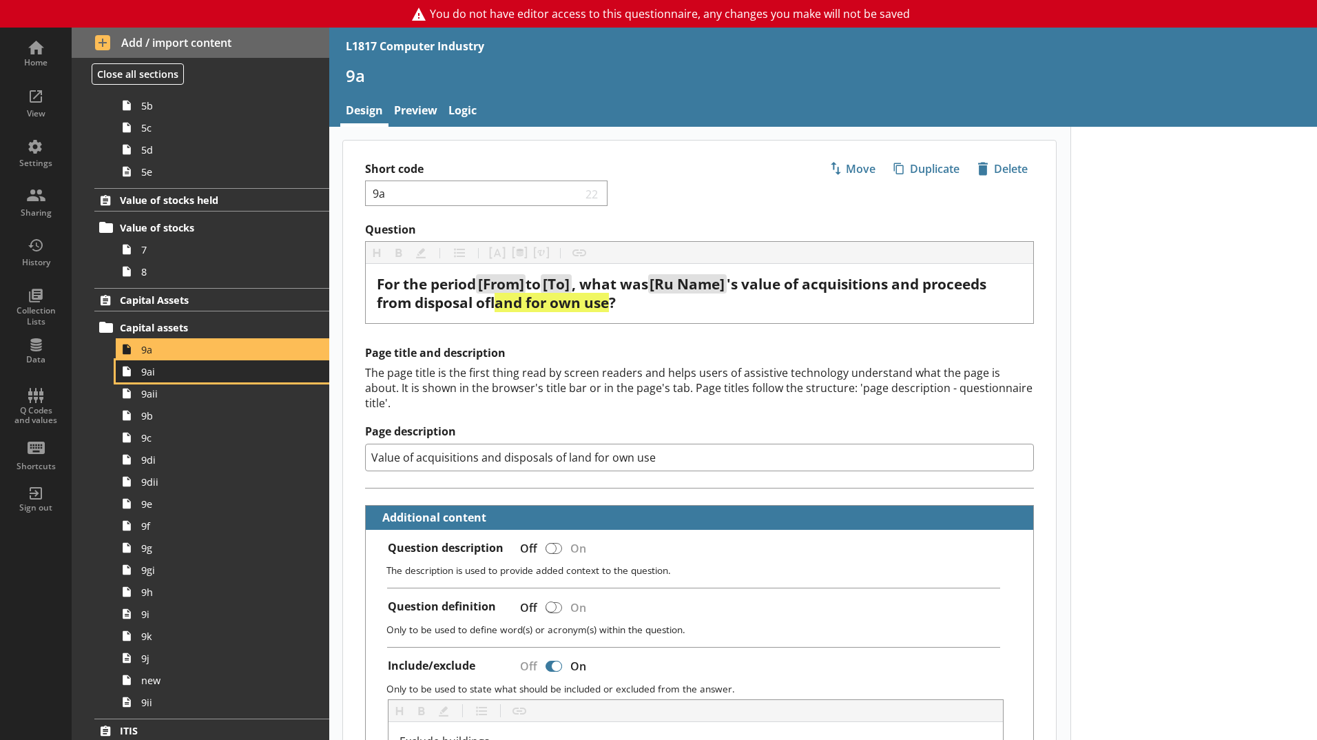
click at [183, 376] on span "9ai" at bounding box center [217, 371] width 153 height 13
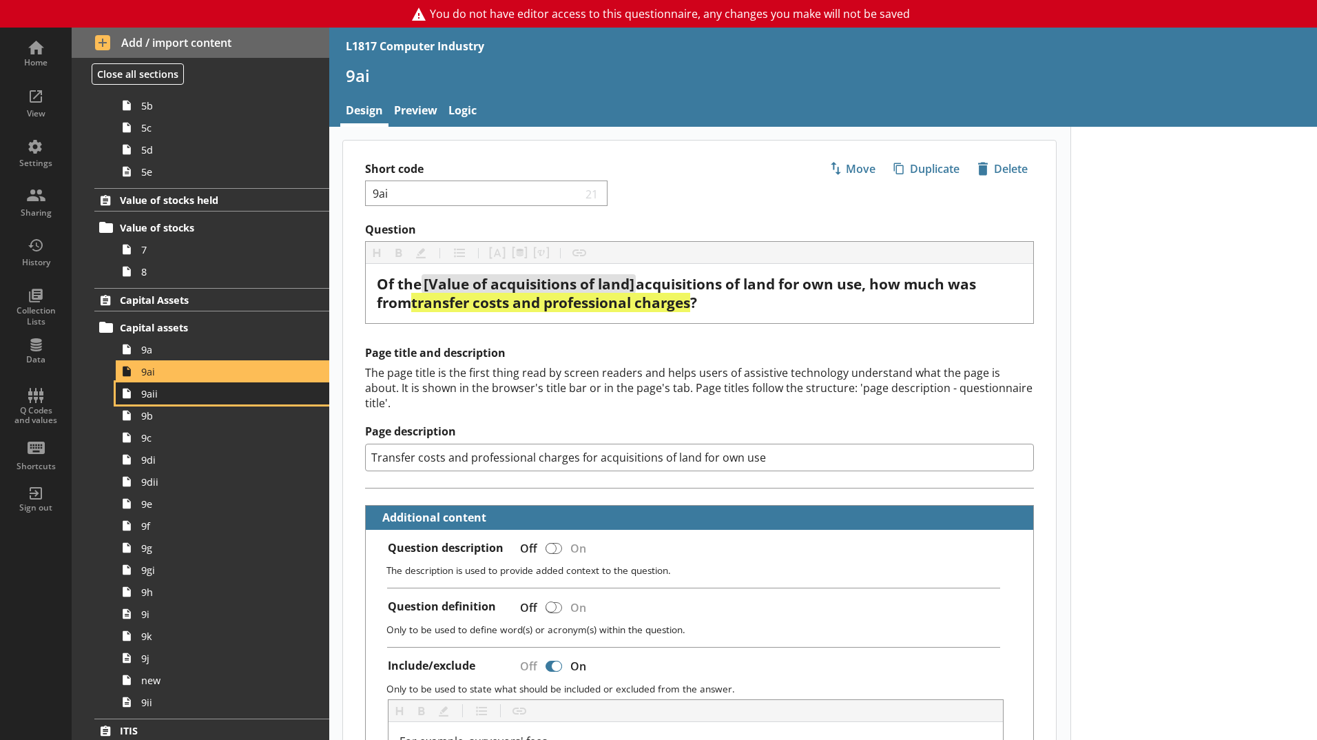
click at [187, 397] on span "9aii" at bounding box center [217, 393] width 153 height 13
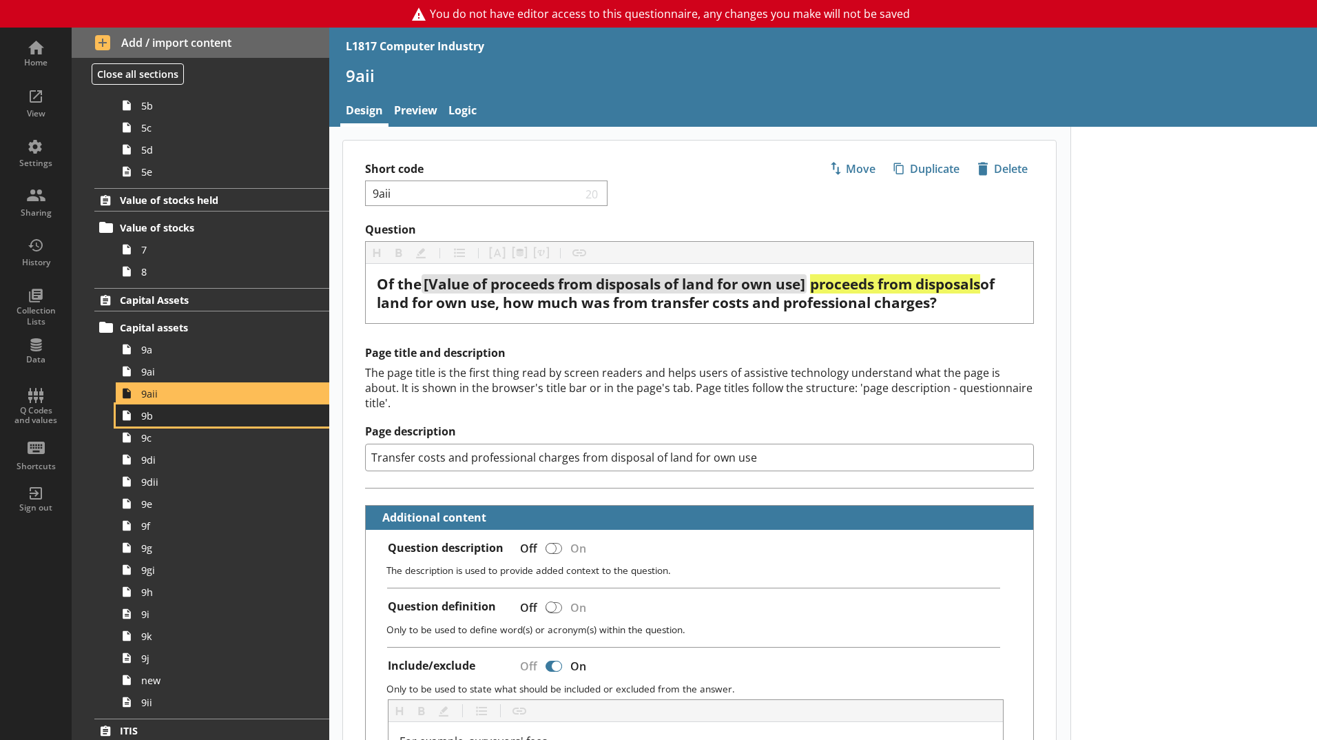
click at [193, 420] on span "9b" at bounding box center [217, 415] width 153 height 13
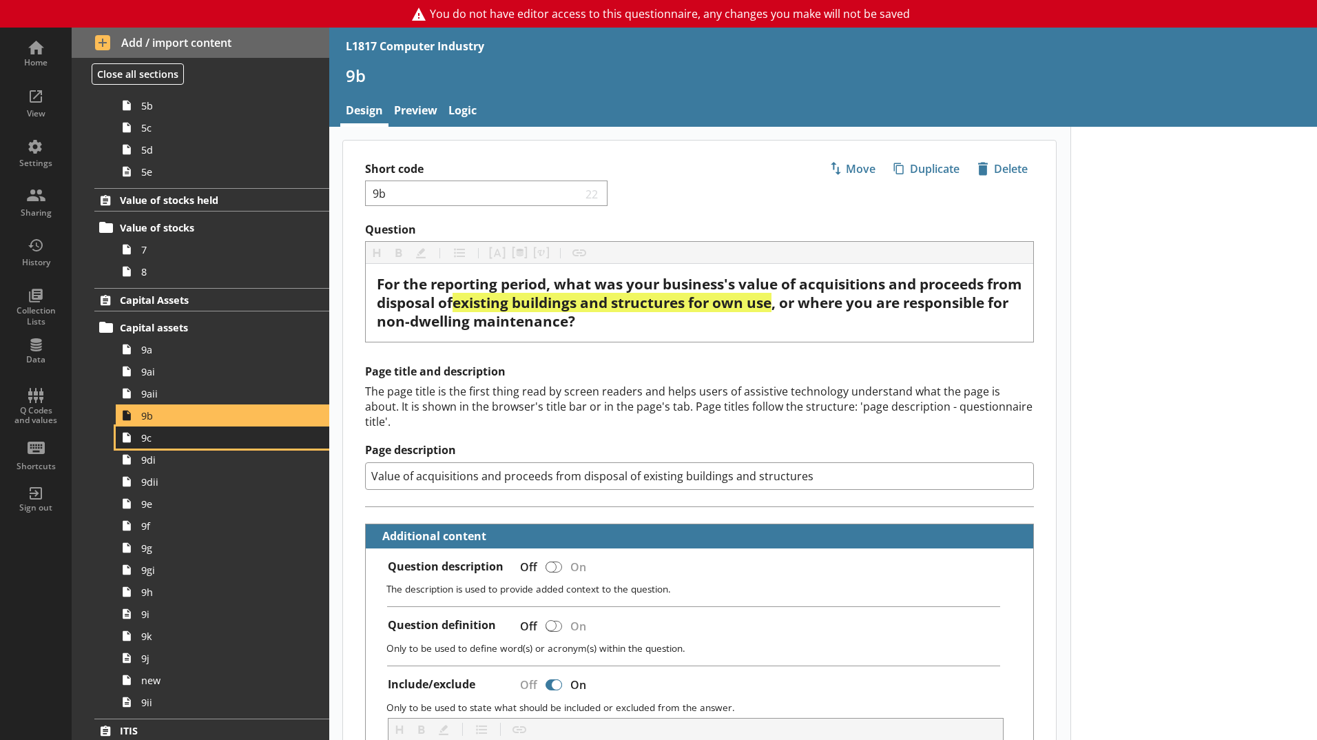
click at [198, 437] on span "9c" at bounding box center [217, 437] width 153 height 13
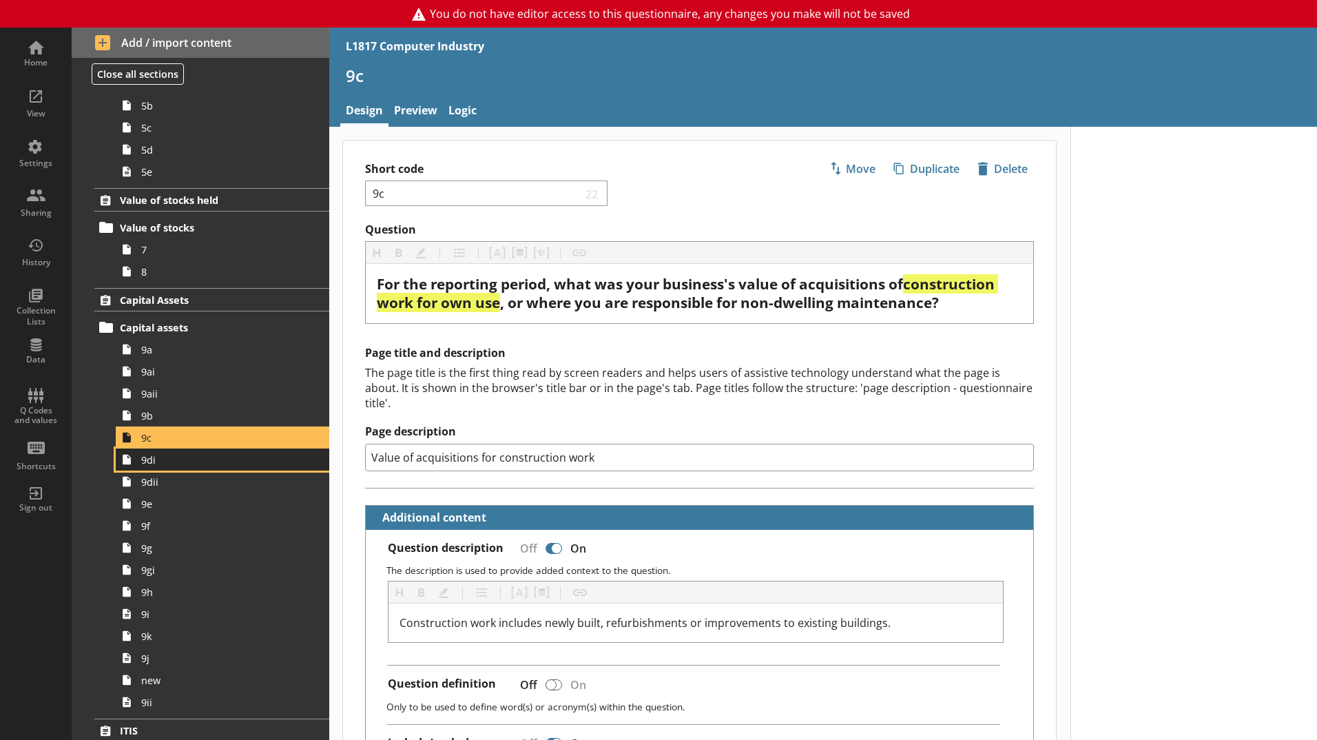
click at [203, 457] on span "9di" at bounding box center [217, 459] width 153 height 13
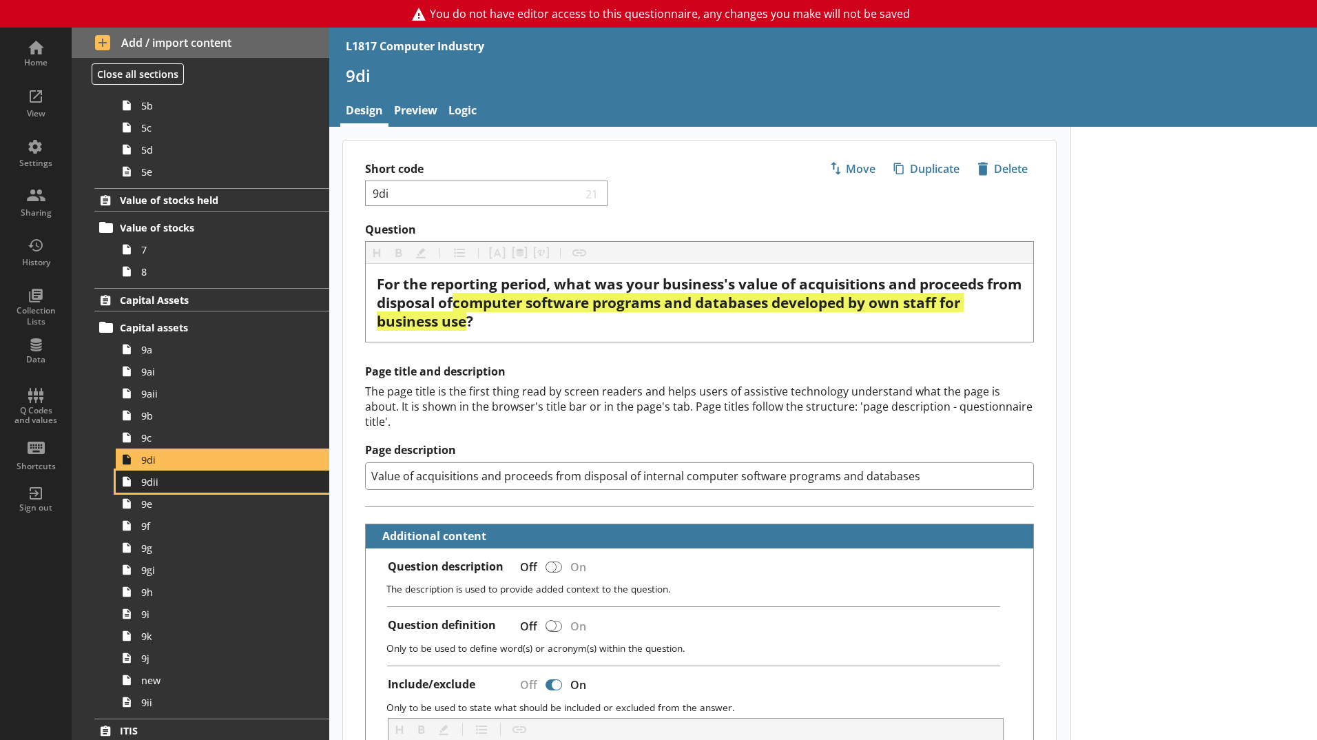
click at [238, 481] on span "9dii" at bounding box center [217, 481] width 153 height 13
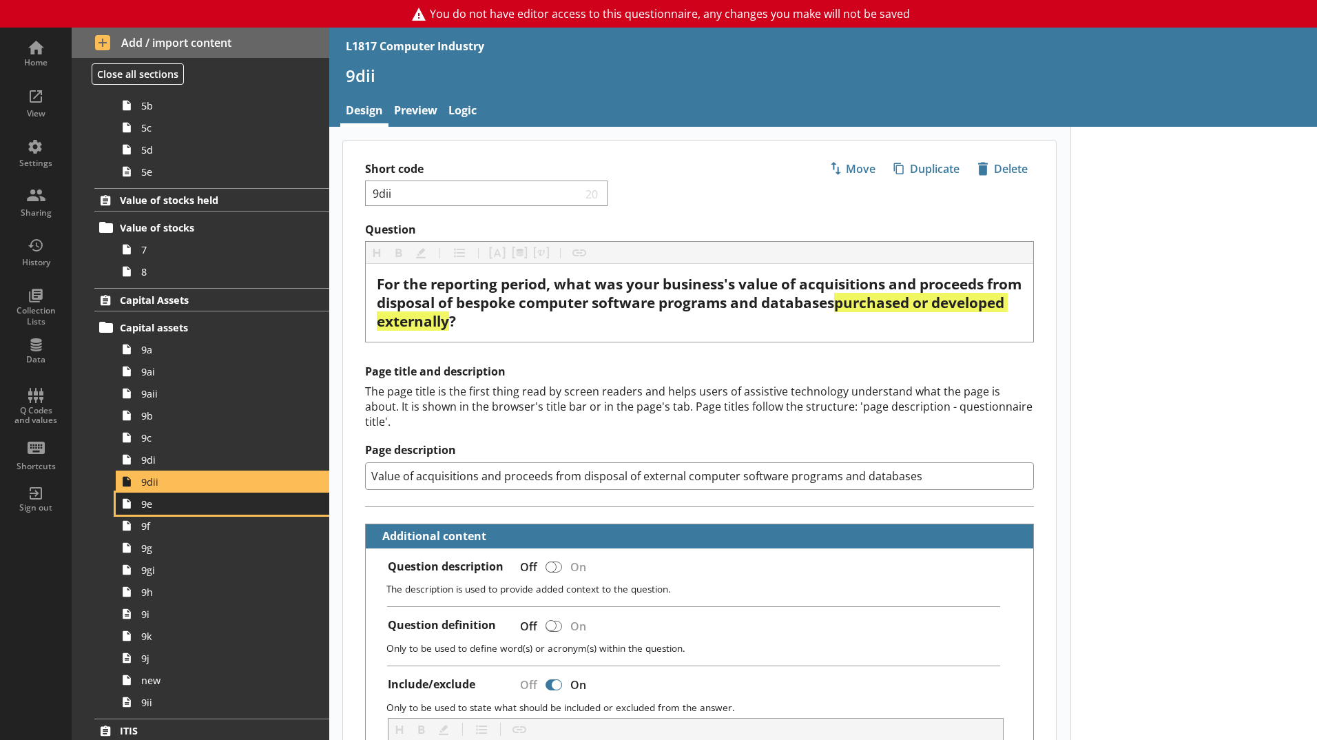
click at [225, 507] on span "9e" at bounding box center [217, 503] width 153 height 13
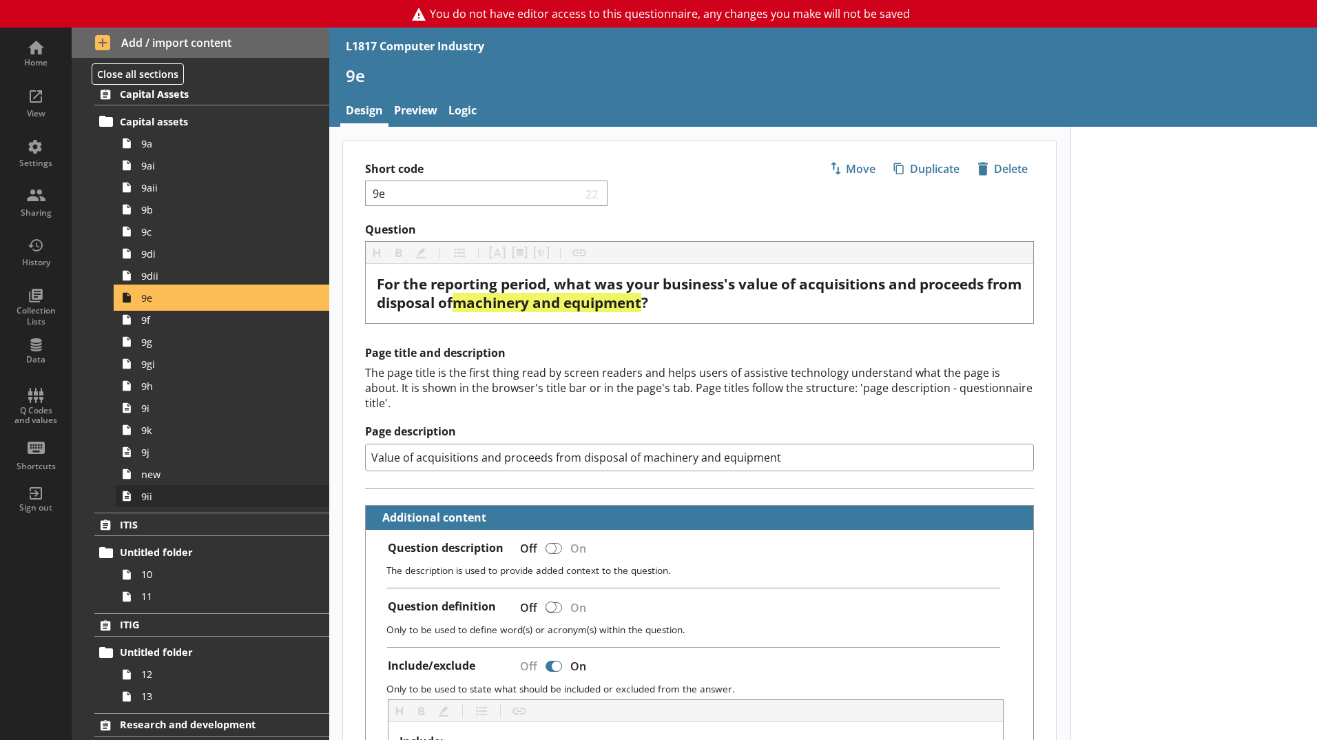
scroll to position [1308, 0]
click at [202, 322] on span "9f" at bounding box center [217, 319] width 153 height 13
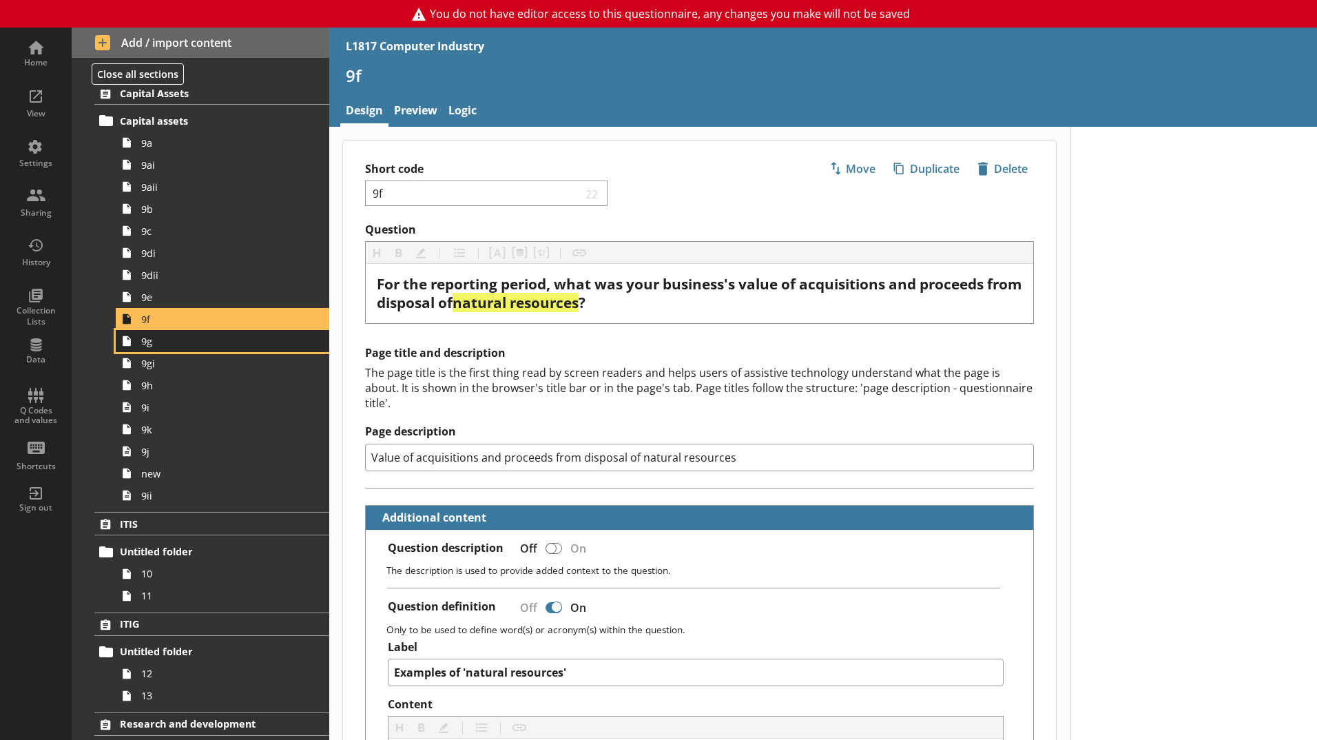
click at [197, 347] on span "9g" at bounding box center [217, 341] width 153 height 13
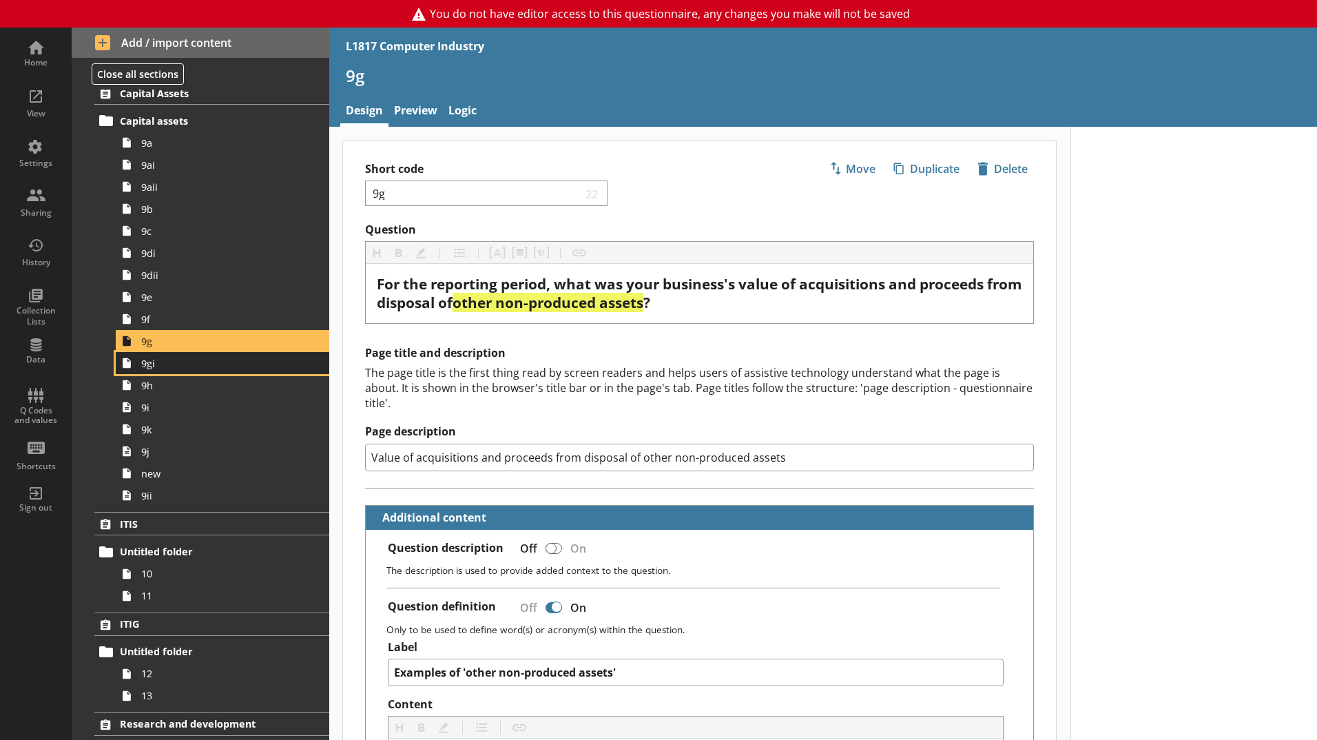
click at [200, 364] on span "9gi" at bounding box center [217, 363] width 153 height 13
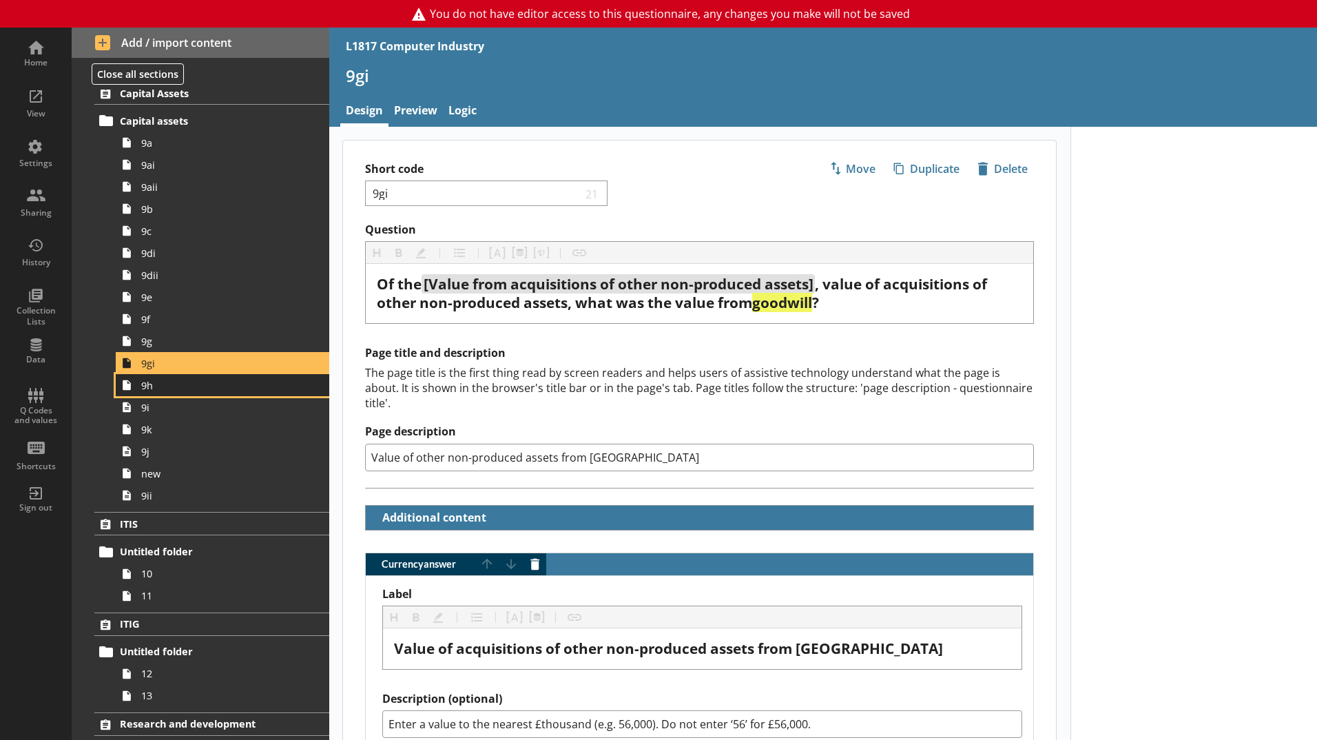
click at [199, 390] on span "9h" at bounding box center [217, 385] width 153 height 13
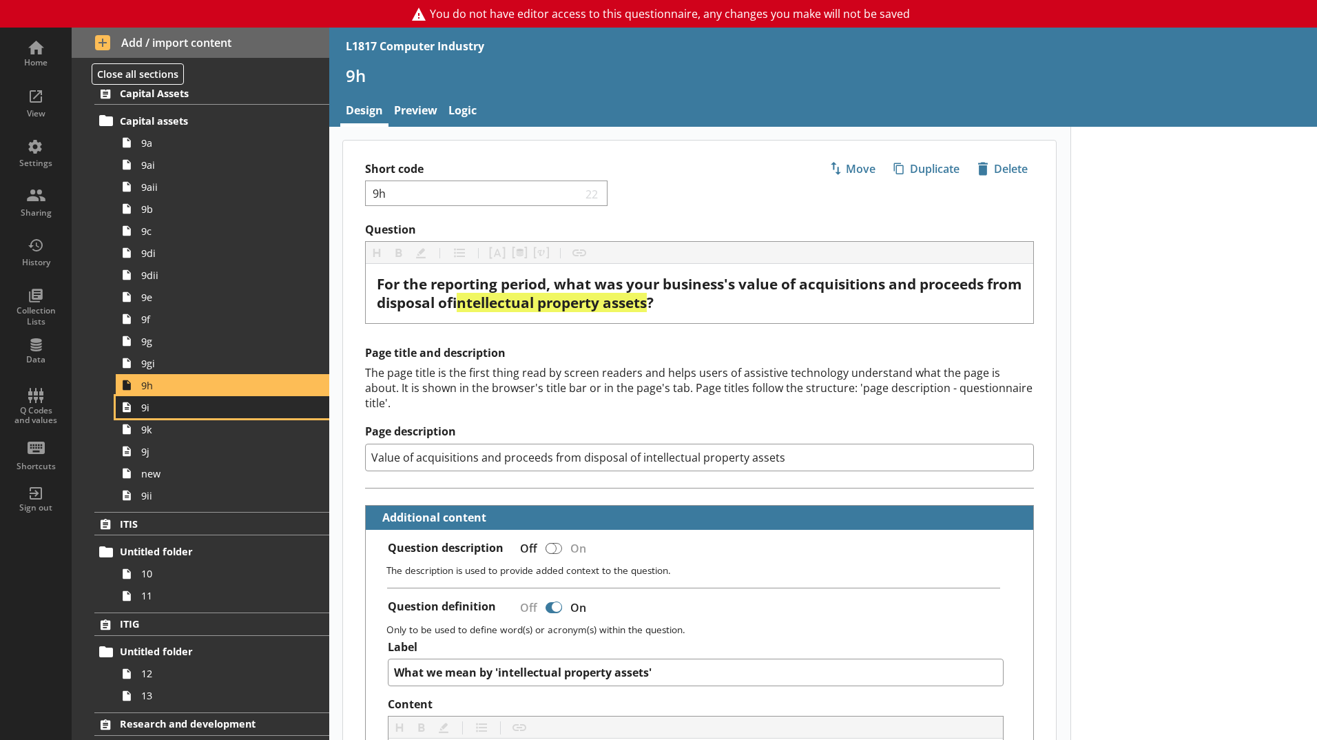
click at [199, 404] on span "9i" at bounding box center [217, 407] width 153 height 13
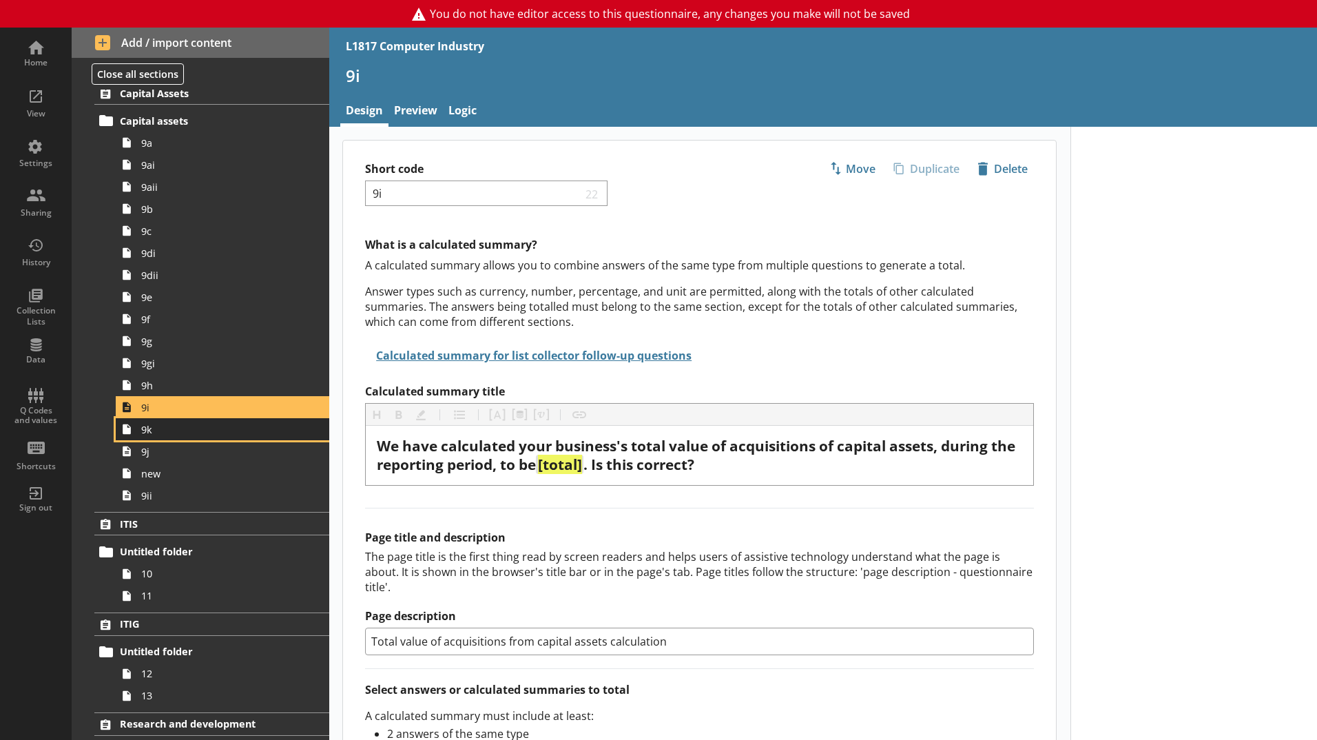
click at [196, 423] on span "9k" at bounding box center [217, 429] width 153 height 13
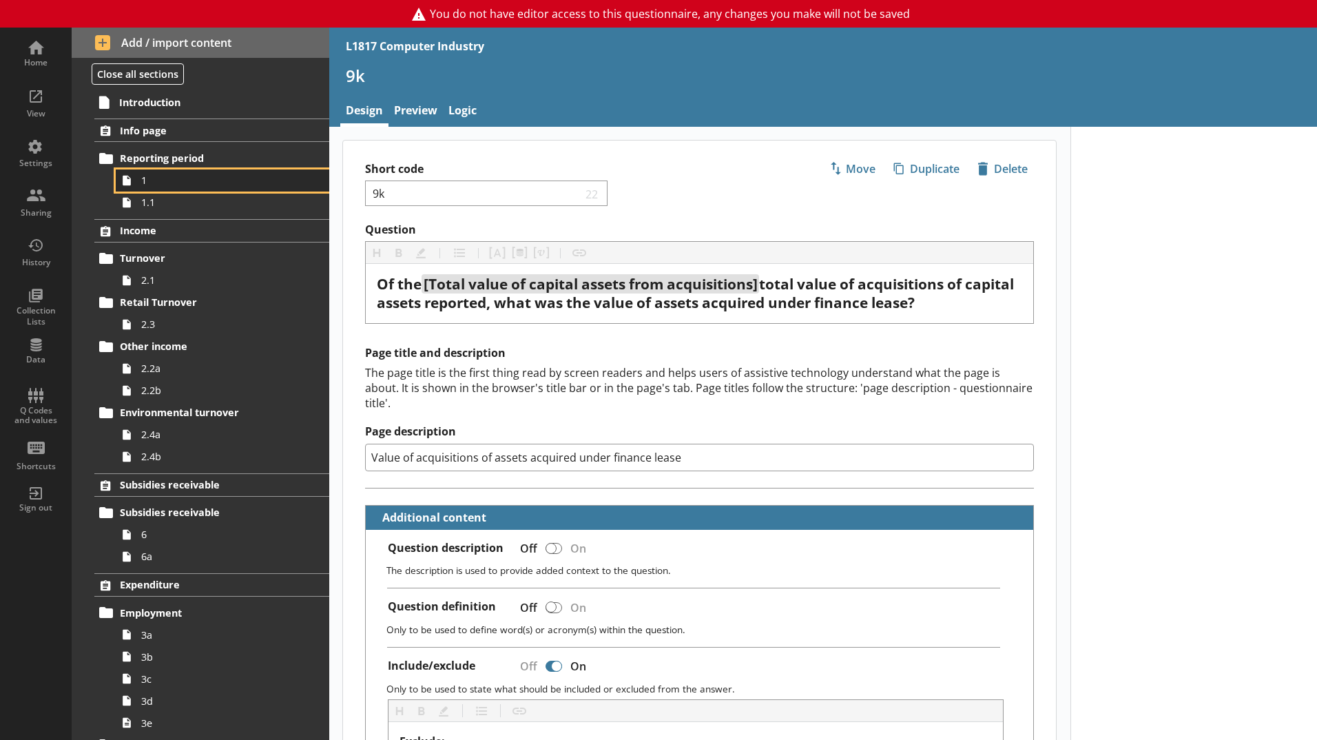
click at [167, 187] on span "1" at bounding box center [217, 180] width 153 height 13
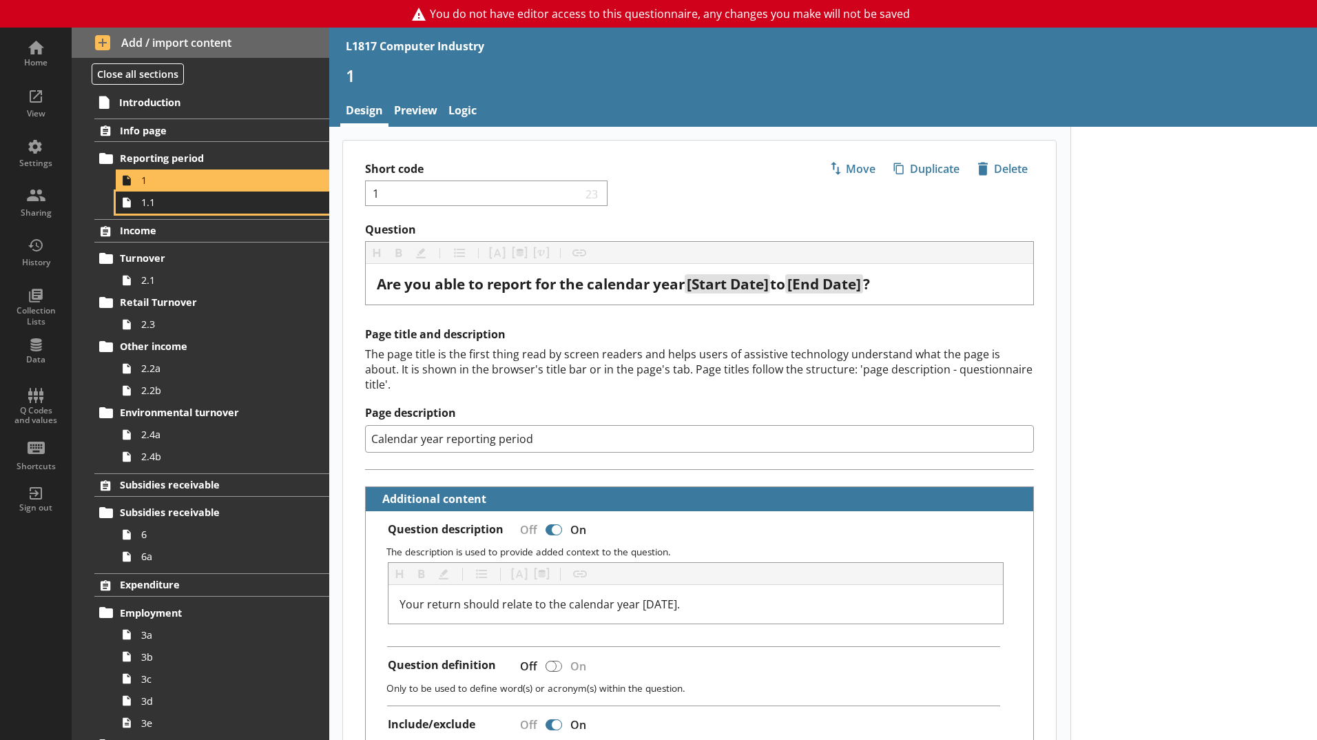
click at [169, 199] on span "1.1" at bounding box center [217, 202] width 153 height 13
type textarea "x"
select select "ref_p_end_date"
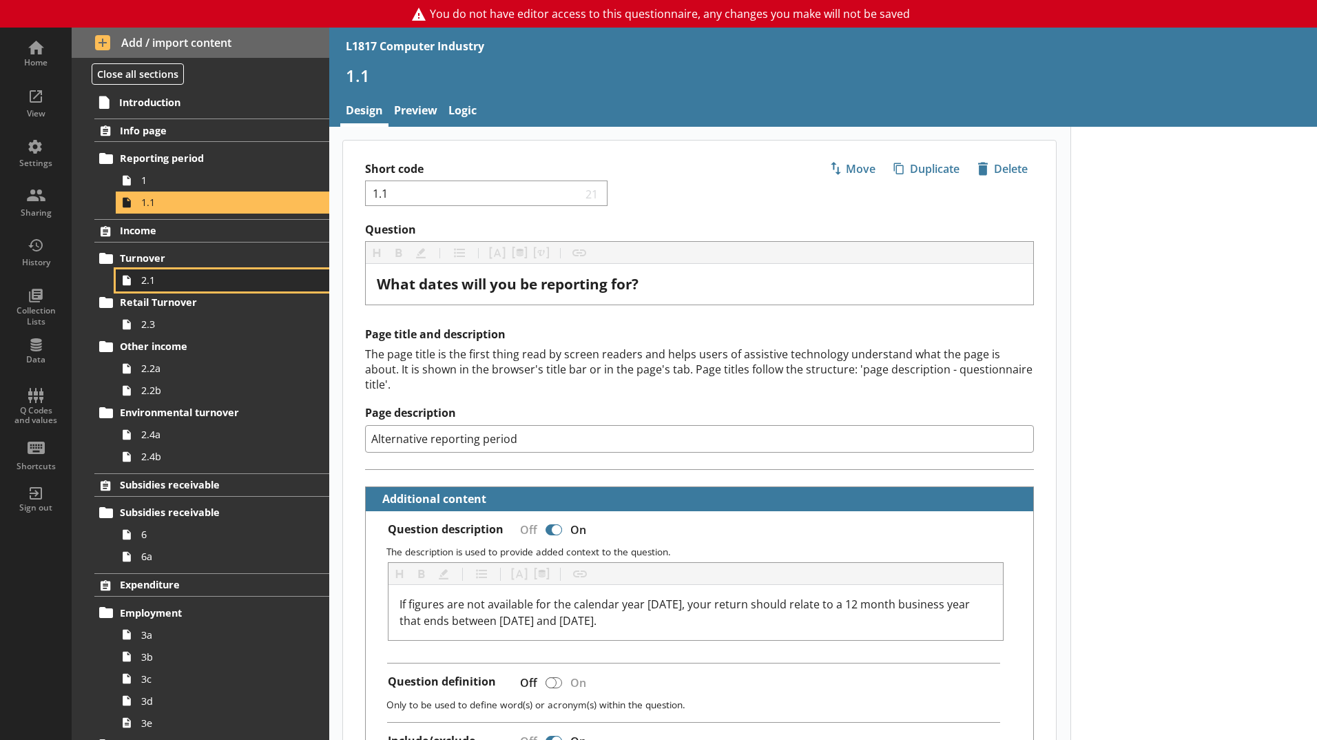
click at [176, 277] on span "2.1" at bounding box center [217, 279] width 153 height 13
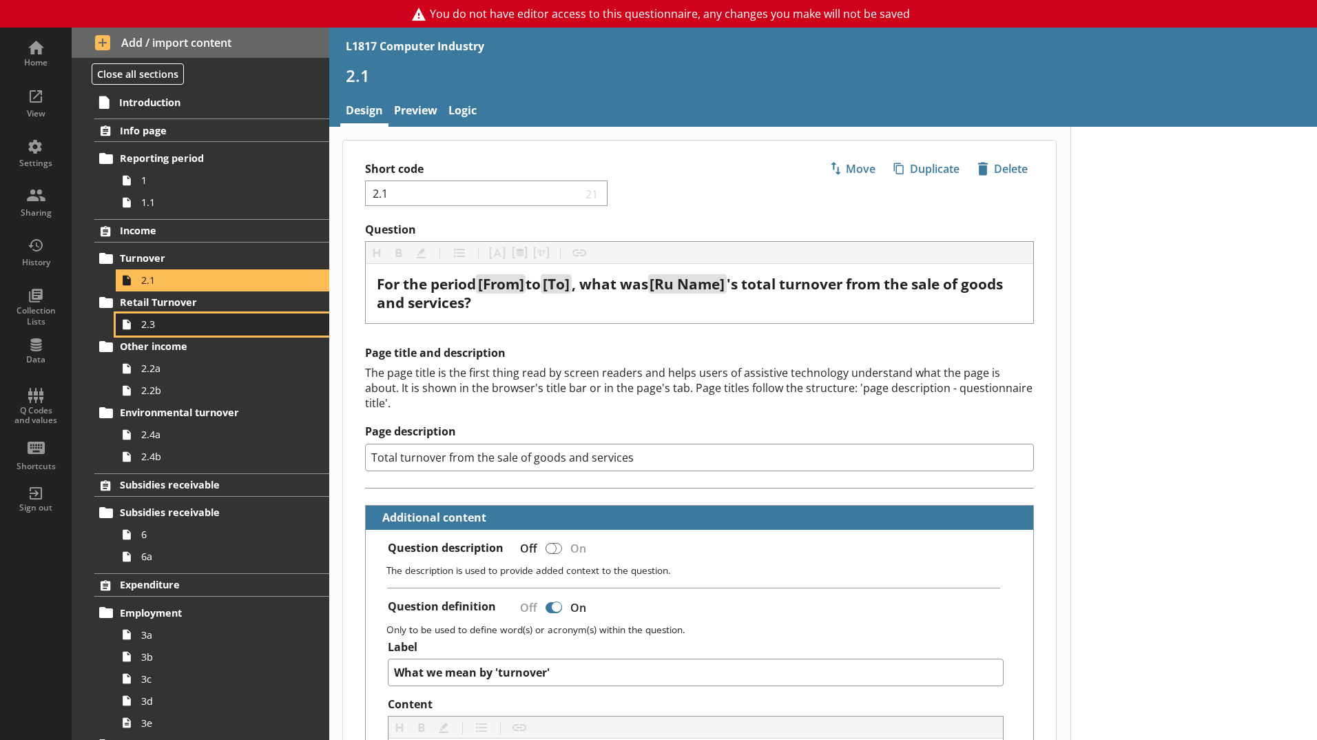
click at [191, 328] on span "2.3" at bounding box center [217, 323] width 153 height 13
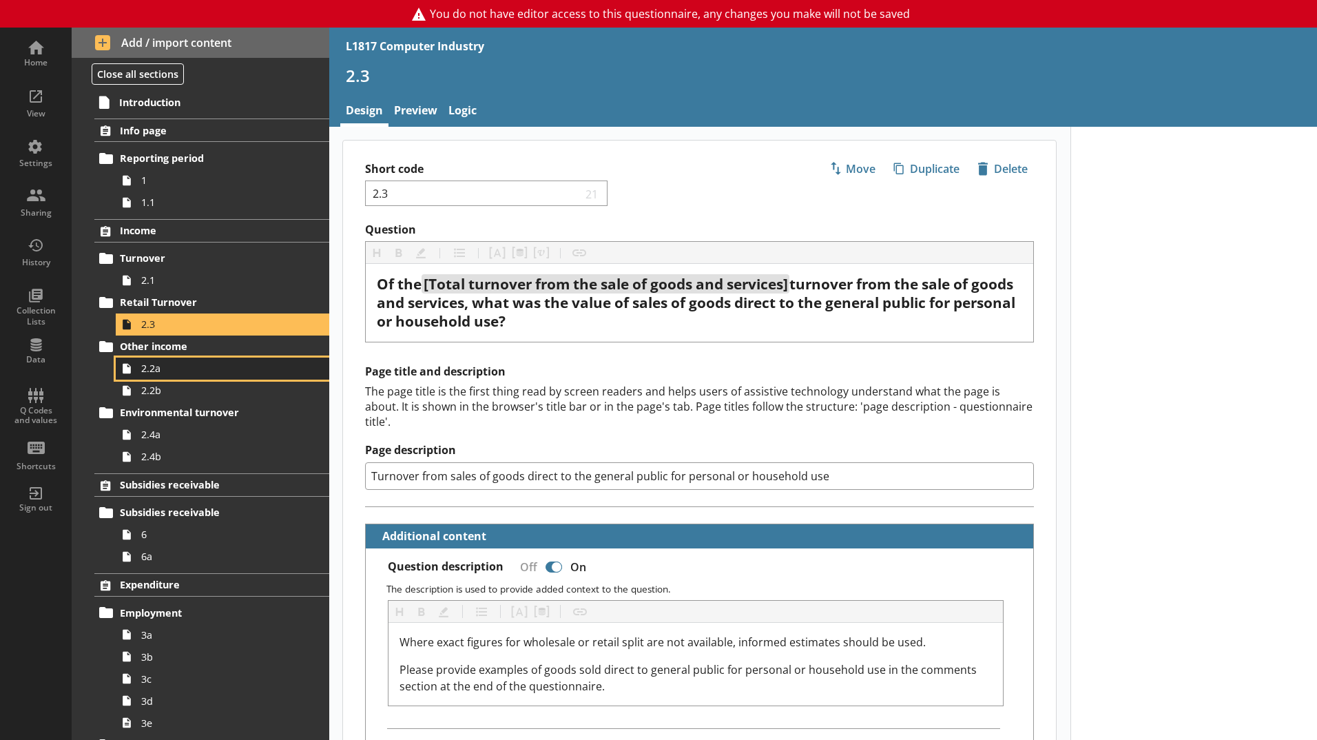
click at [195, 373] on span "2.2a" at bounding box center [217, 368] width 153 height 13
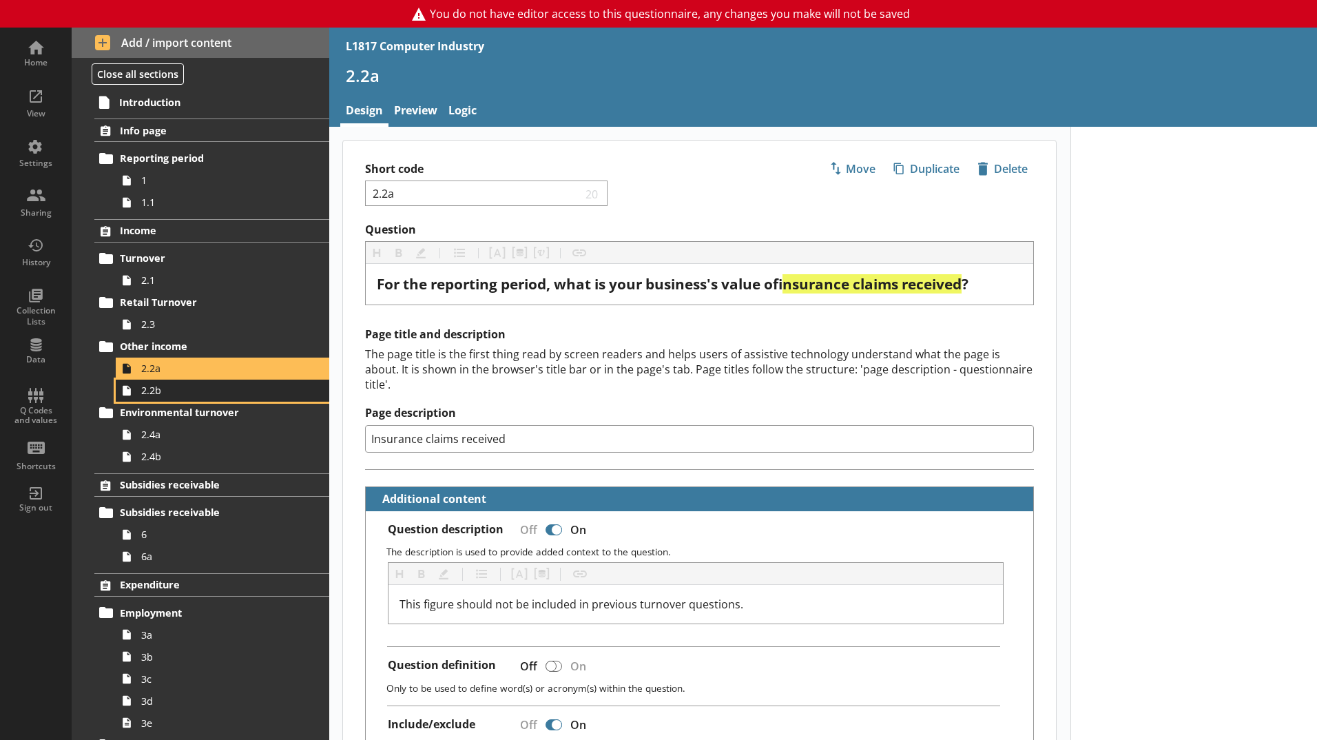
click at [193, 395] on span "2.2b" at bounding box center [217, 390] width 153 height 13
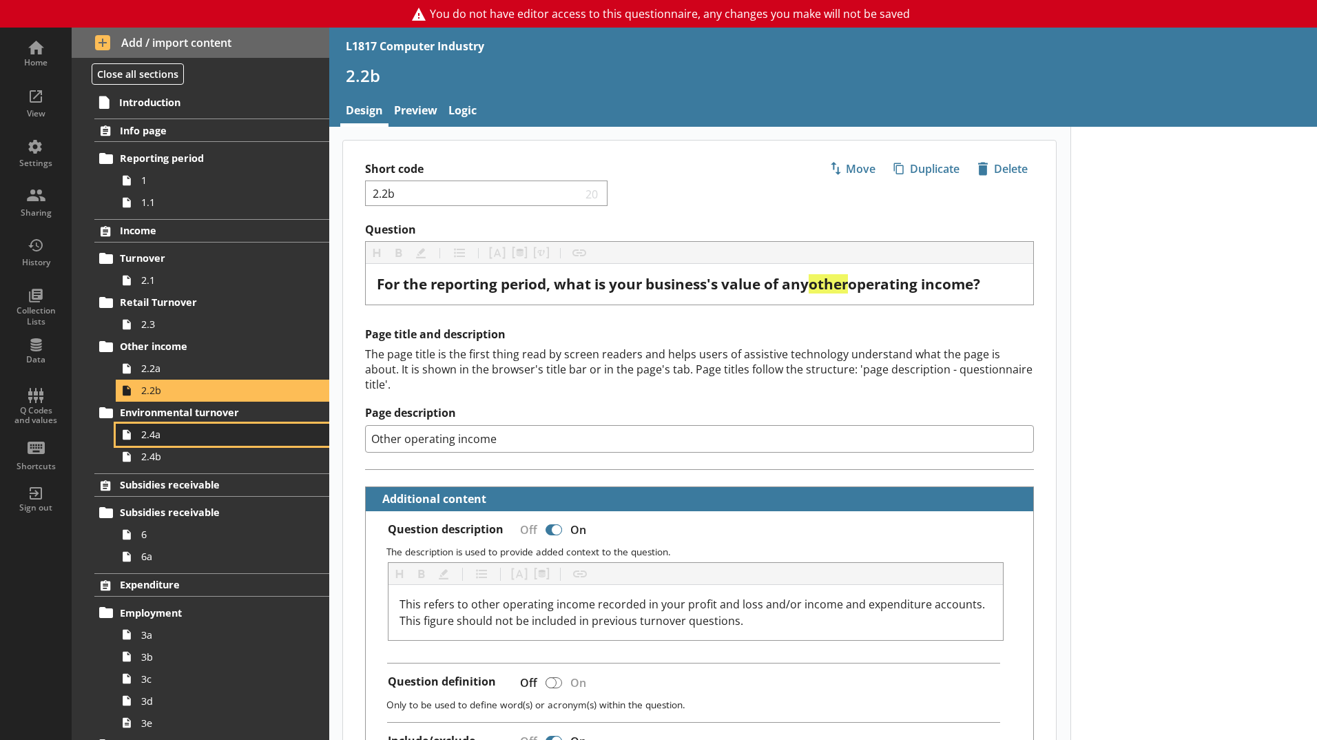
click at [184, 423] on link "2.4a" at bounding box center [222, 434] width 213 height 22
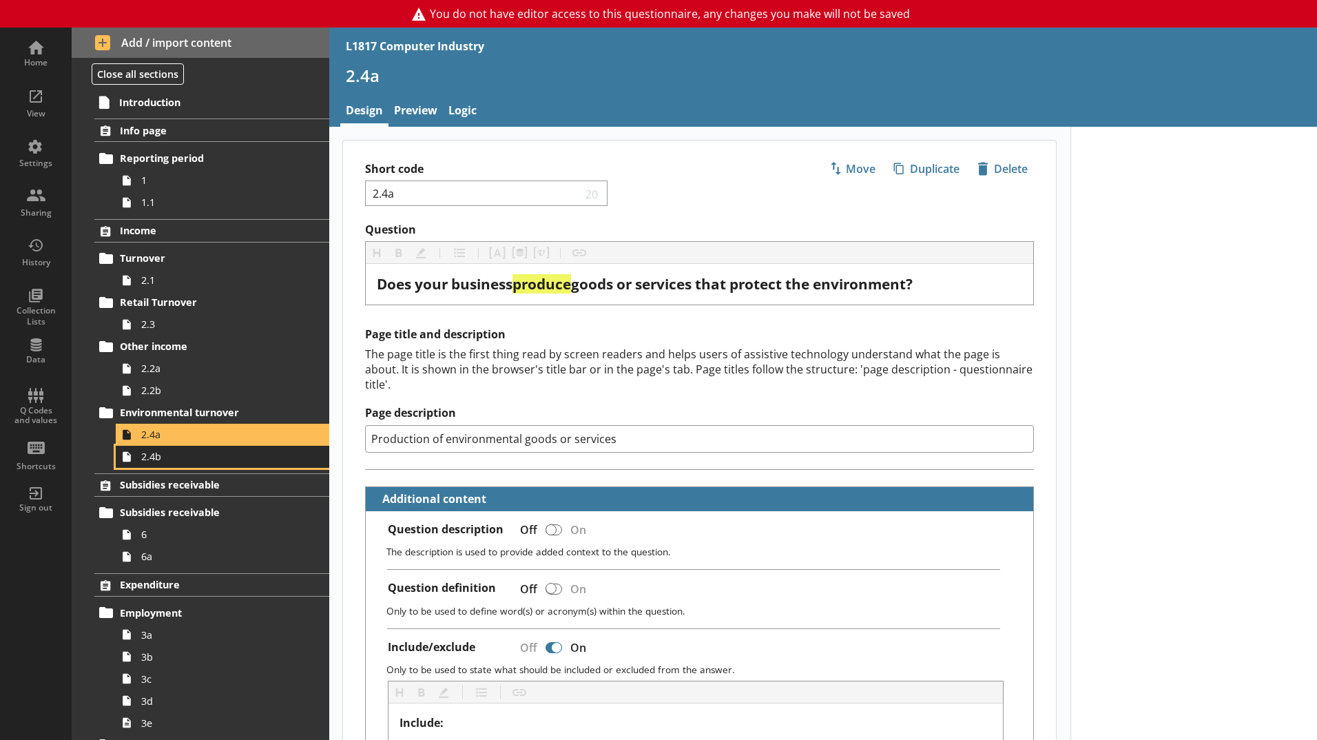
click at [185, 451] on span "2.4b" at bounding box center [217, 456] width 153 height 13
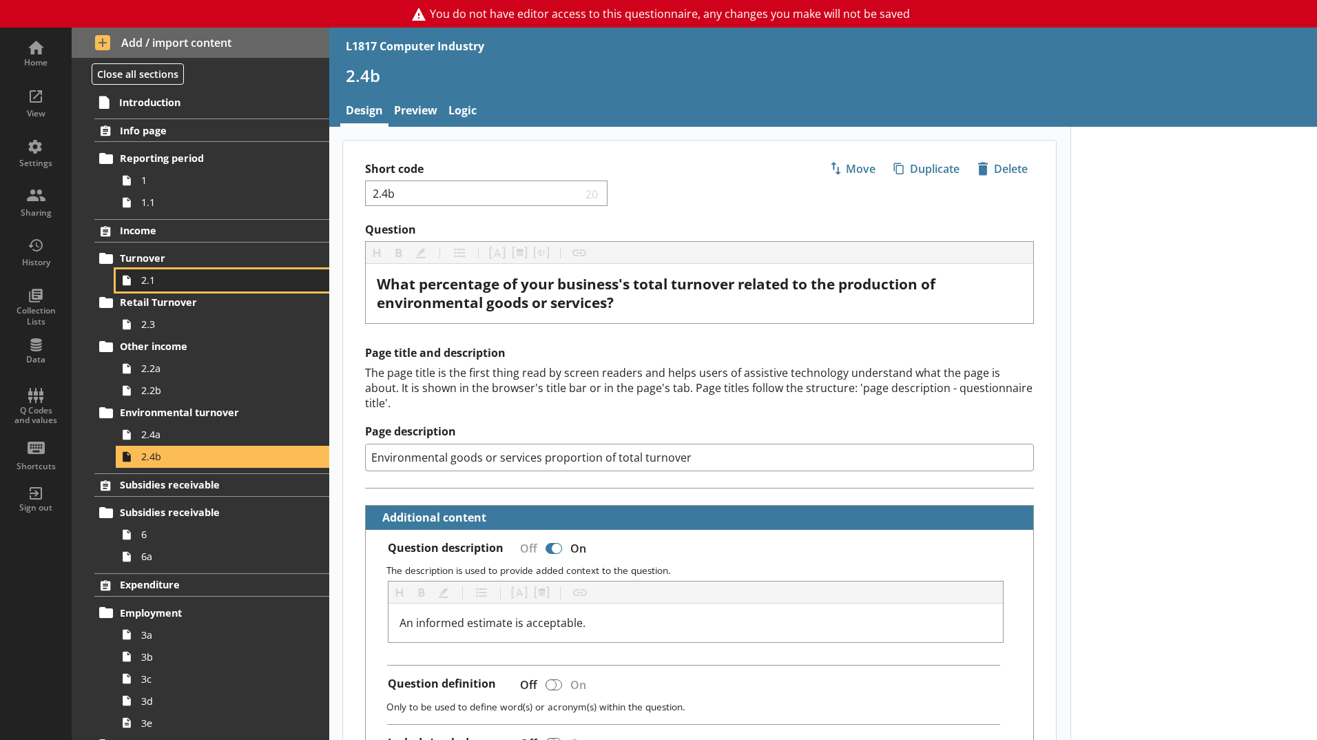
click at [164, 277] on span "2.1" at bounding box center [217, 279] width 153 height 13
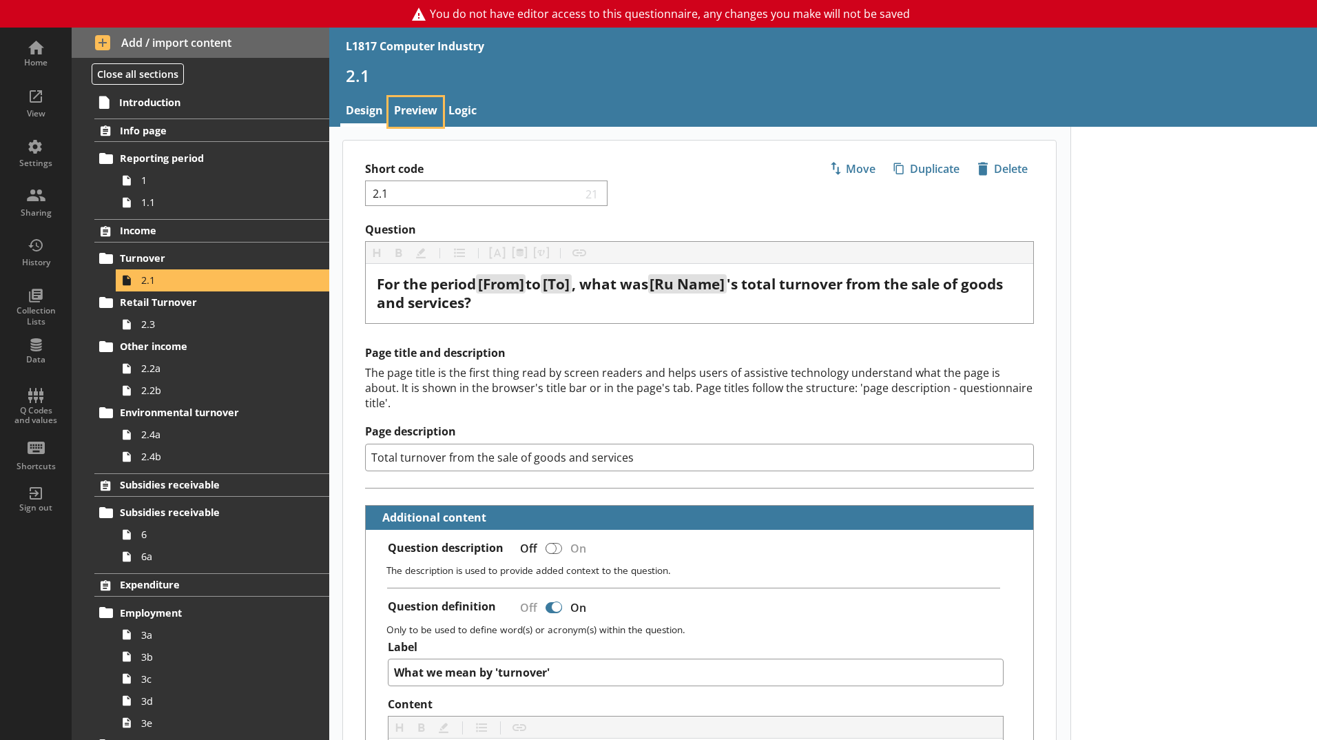
click at [411, 111] on link "Preview" at bounding box center [415, 112] width 54 height 30
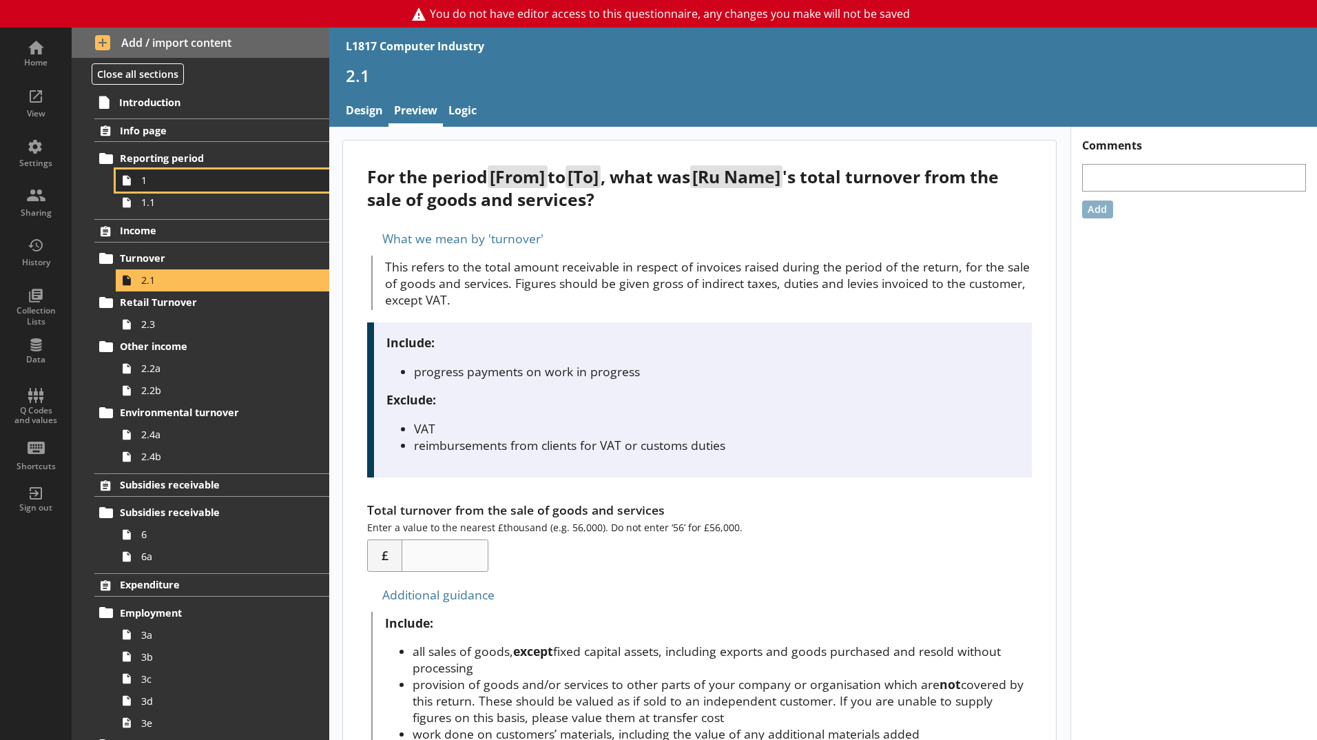
click at [269, 185] on span "1" at bounding box center [217, 180] width 153 height 13
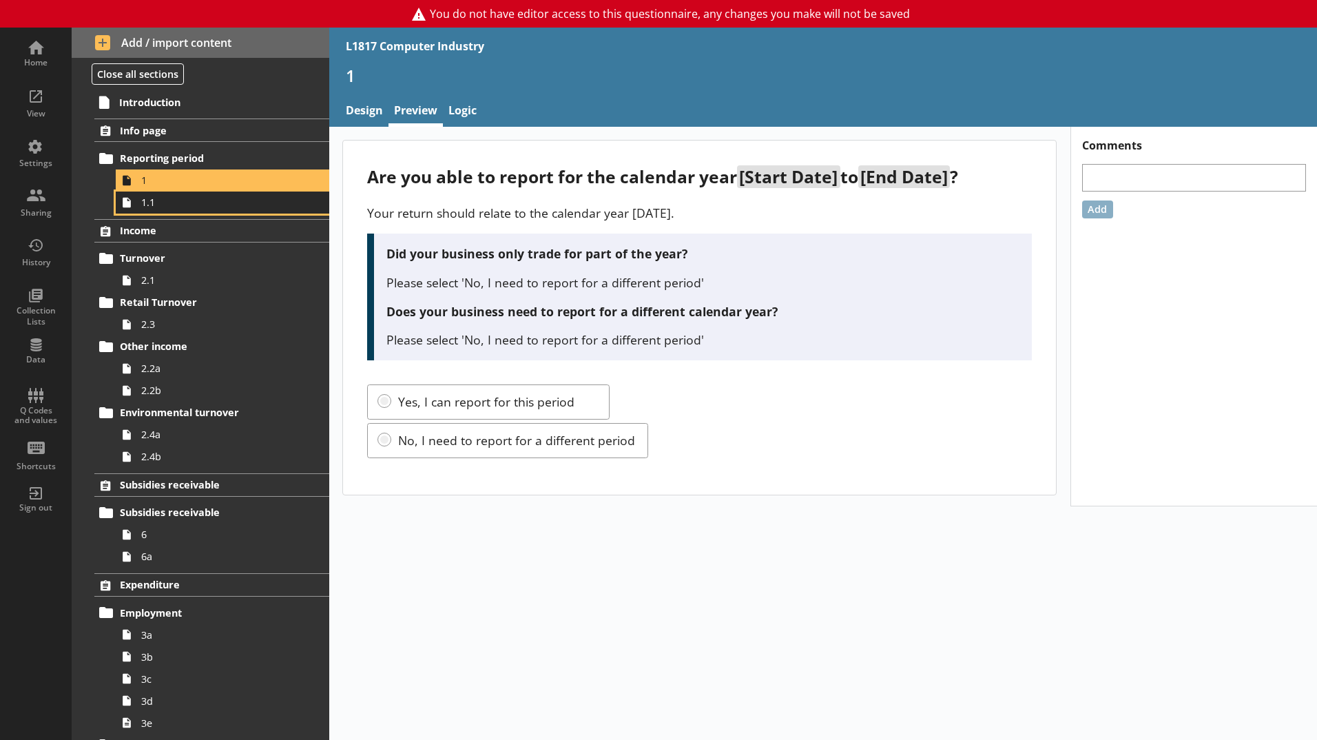
click at [261, 204] on span "1.1" at bounding box center [217, 202] width 153 height 13
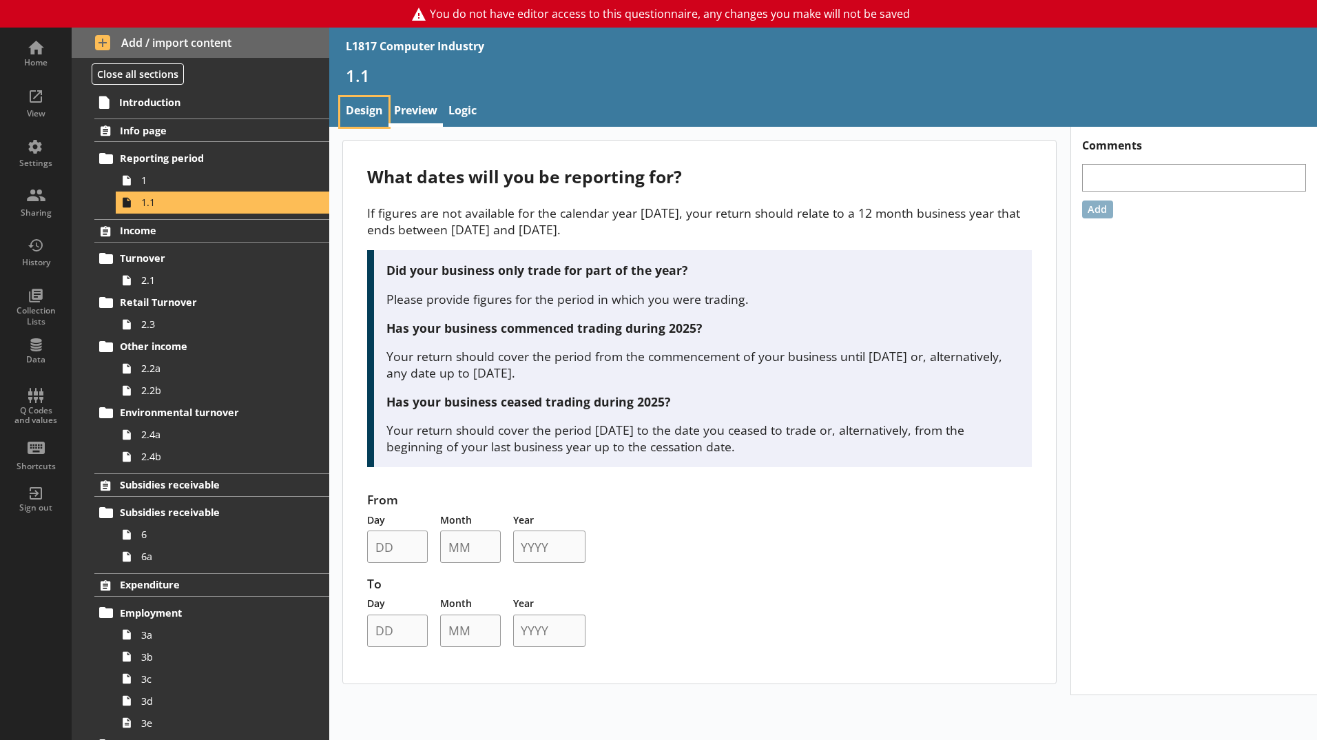
click at [377, 112] on link "Design" at bounding box center [364, 112] width 48 height 30
type textarea "x"
select select "ref_p_end_date"
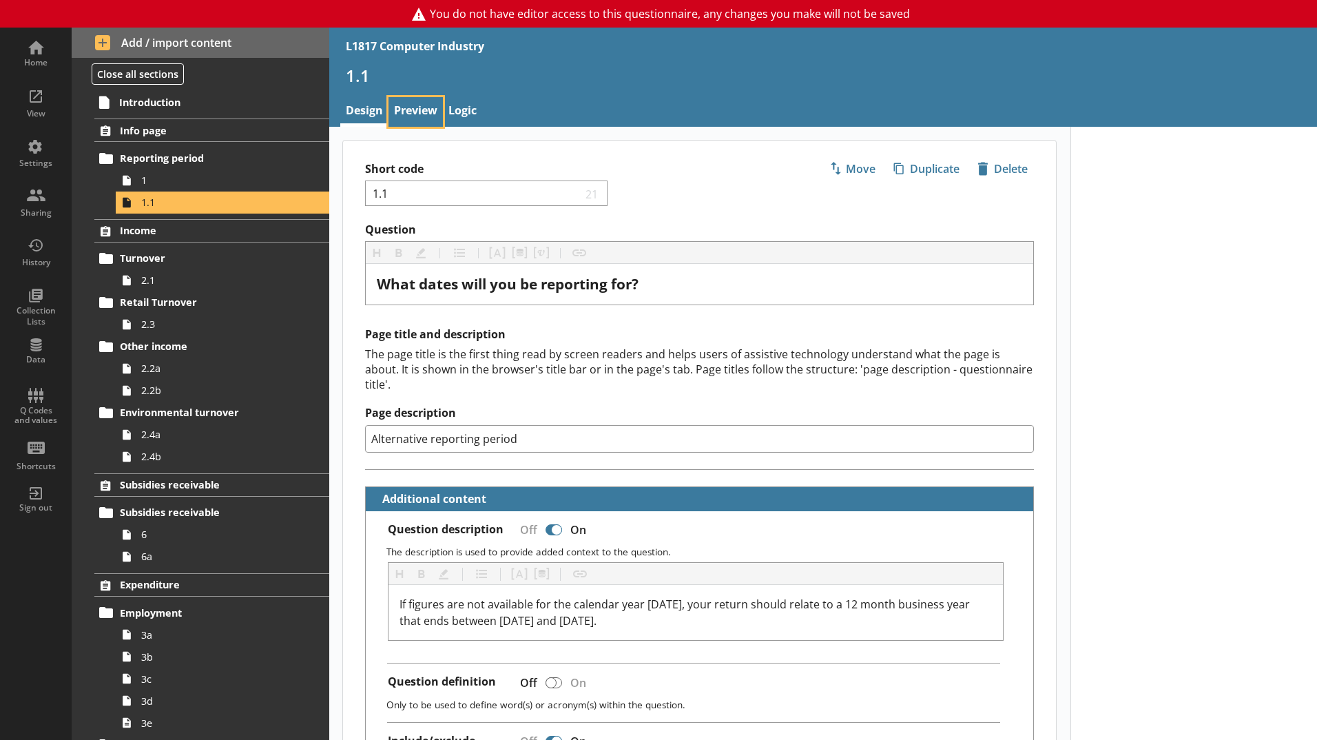
click at [415, 113] on link "Preview" at bounding box center [415, 112] width 54 height 30
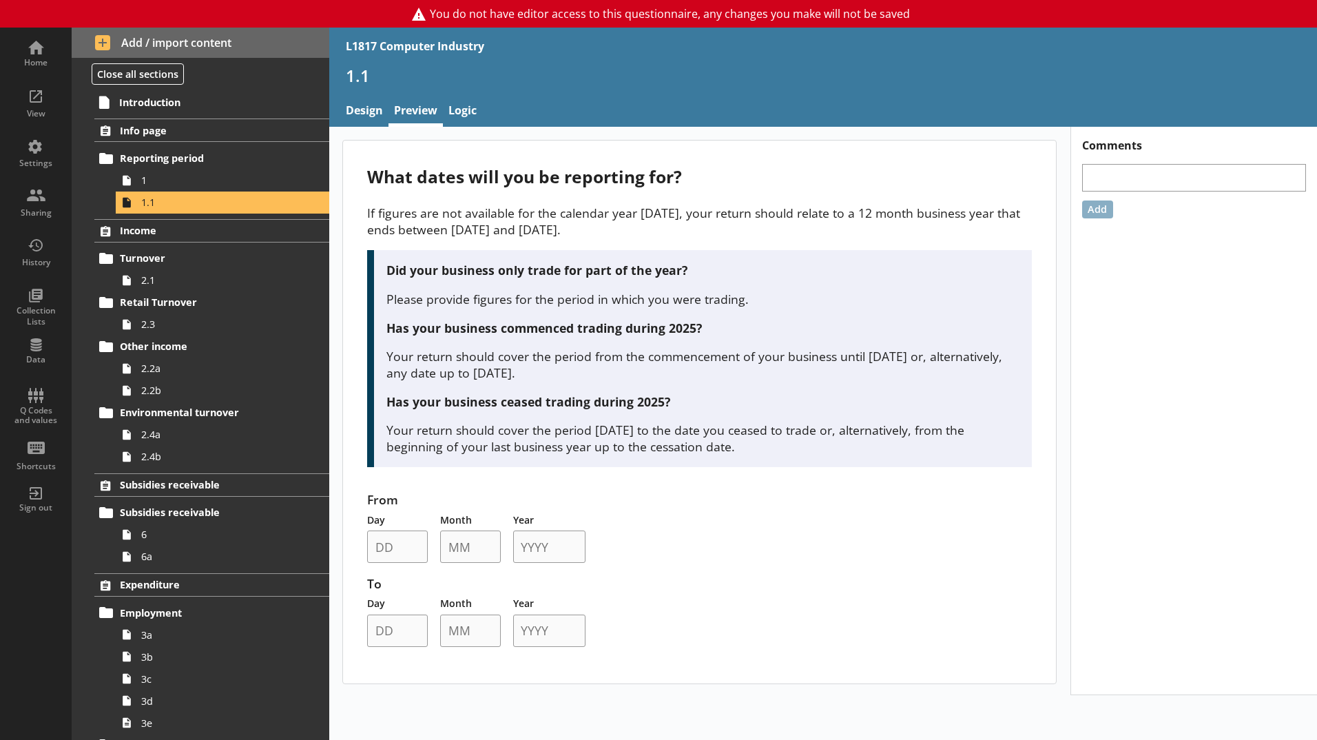
type textarea "x"
select select "ref_p_end_date"
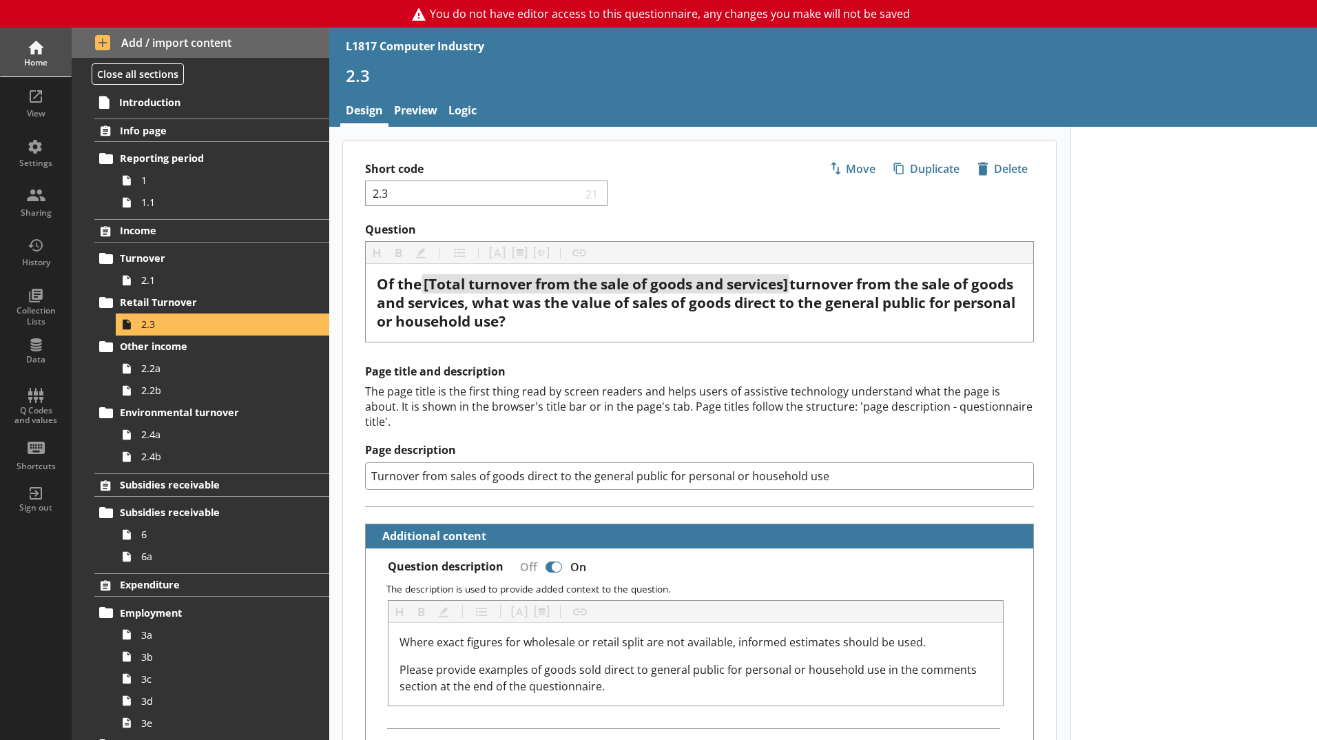
type textarea "x"
click at [25, 39] on div "Home" at bounding box center [36, 52] width 48 height 48
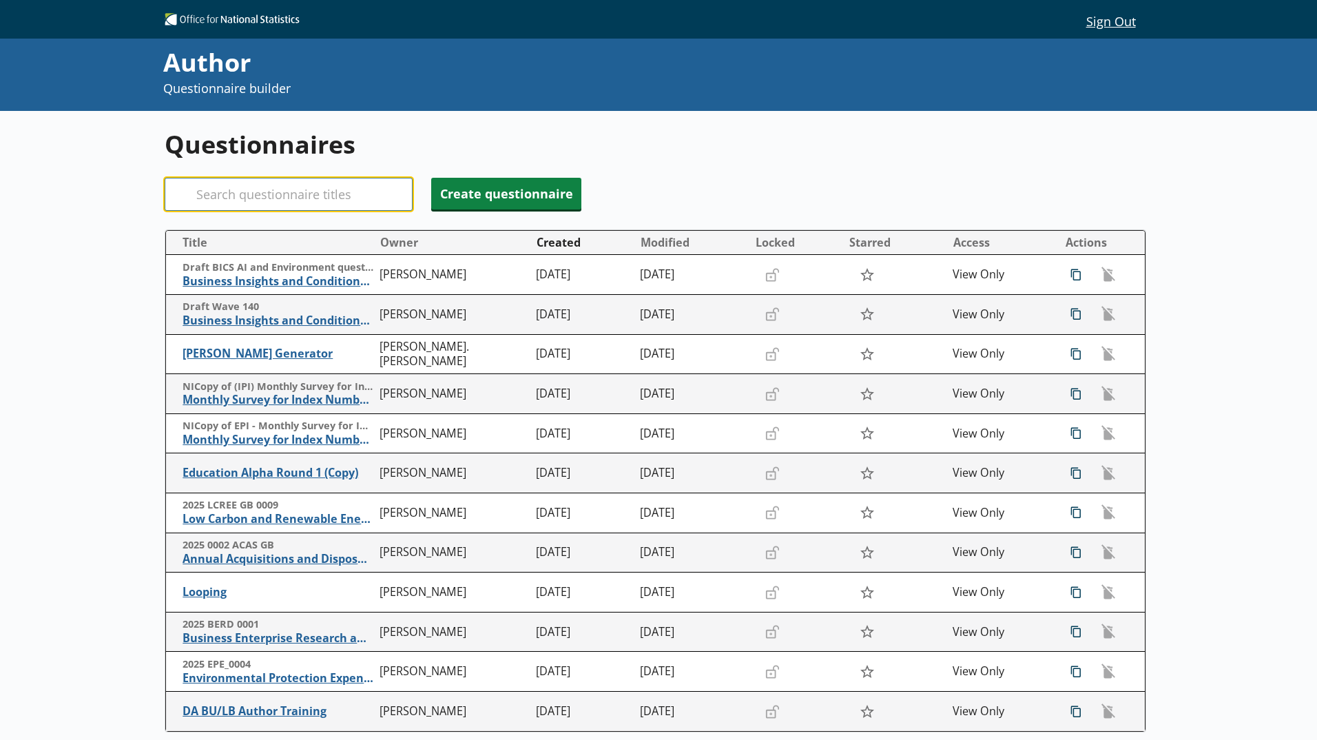
click at [299, 197] on input "Search" at bounding box center [289, 194] width 248 height 33
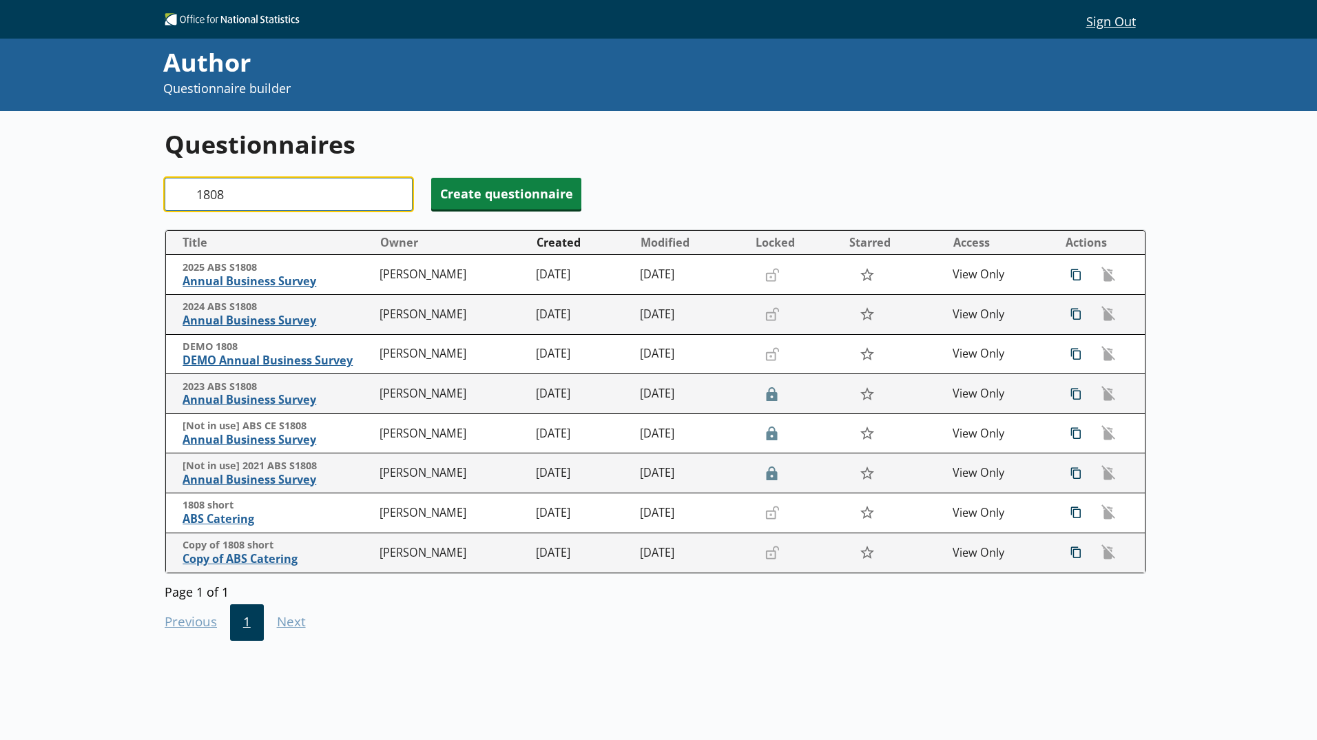
type input "1808"
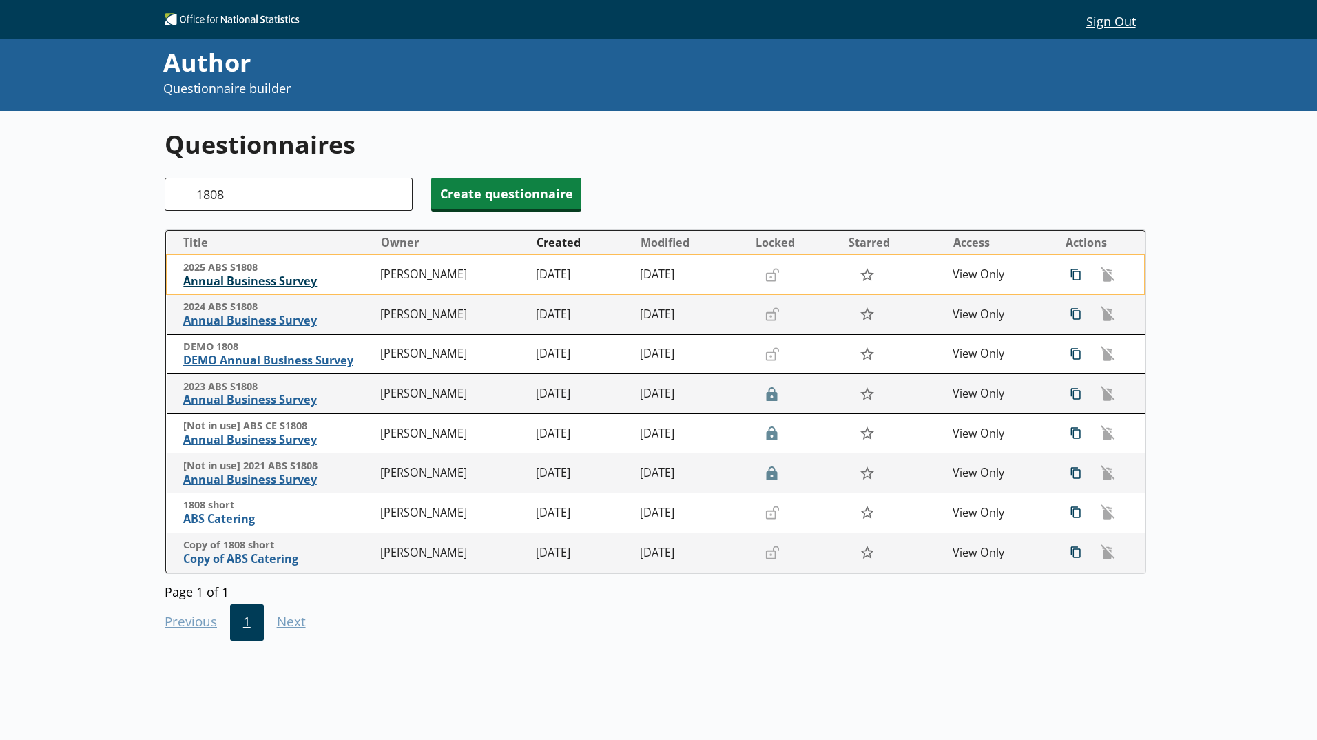
click at [279, 280] on span "Annual Business Survey" at bounding box center [278, 281] width 190 height 14
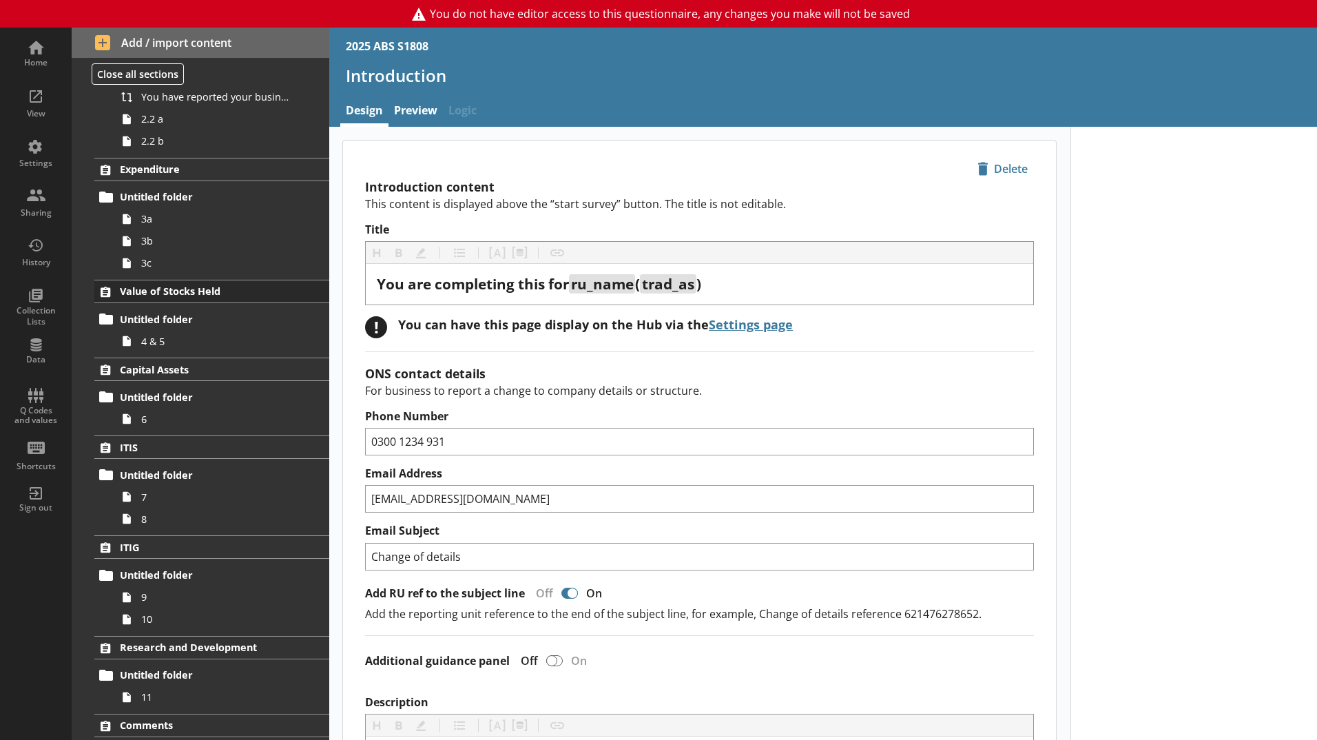
scroll to position [207, 0]
click at [165, 419] on span "6" at bounding box center [217, 417] width 153 height 13
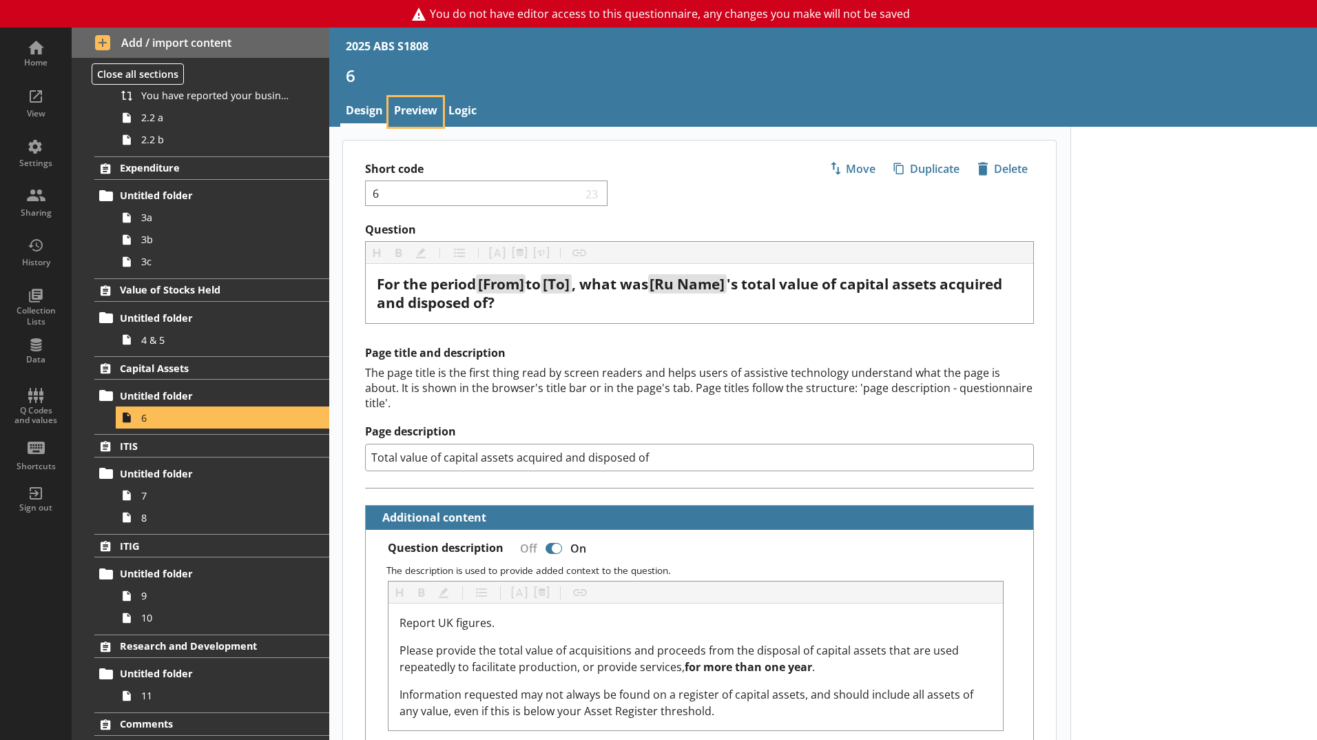
click at [406, 101] on link "Preview" at bounding box center [415, 112] width 54 height 30
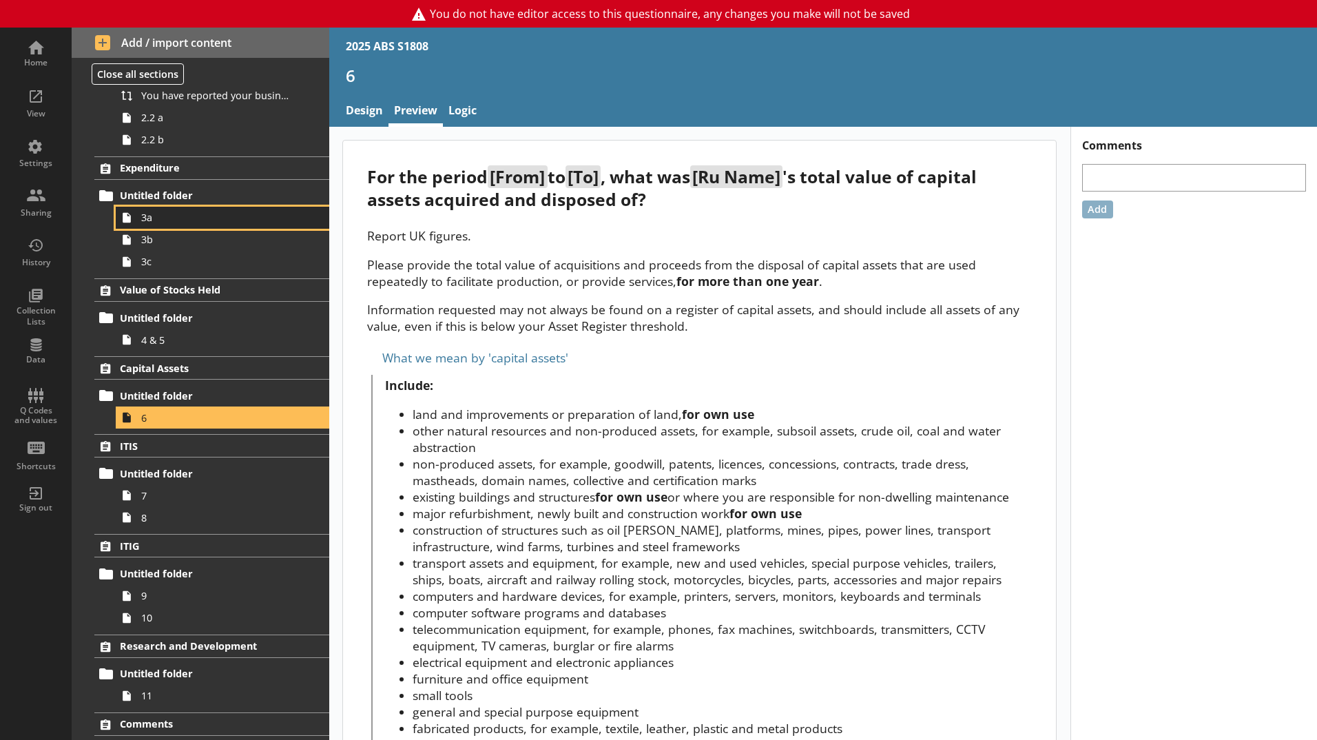
click at [174, 218] on span "3a" at bounding box center [217, 217] width 153 height 13
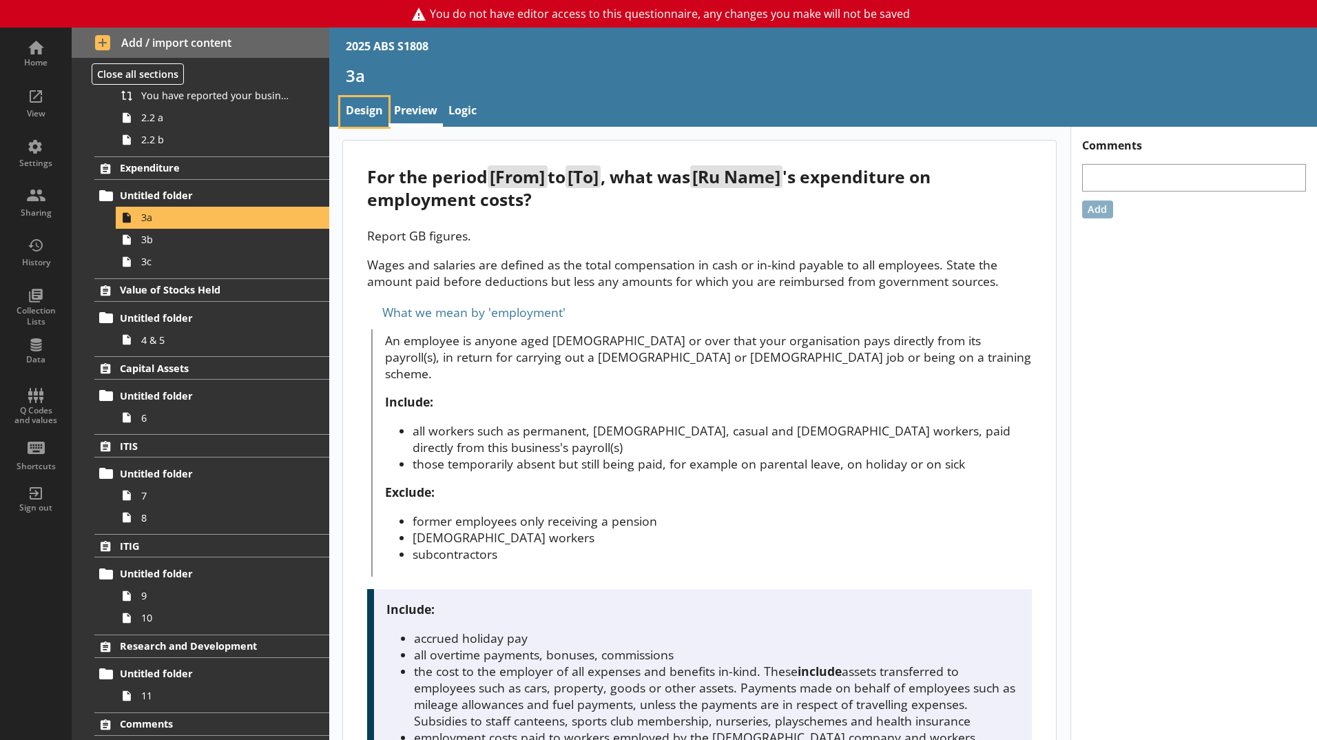
click at [355, 118] on link "Design" at bounding box center [364, 112] width 48 height 30
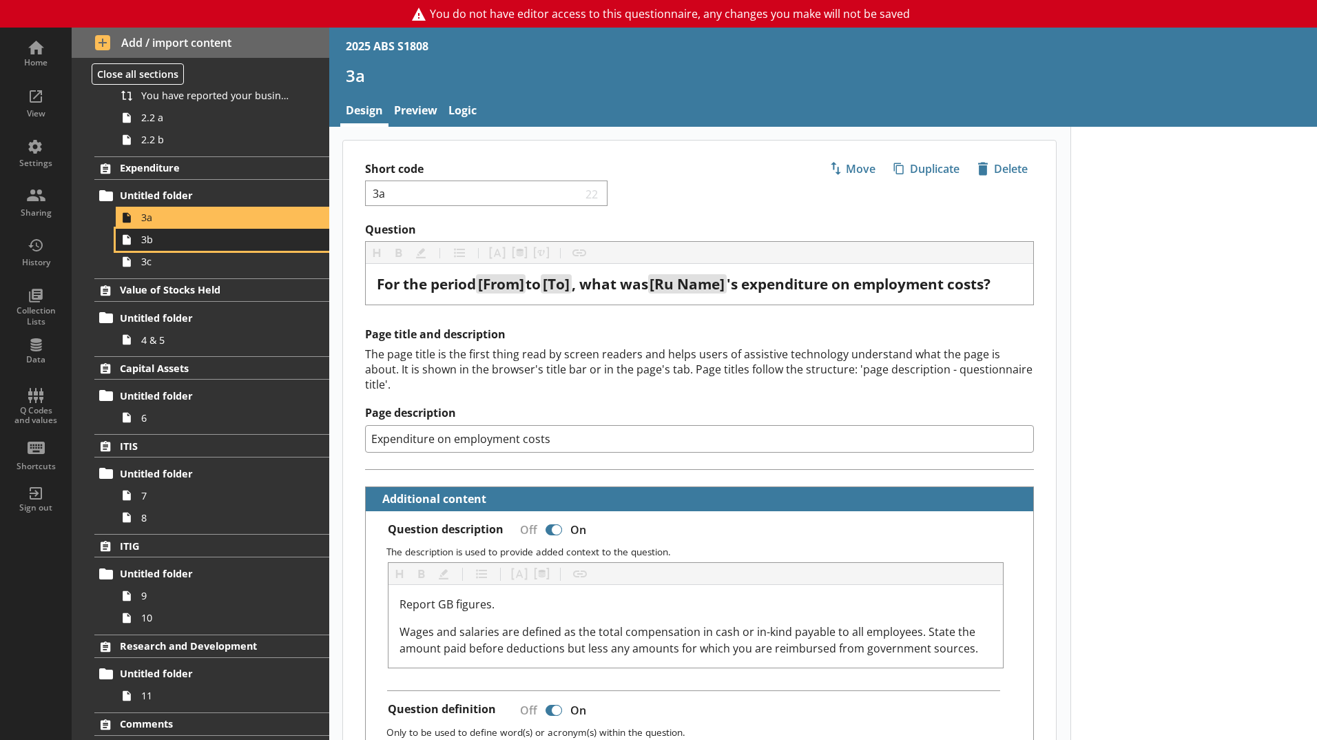
click at [146, 249] on link "3b" at bounding box center [222, 240] width 213 height 22
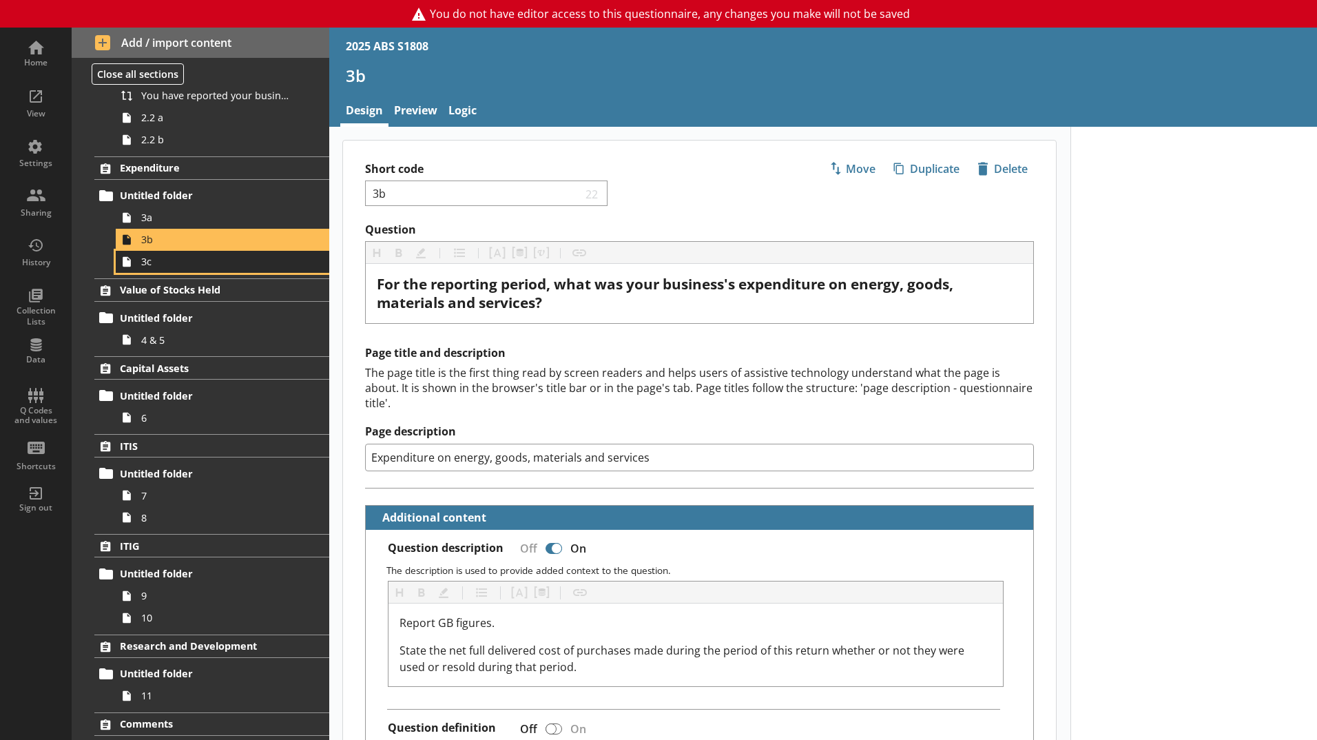
click at [165, 262] on span "3c" at bounding box center [217, 261] width 153 height 13
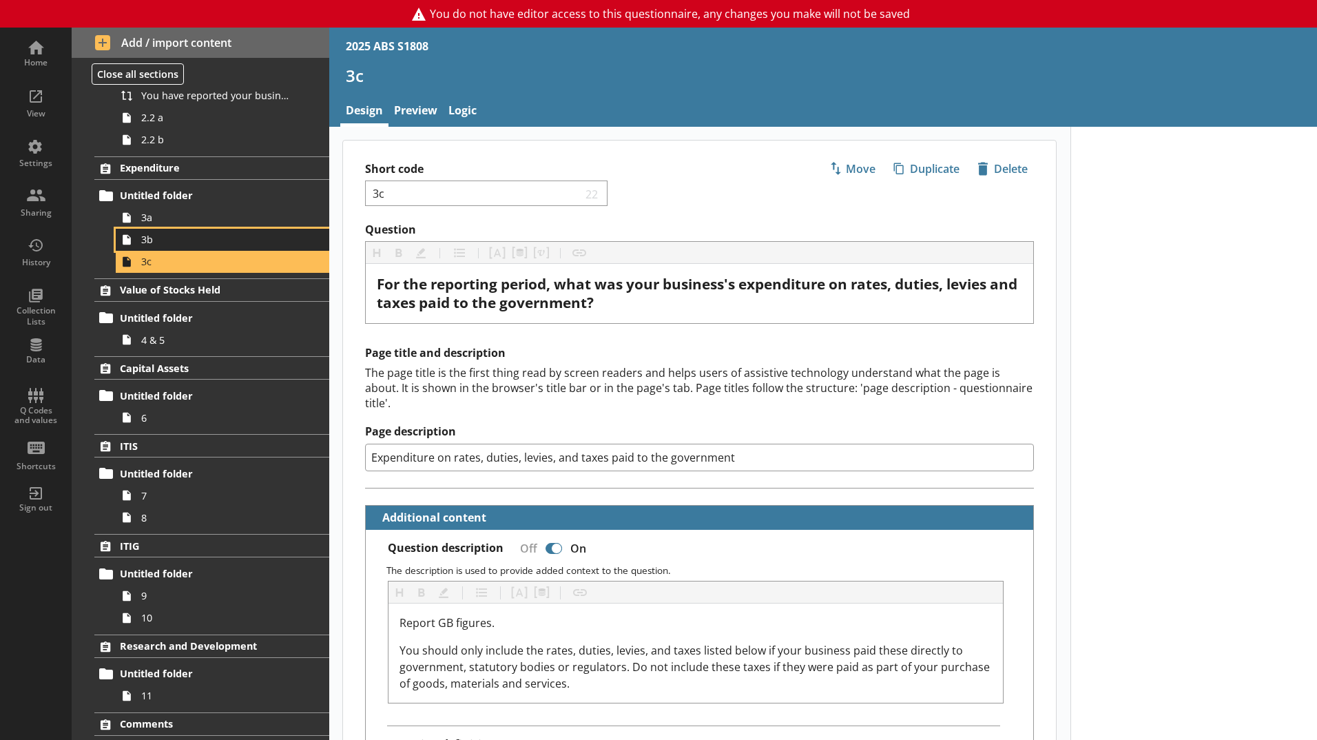
click at [169, 240] on span "3b" at bounding box center [217, 239] width 153 height 13
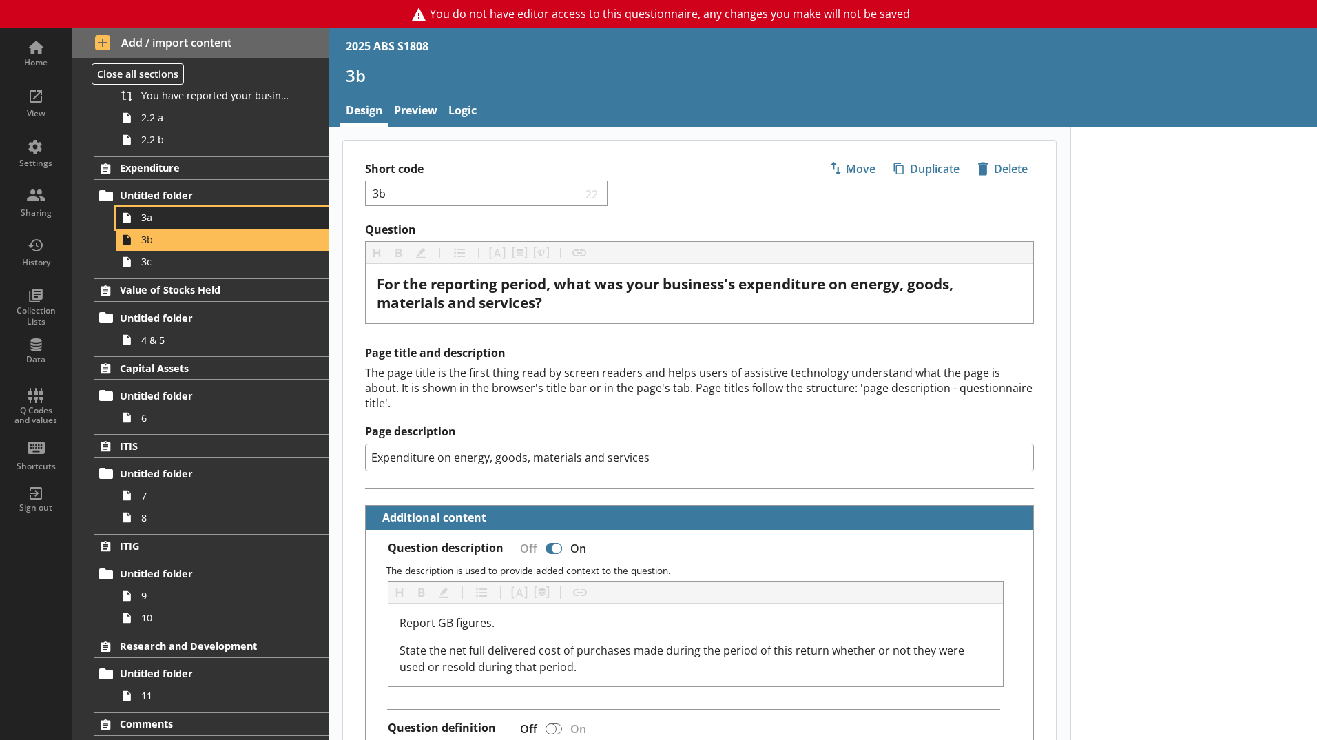
click at [168, 222] on span "3a" at bounding box center [217, 217] width 153 height 13
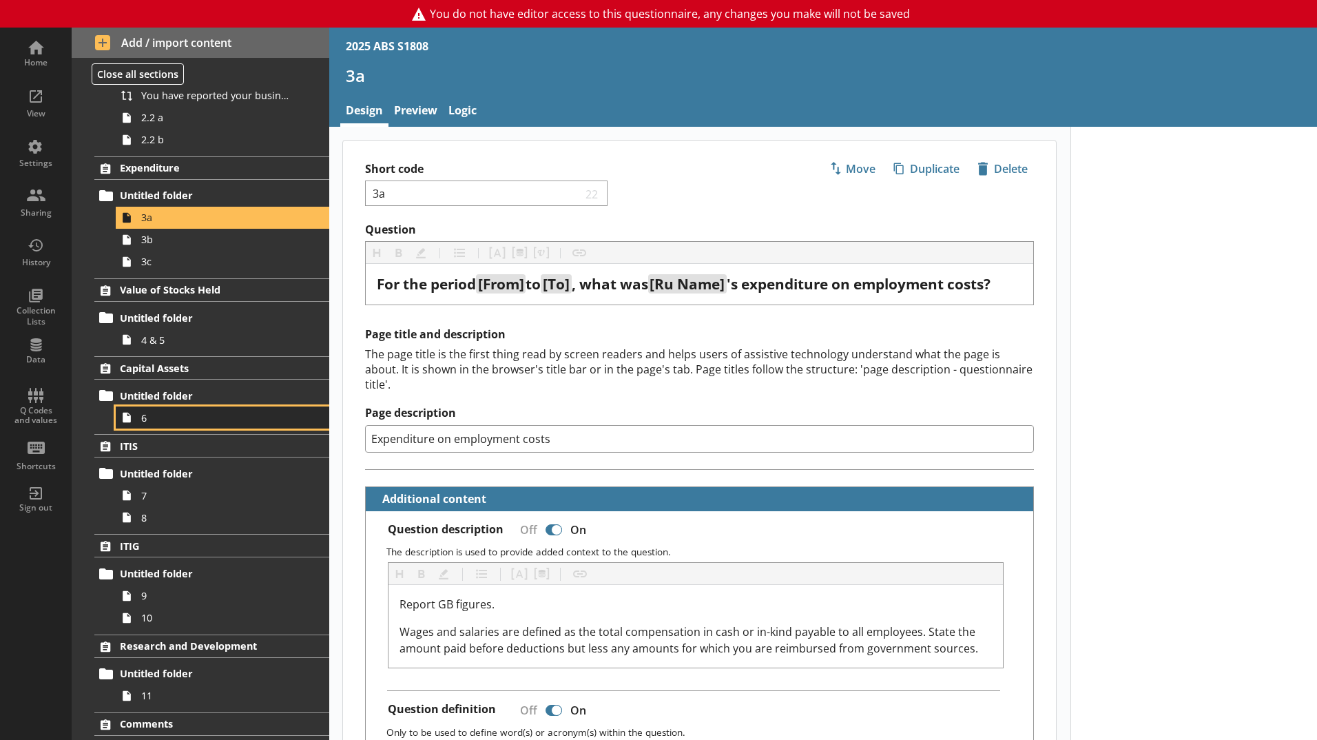
click at [190, 413] on span "6" at bounding box center [217, 417] width 153 height 13
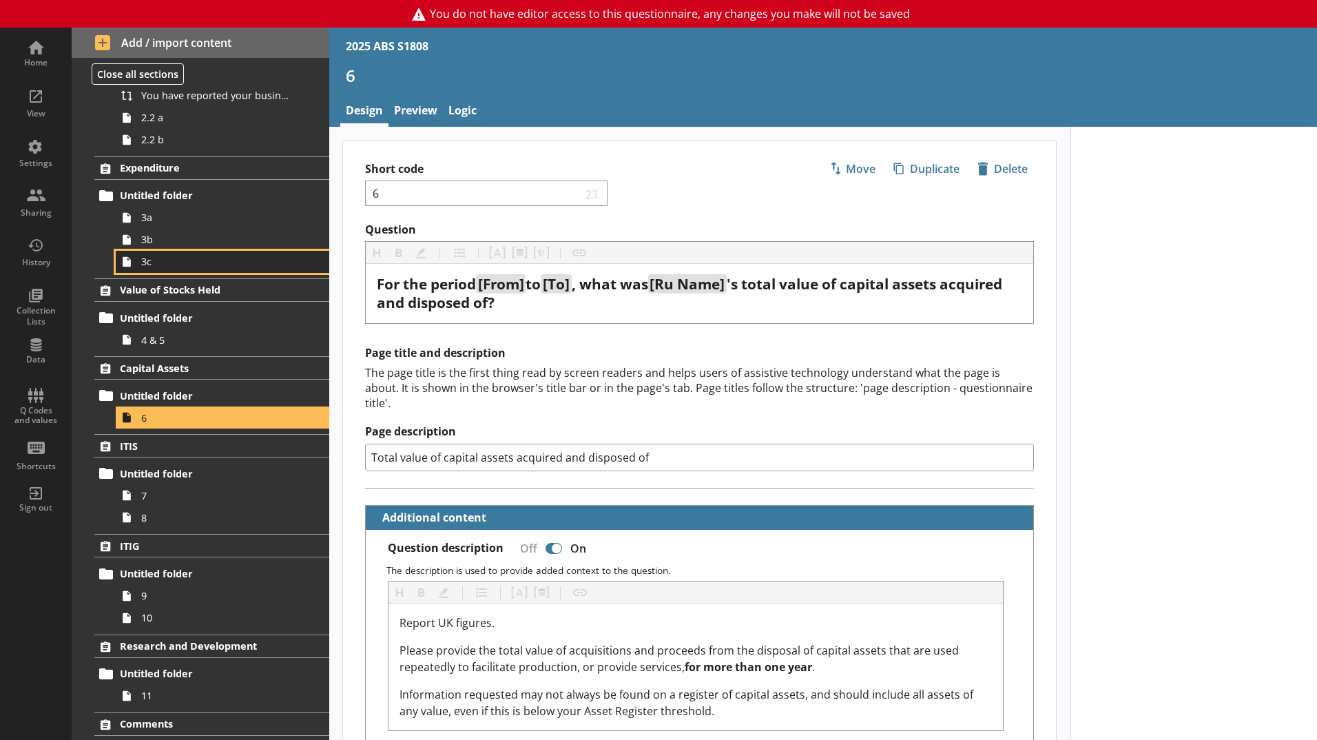
click at [176, 265] on span "3c" at bounding box center [217, 261] width 153 height 13
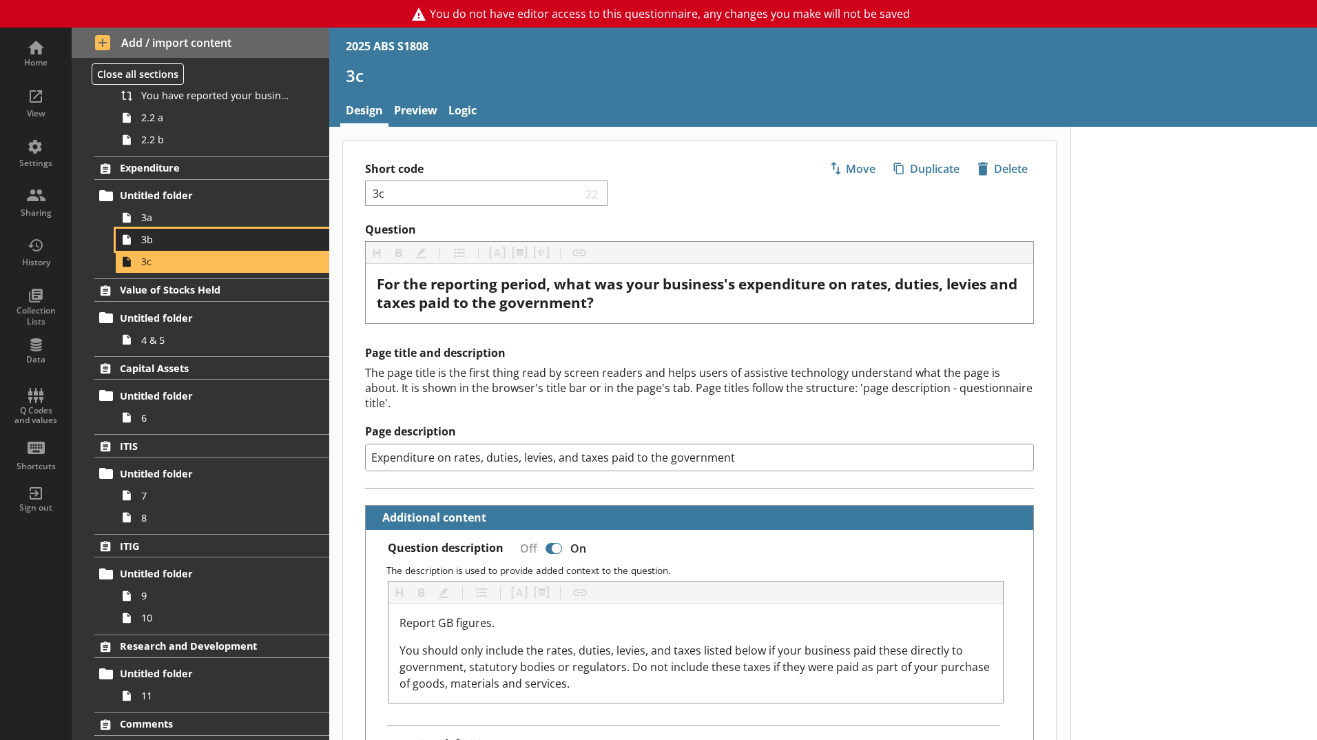
click at [176, 247] on link "3b" at bounding box center [222, 240] width 213 height 22
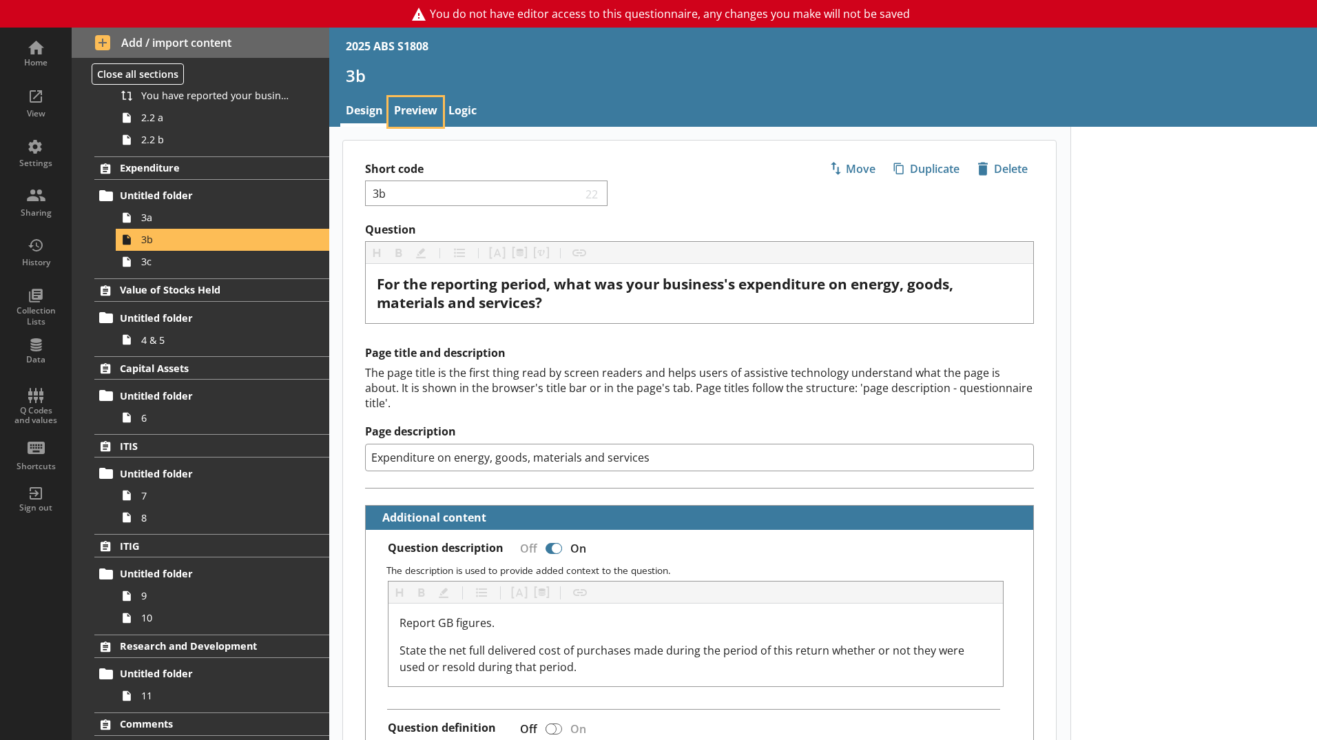
click at [419, 103] on link "Preview" at bounding box center [415, 112] width 54 height 30
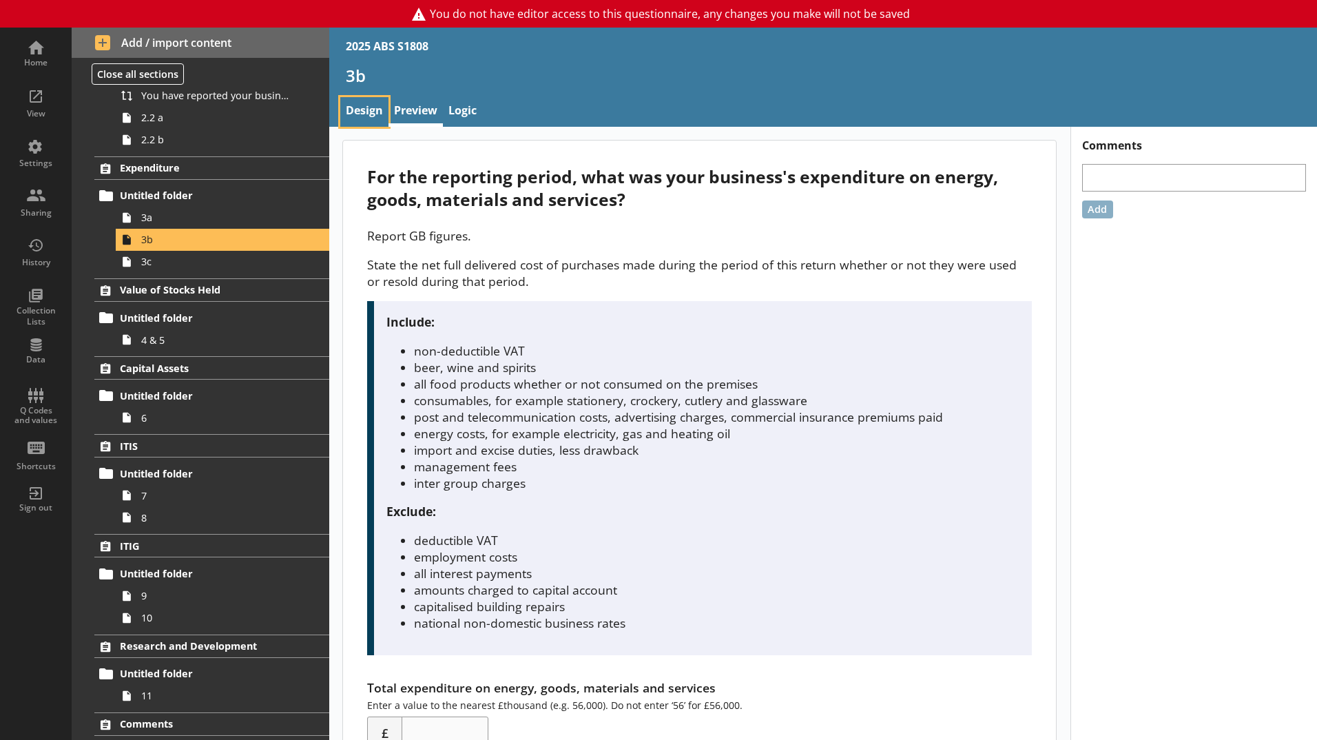
click at [371, 105] on link "Design" at bounding box center [364, 112] width 48 height 30
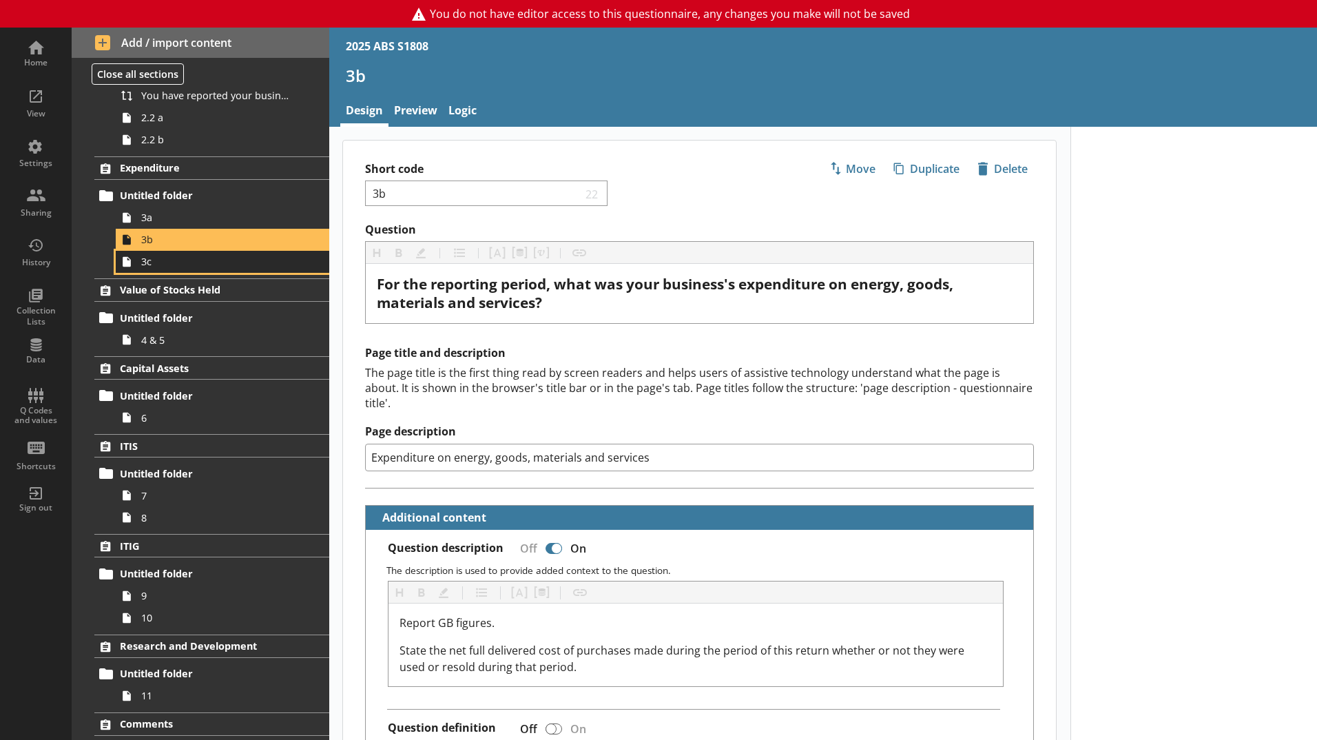
click at [166, 256] on span "3c" at bounding box center [217, 261] width 153 height 13
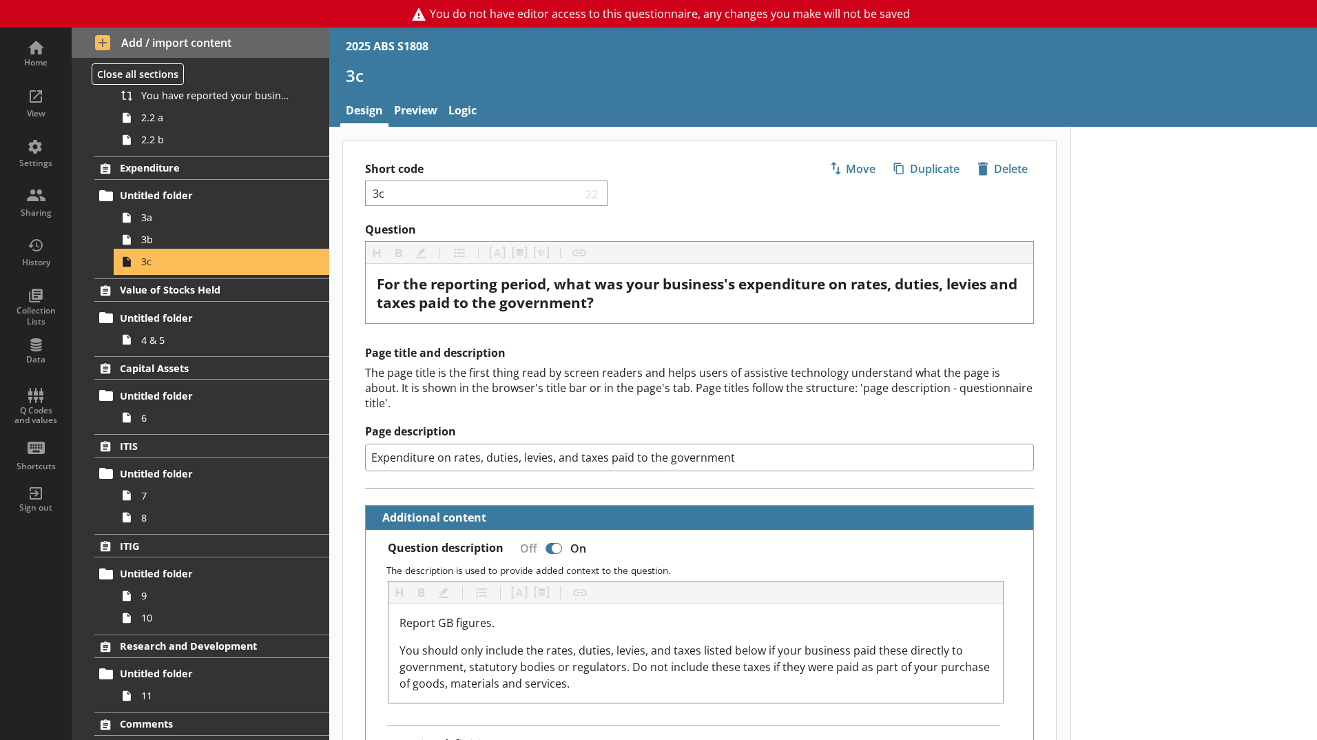
type textarea "x"
click at [414, 103] on link "Preview" at bounding box center [415, 112] width 54 height 30
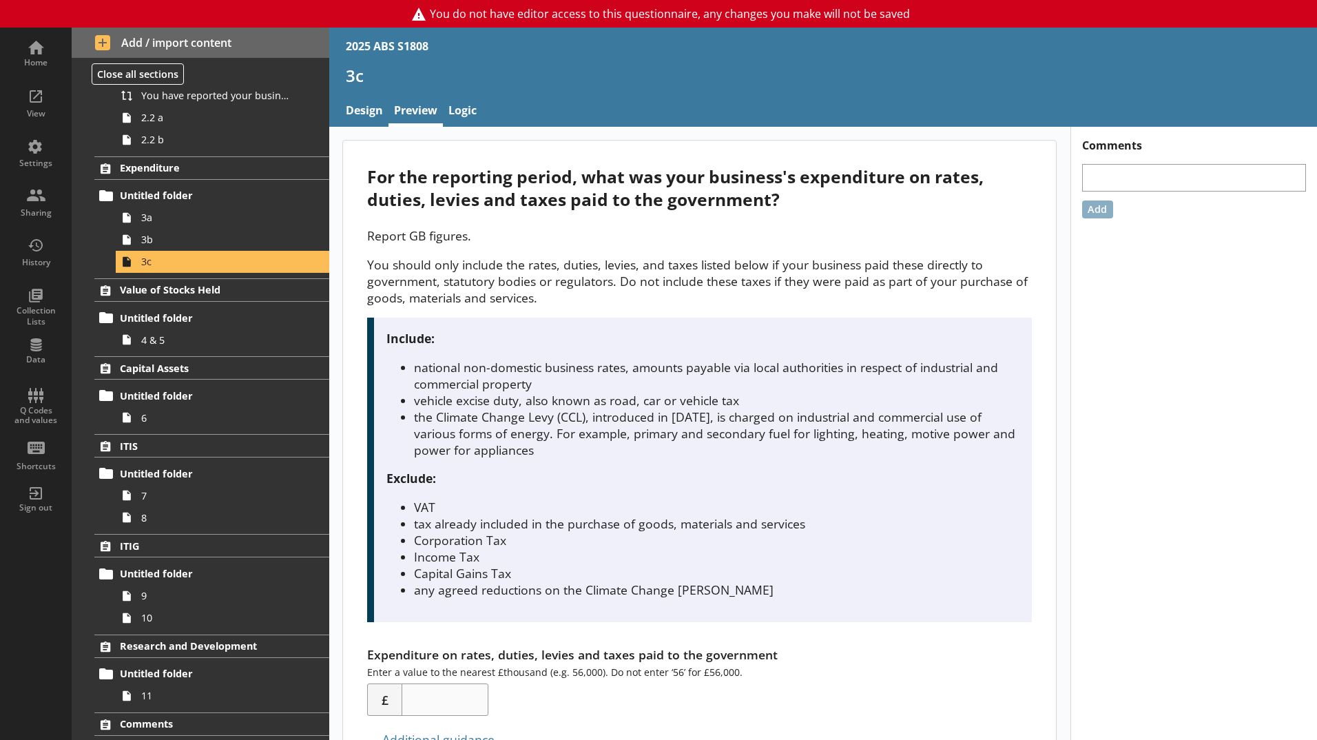
click at [1254, 205] on div "Add" at bounding box center [1194, 209] width 224 height 18
click at [702, 280] on p "You should only include the rates, duties, levies, and taxes listed below if yo…" at bounding box center [699, 281] width 664 height 50
click at [549, 175] on div "For the reporting period, what was your business's expenditure on rates, duties…" at bounding box center [699, 187] width 664 height 45
